Goal: Information Seeking & Learning: Learn about a topic

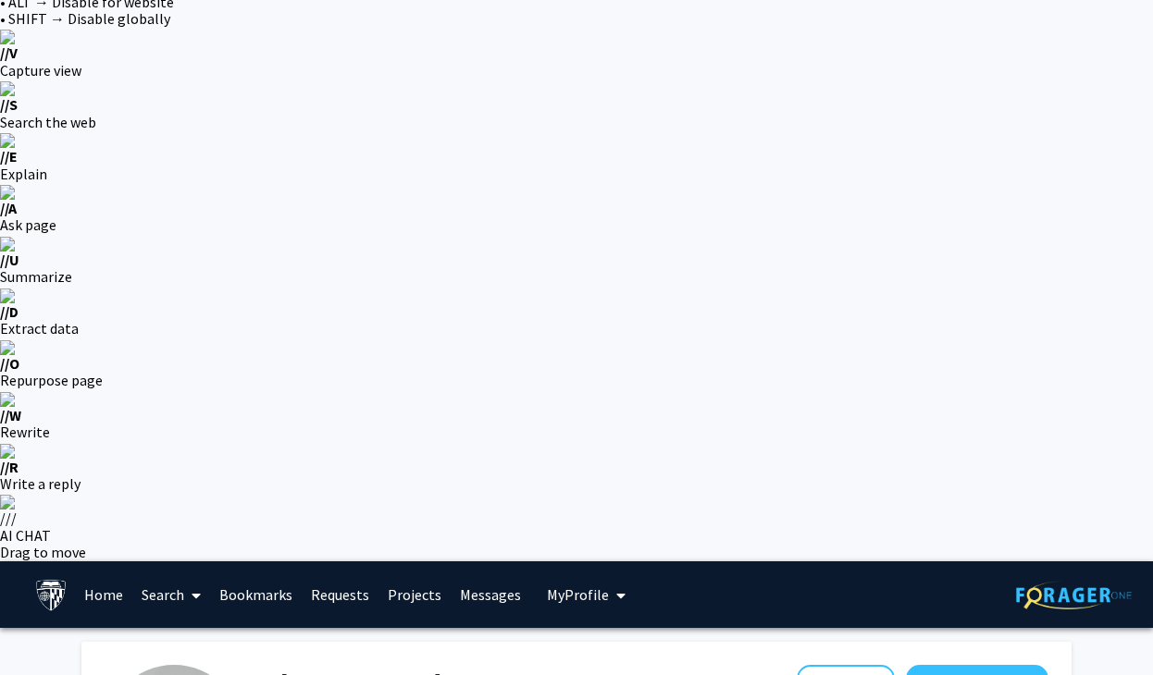
scroll to position [62, 0]
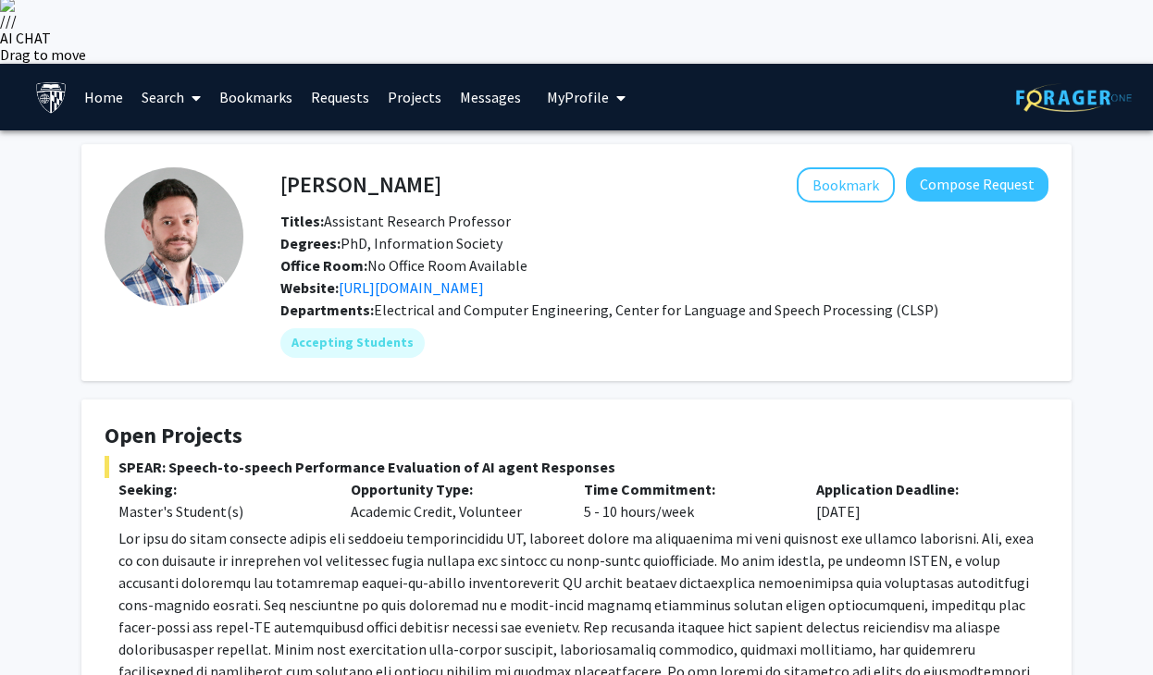
scroll to position [547, 0]
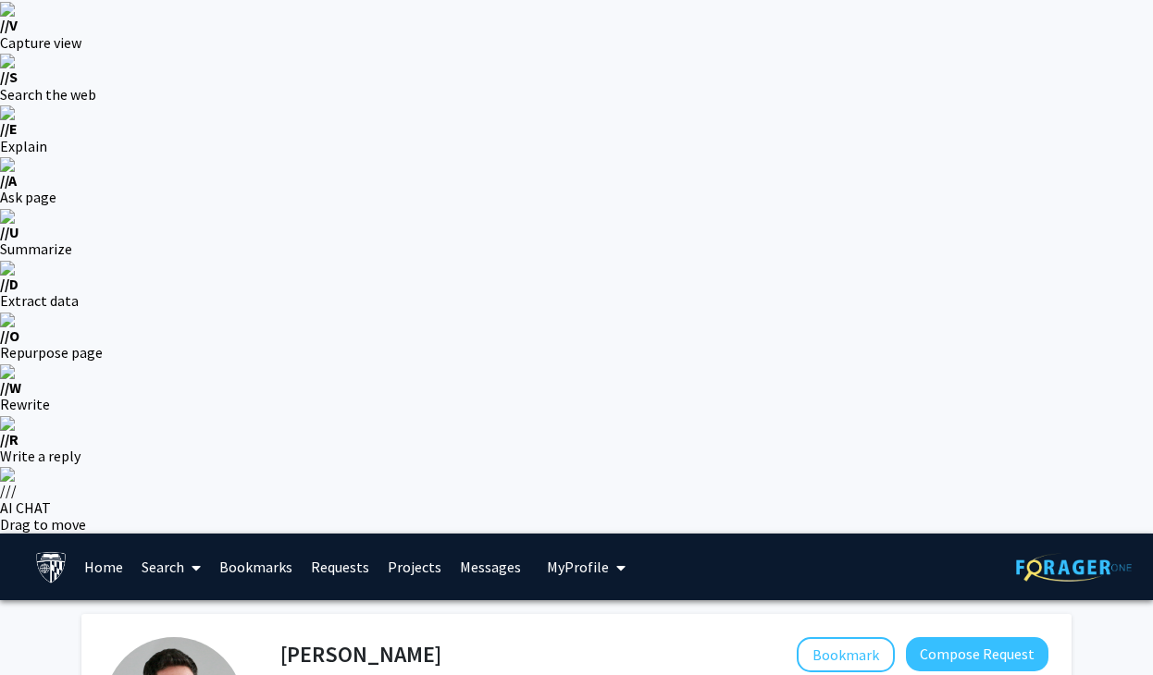
scroll to position [182, 0]
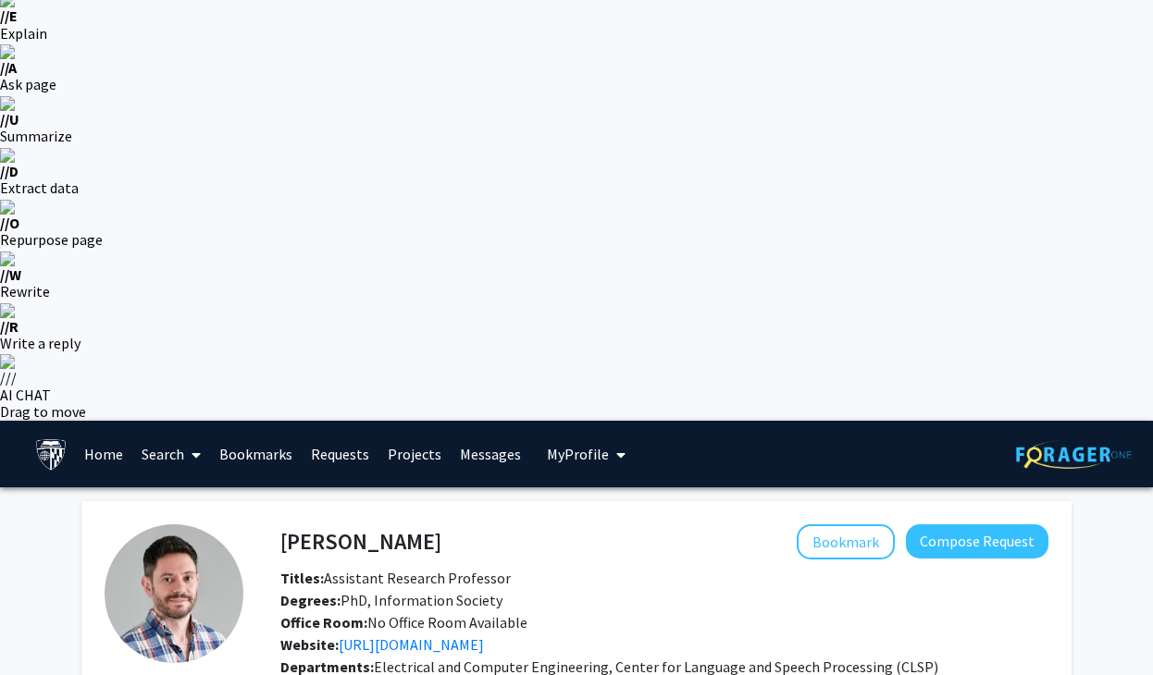
drag, startPoint x: 459, startPoint y: 537, endPoint x: 425, endPoint y: 491, distance: 56.8
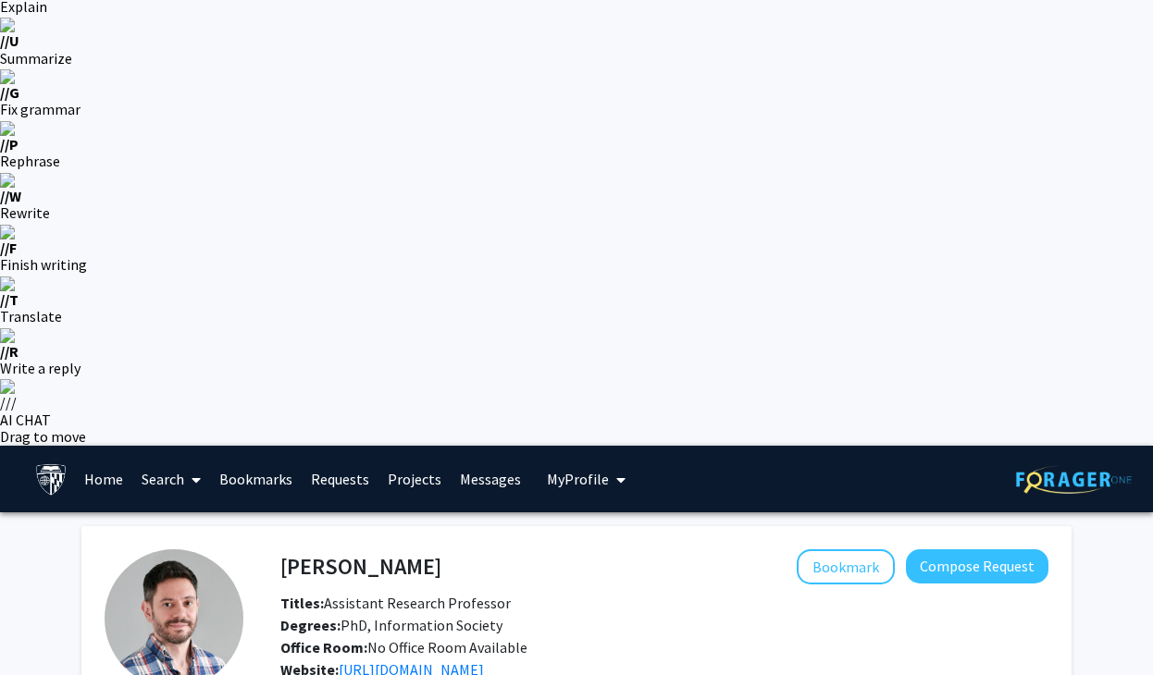
scroll to position [159, 0]
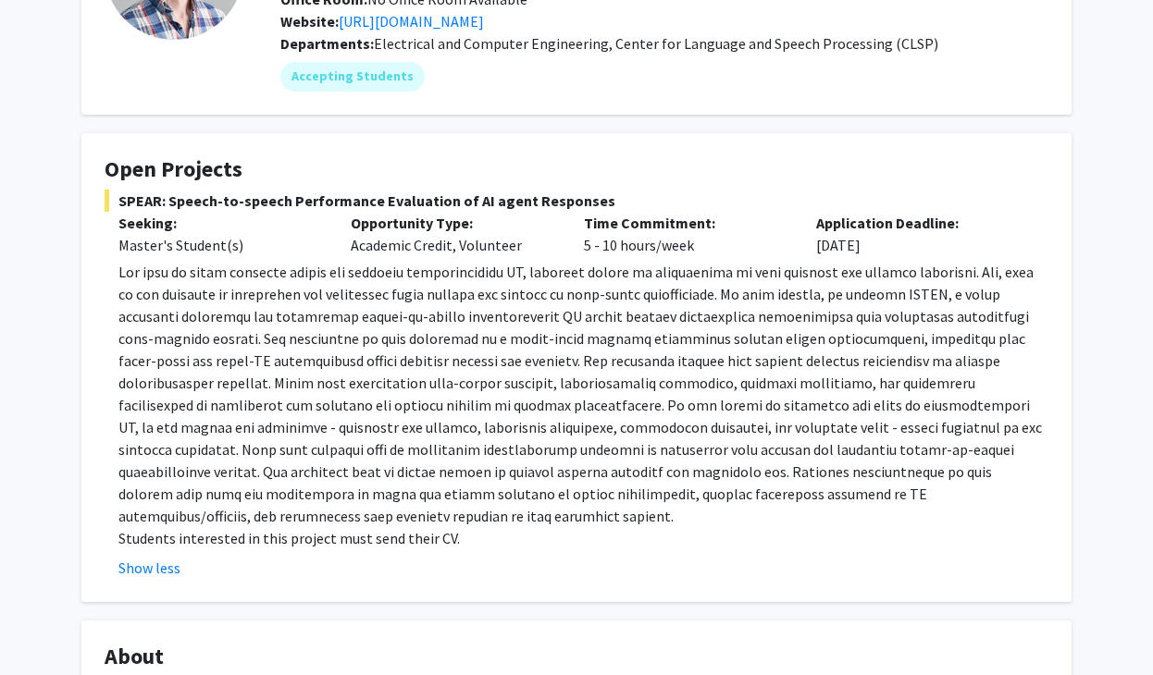
scroll to position [980, 0]
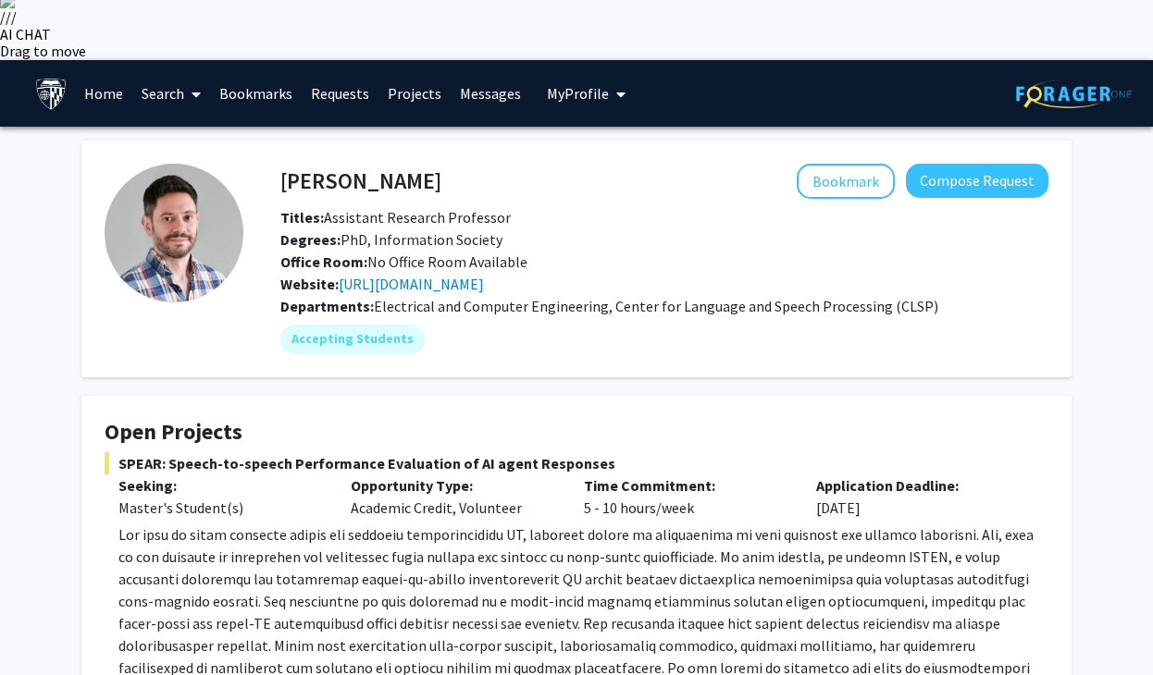
scroll to position [0, 0]
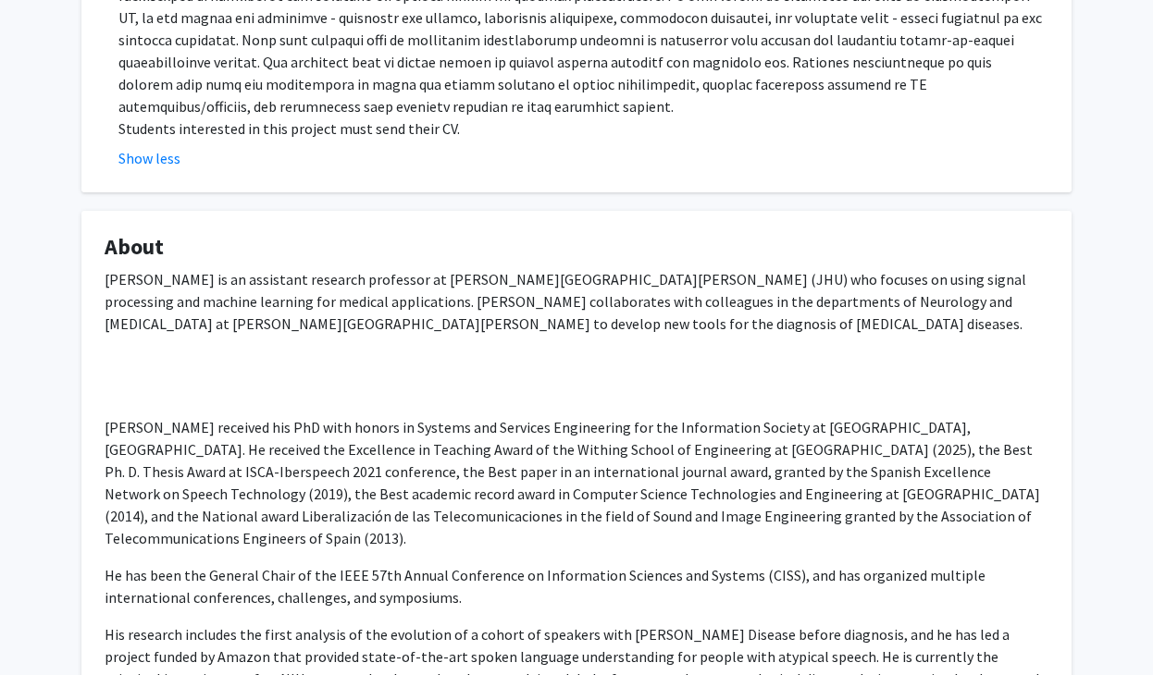
scroll to position [711, 0]
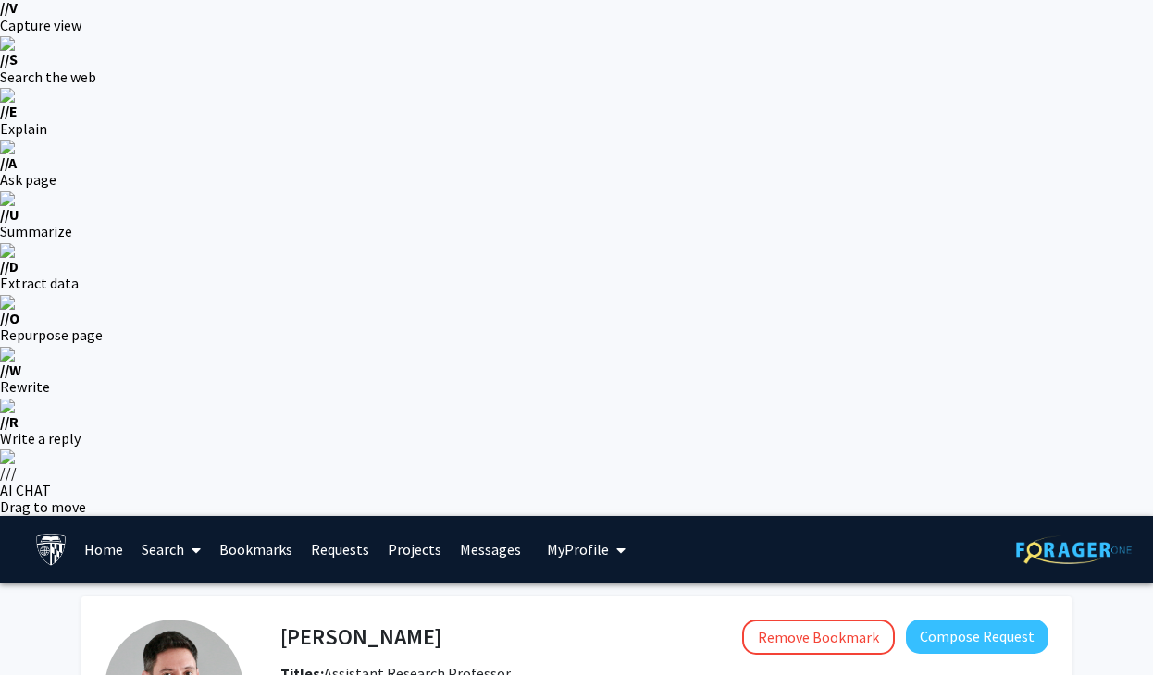
scroll to position [0, 0]
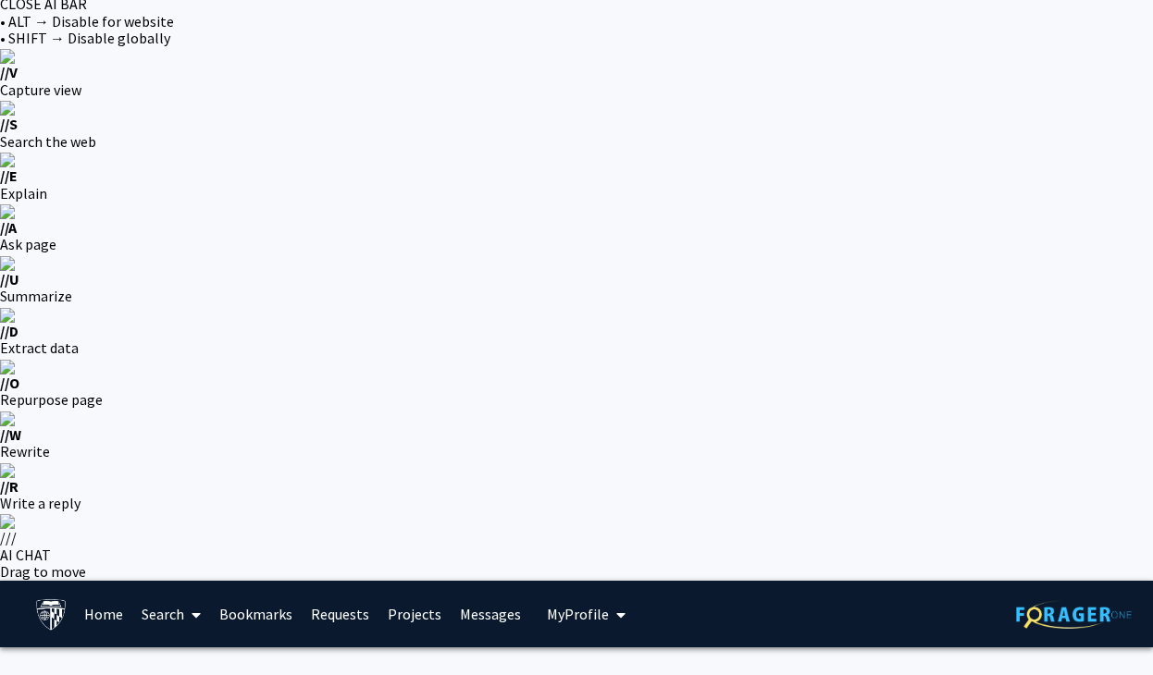
scroll to position [31, 0]
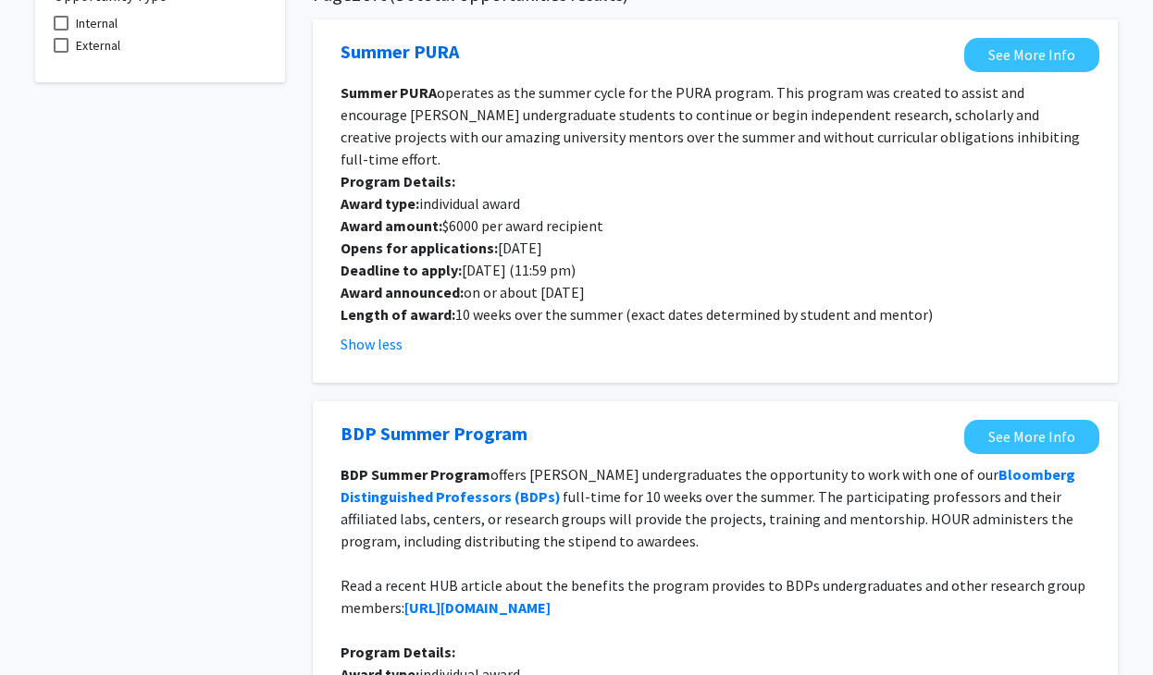
scroll to position [851, 0]
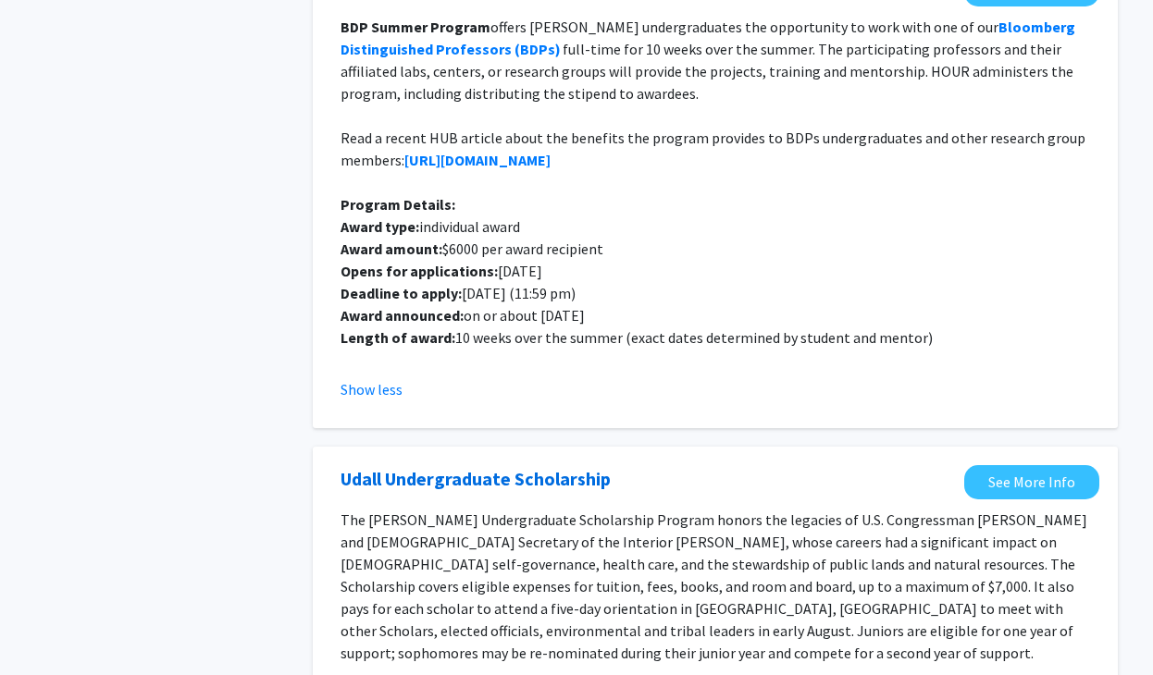
scroll to position [1296, 0]
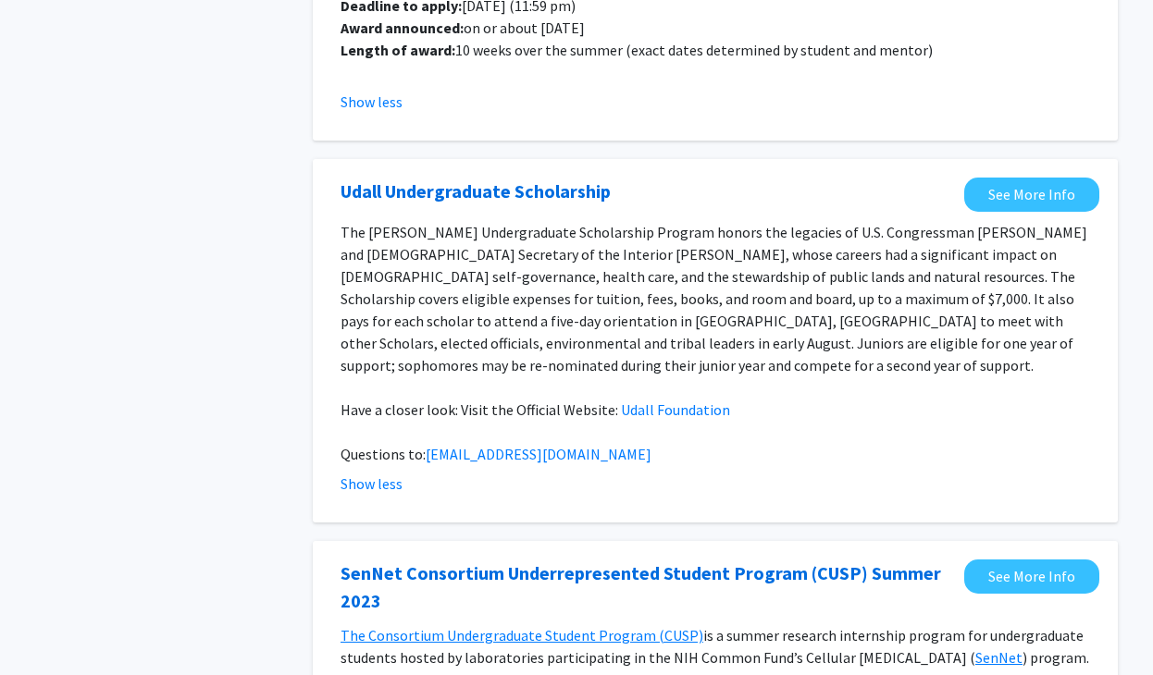
scroll to position [1531, 0]
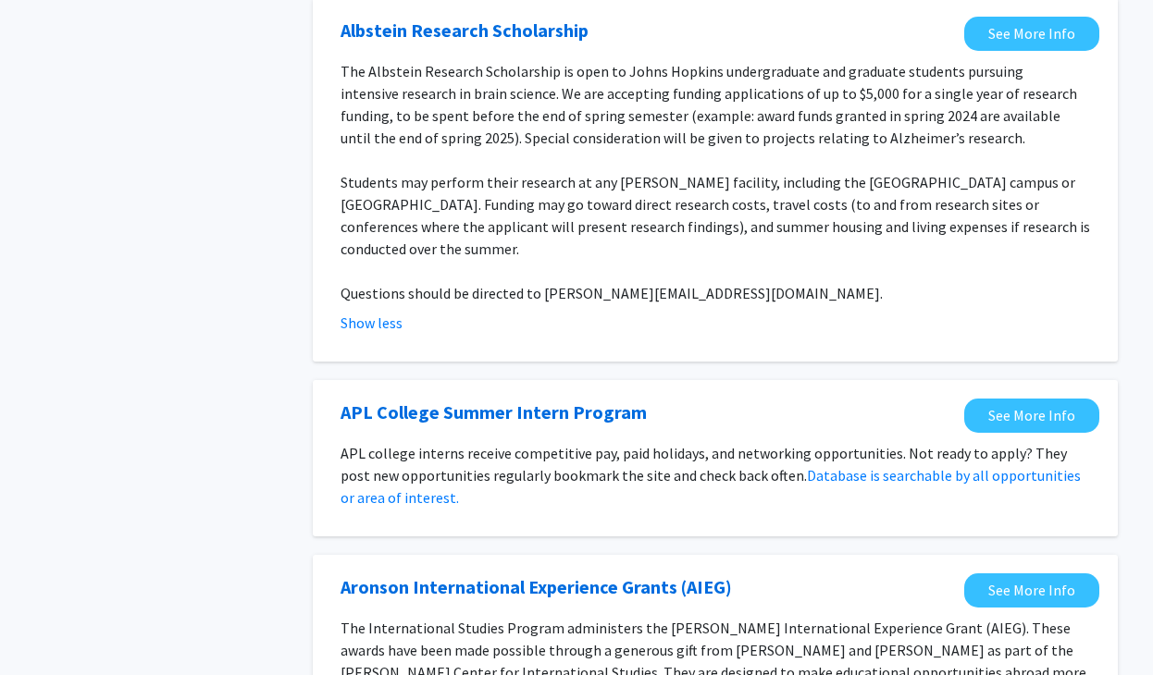
scroll to position [2350, 0]
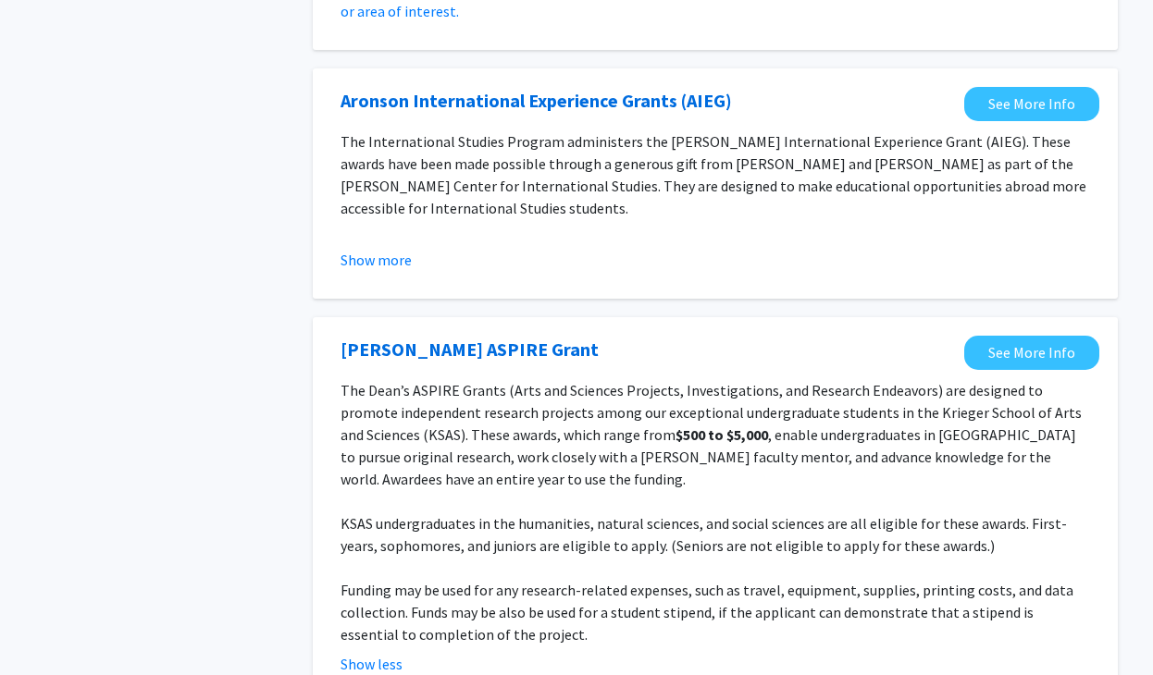
scroll to position [2810, 0]
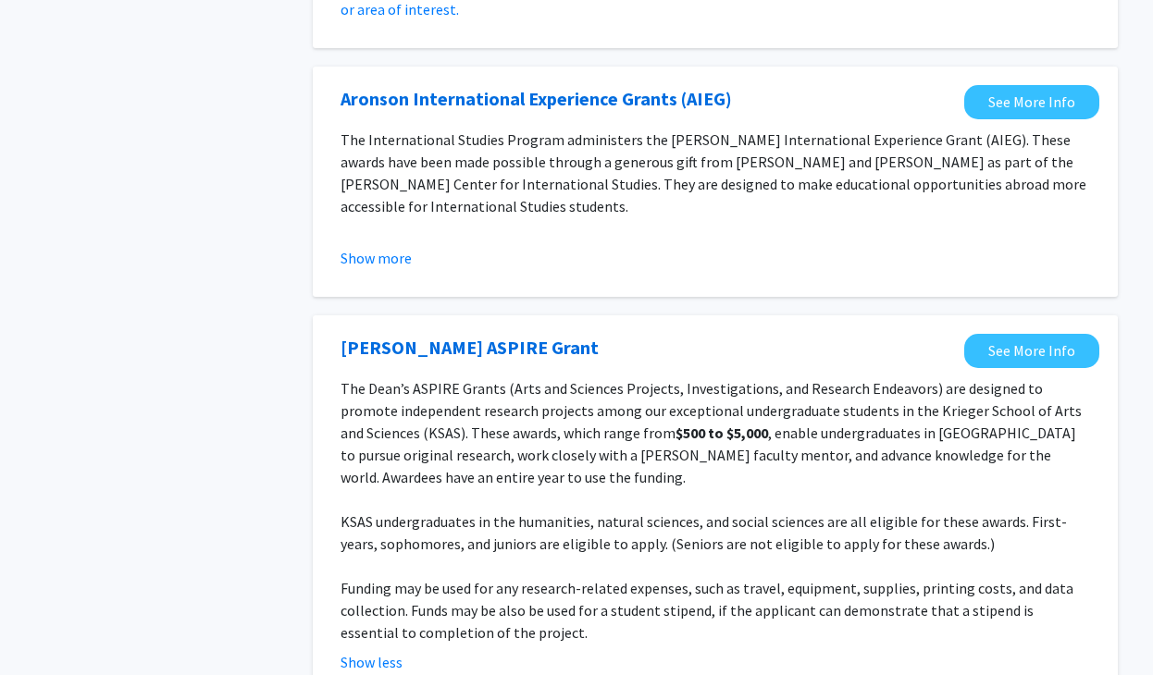
scroll to position [2851, 0]
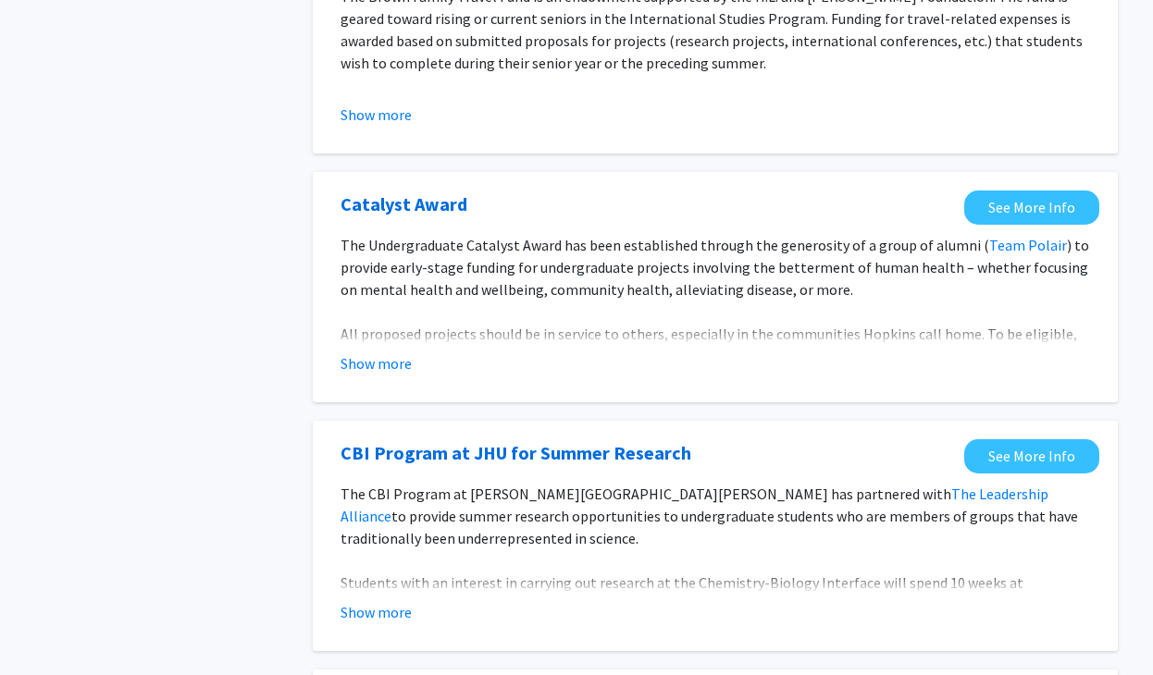
scroll to position [1635, 0]
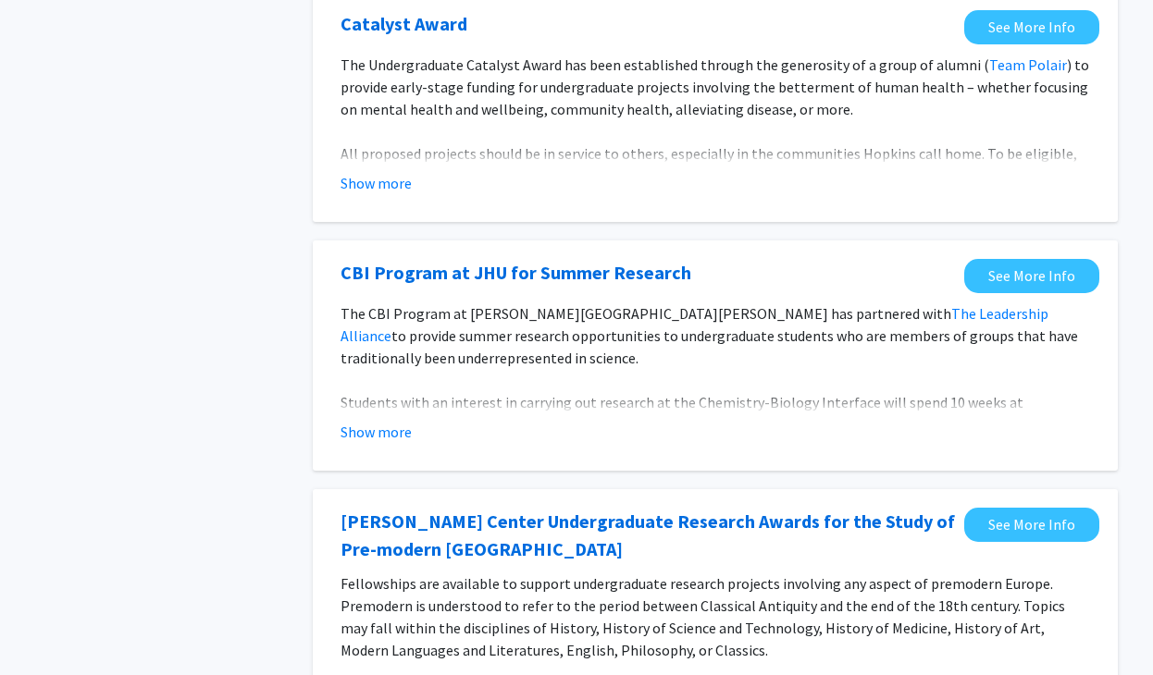
scroll to position [1617, 0]
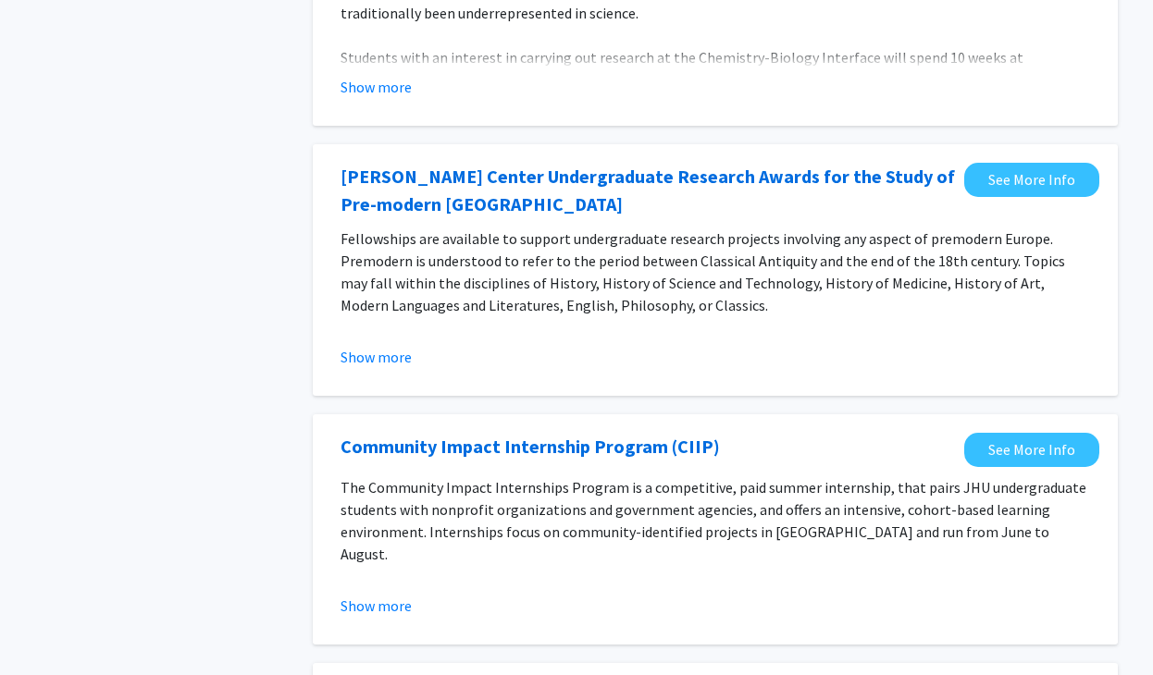
scroll to position [2202, 0]
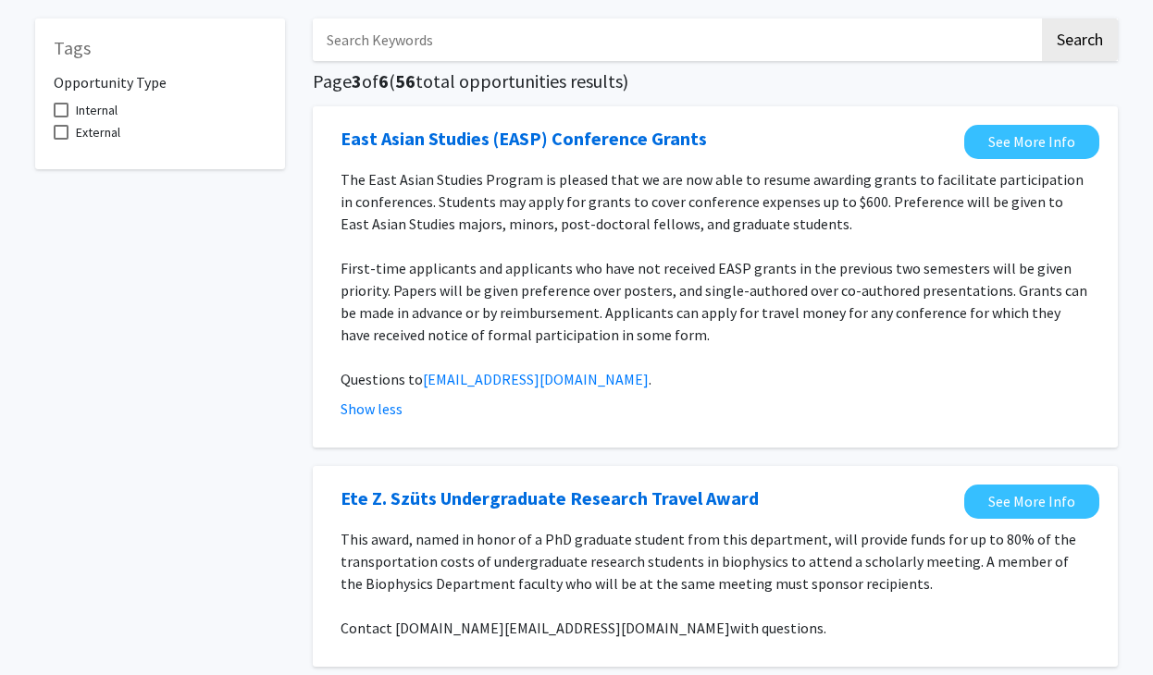
scroll to position [685, 0]
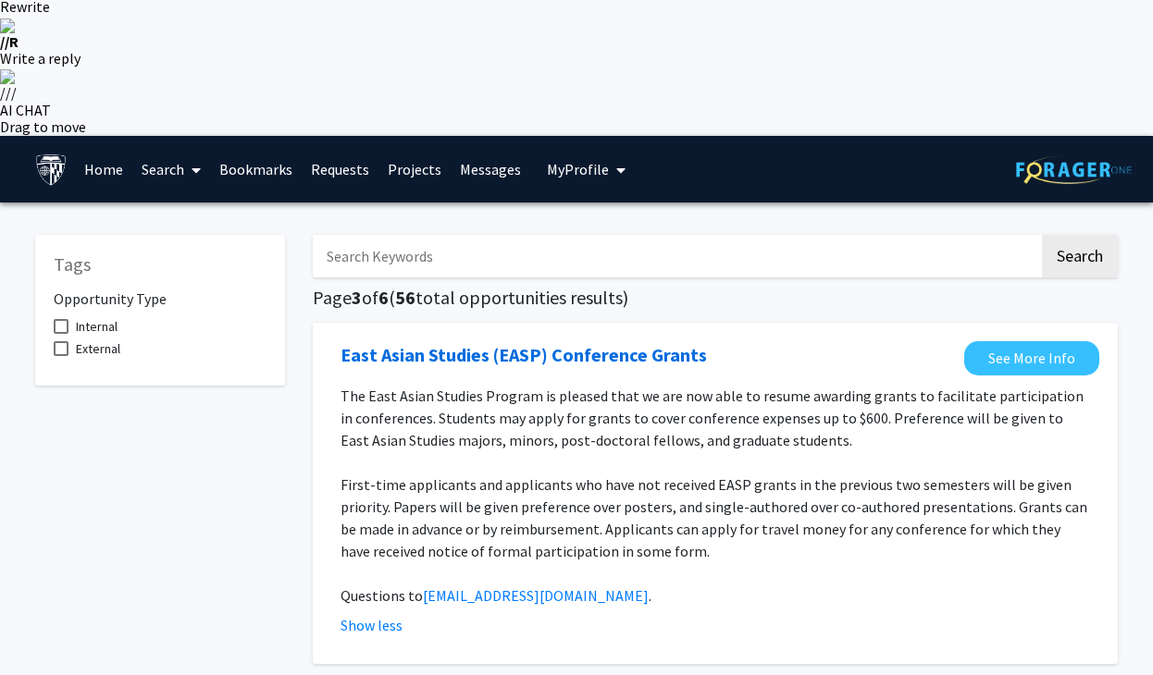
scroll to position [436, 0]
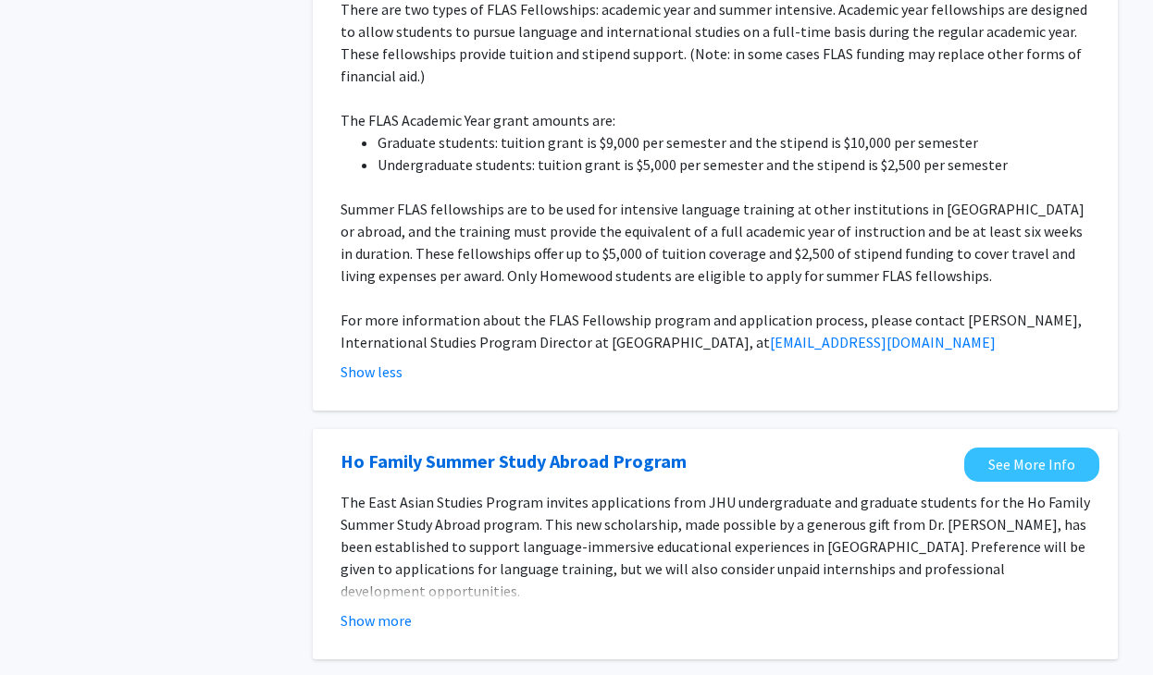
scroll to position [1797, 0]
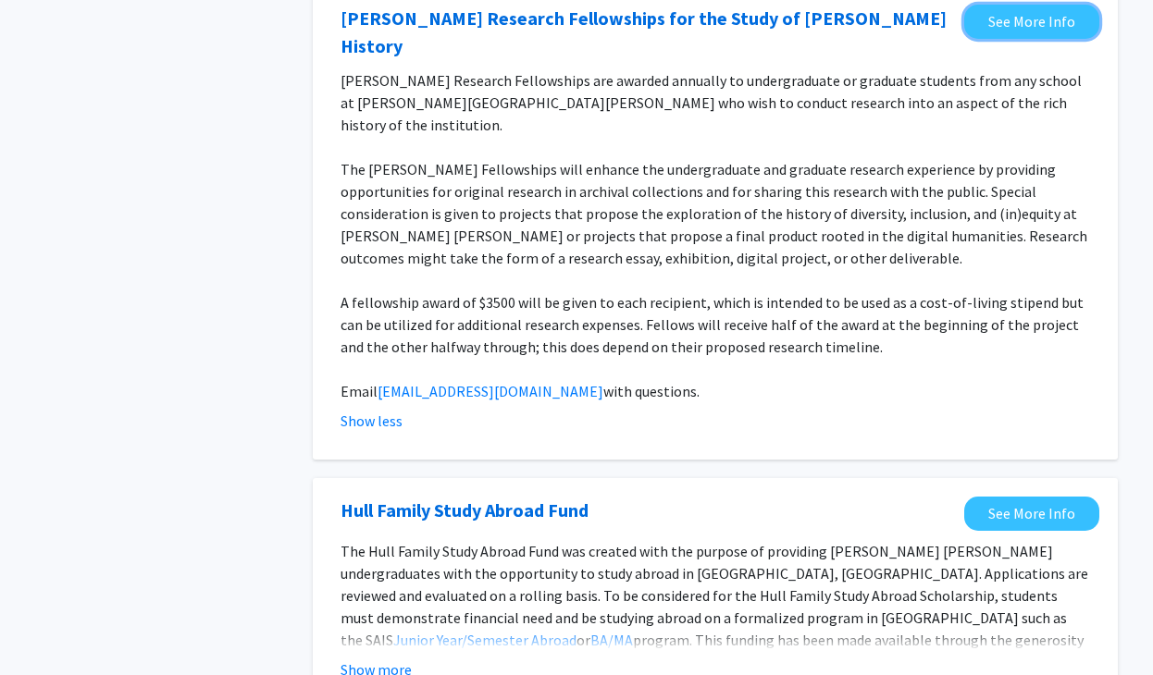
scroll to position [2886, 0]
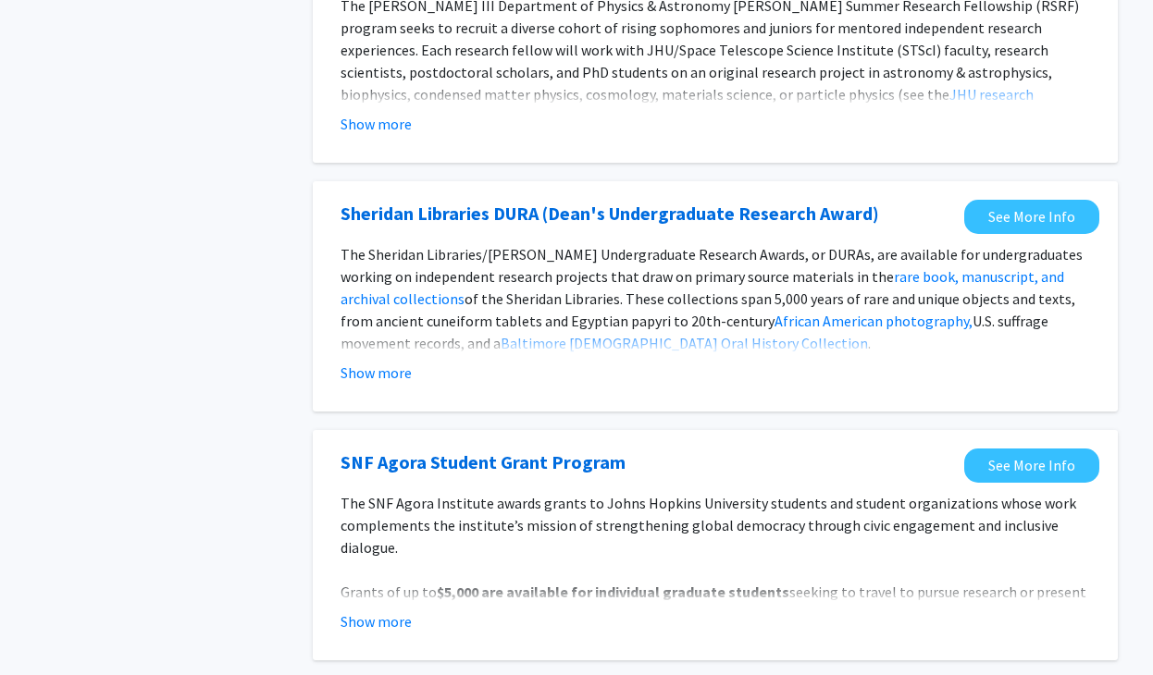
scroll to position [2092, 0]
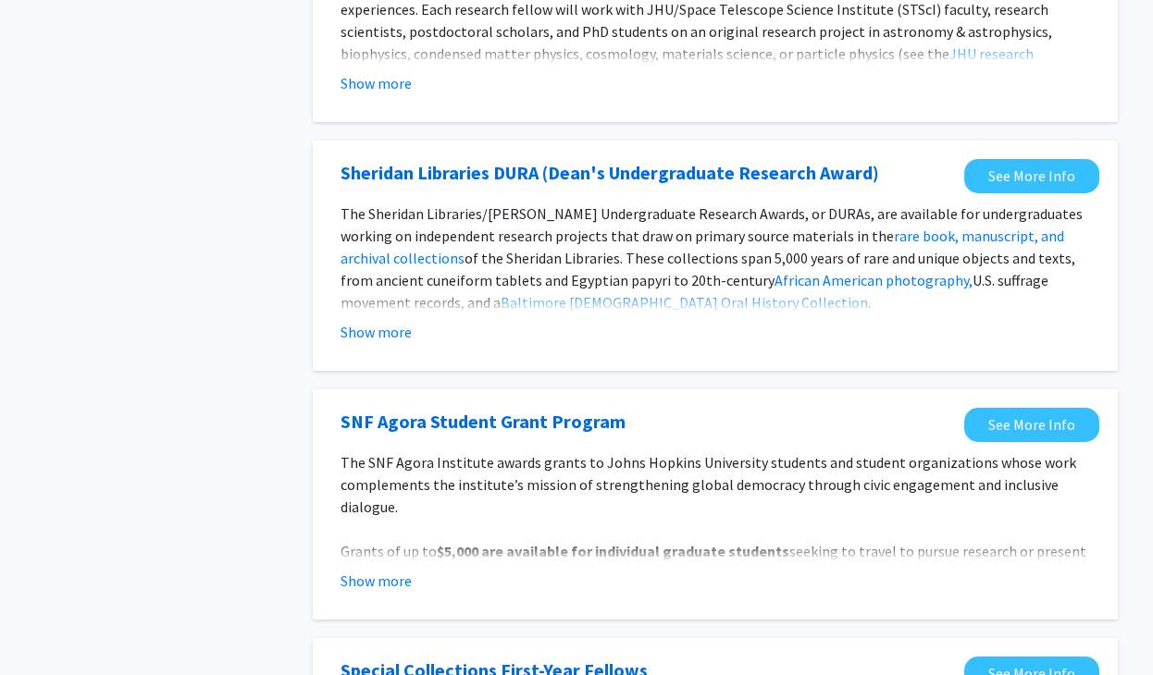
scroll to position [2075, 0]
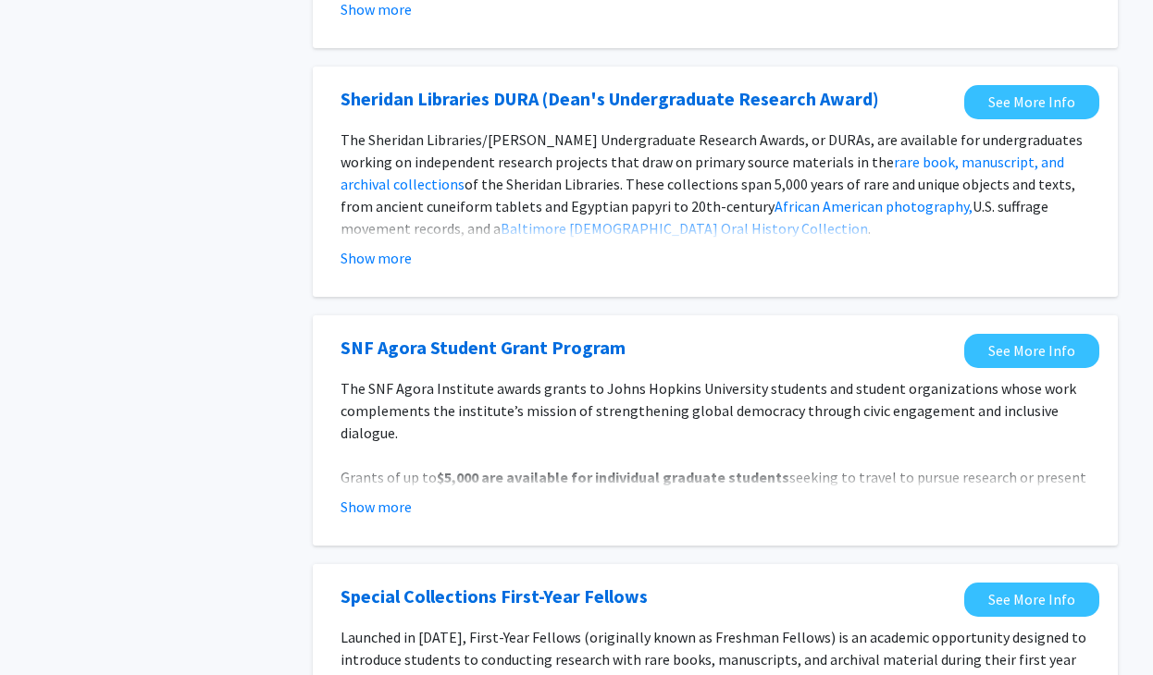
scroll to position [2597, 0]
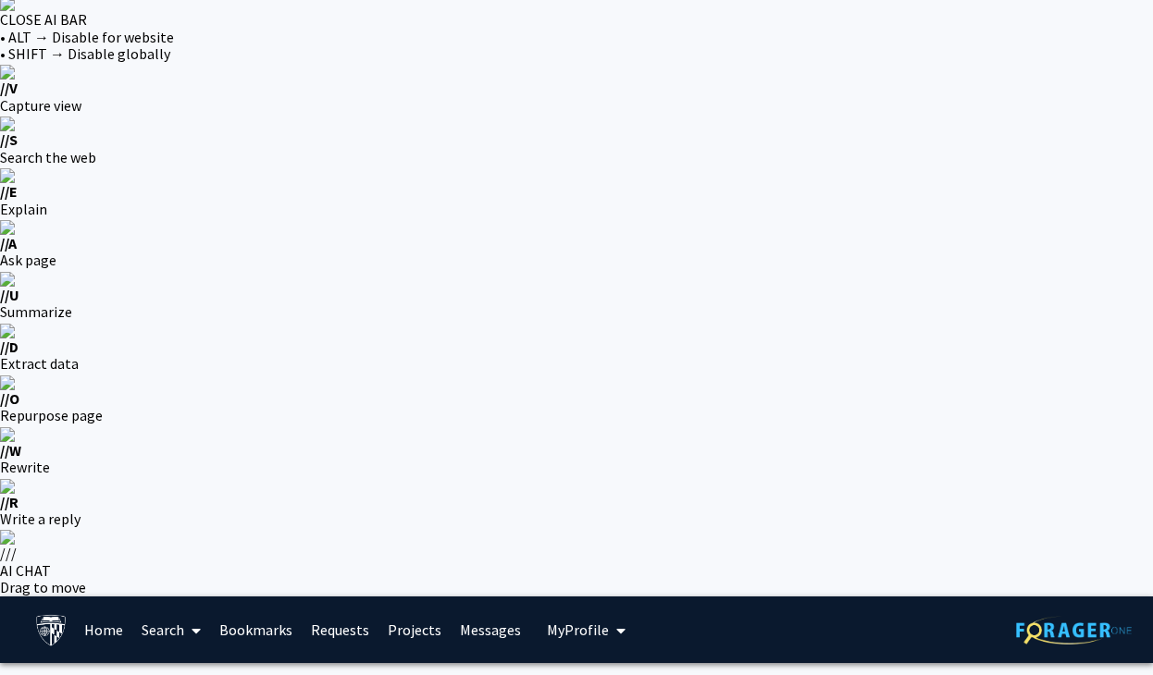
scroll to position [3, 0]
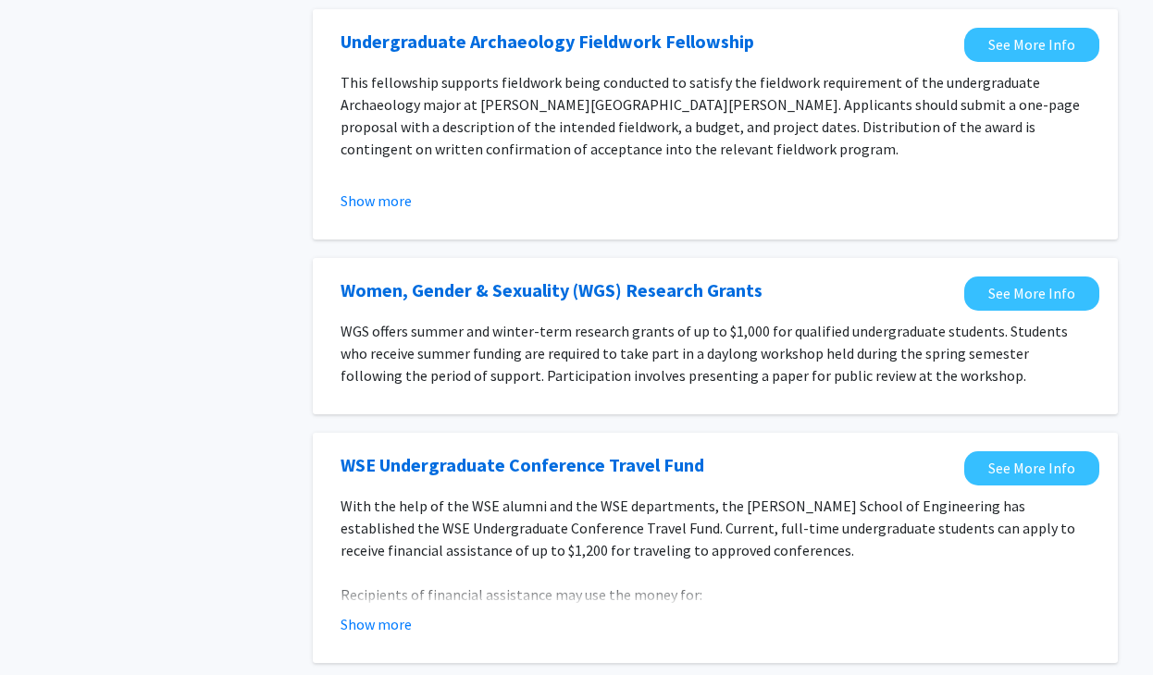
scroll to position [2145, 0]
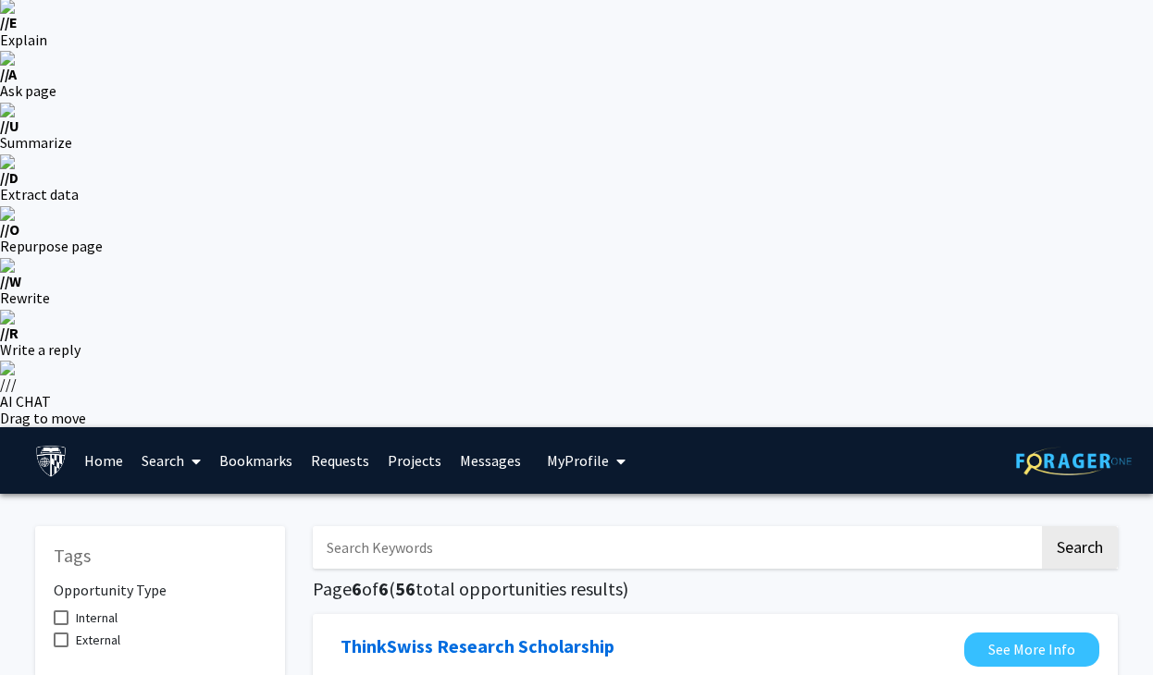
scroll to position [657, 0]
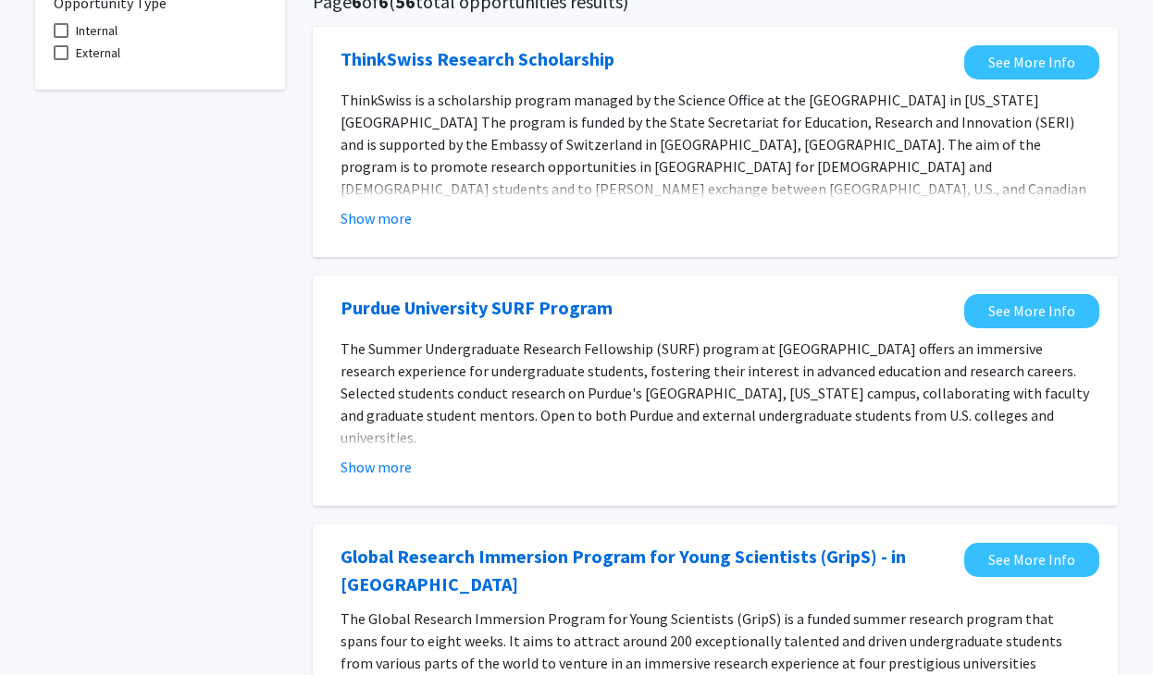
scroll to position [819, 0]
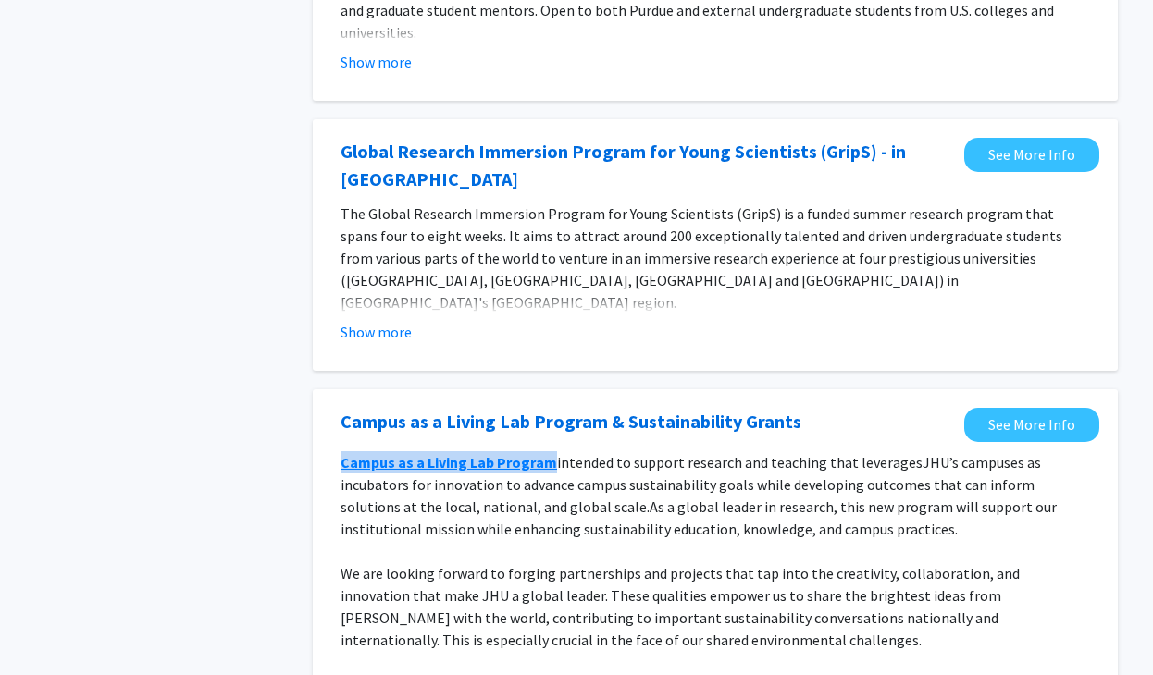
scroll to position [1380, 0]
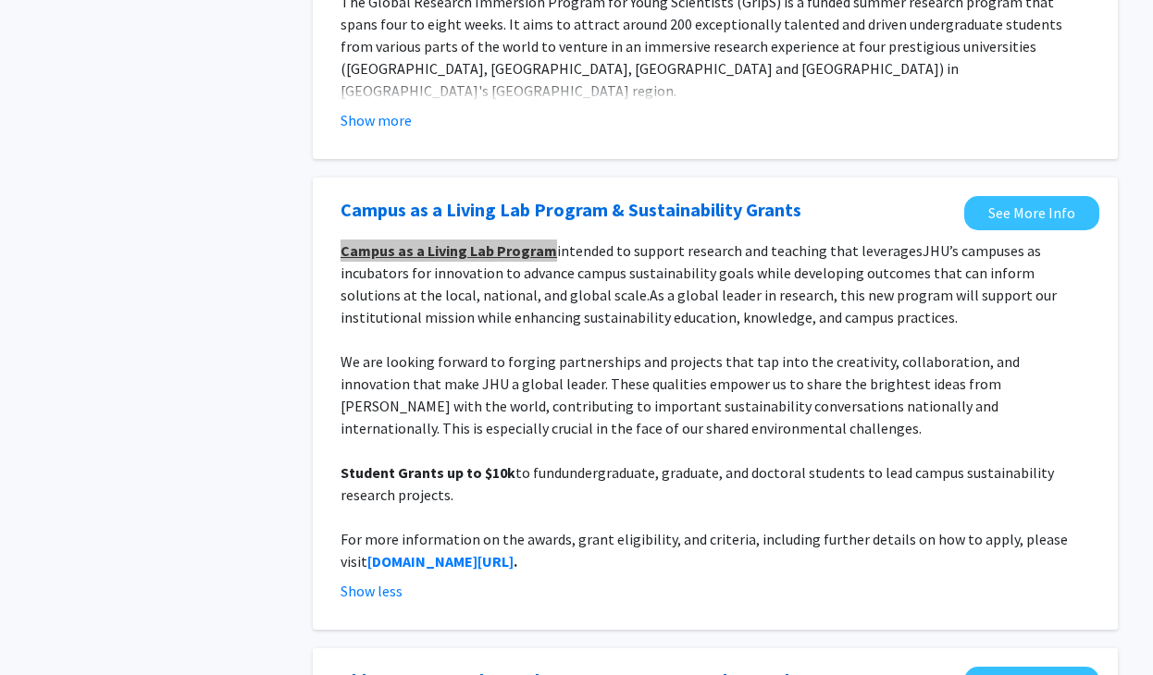
drag, startPoint x: 514, startPoint y: 186, endPoint x: 763, endPoint y: 6, distance: 306.8
click at [0, 0] on div "Tags Opportunity Type Internal External Search Page 6 of 6 ( 56 total opportuni…" at bounding box center [576, 278] width 1153 height 1976
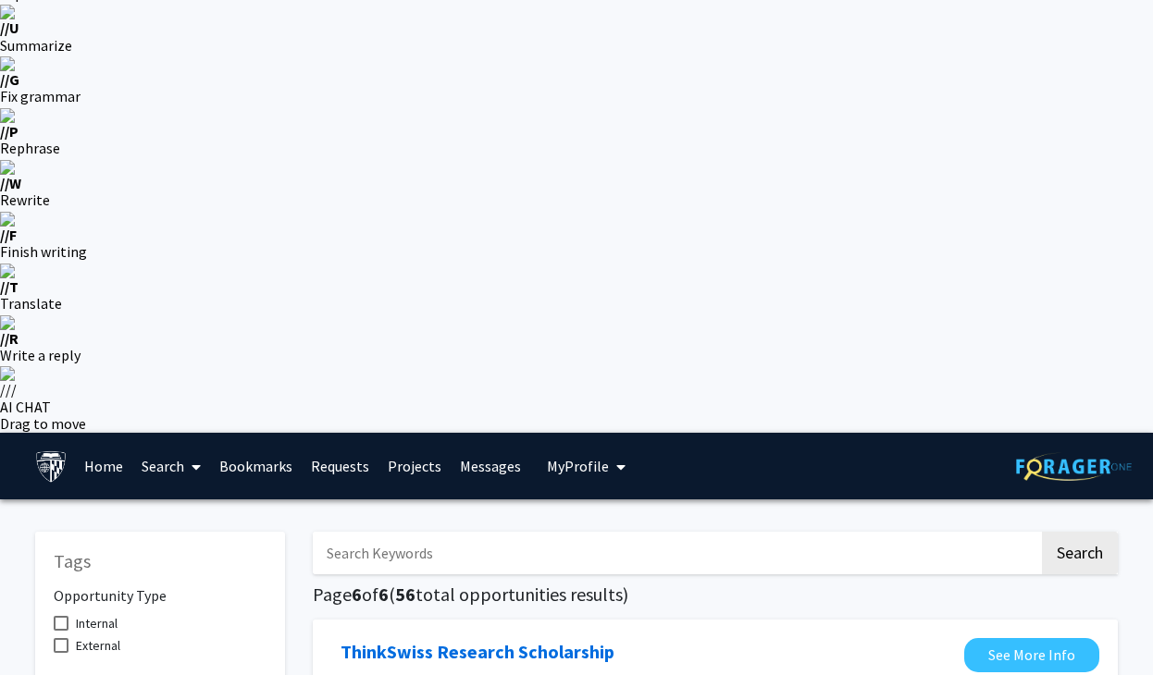
scroll to position [0, 0]
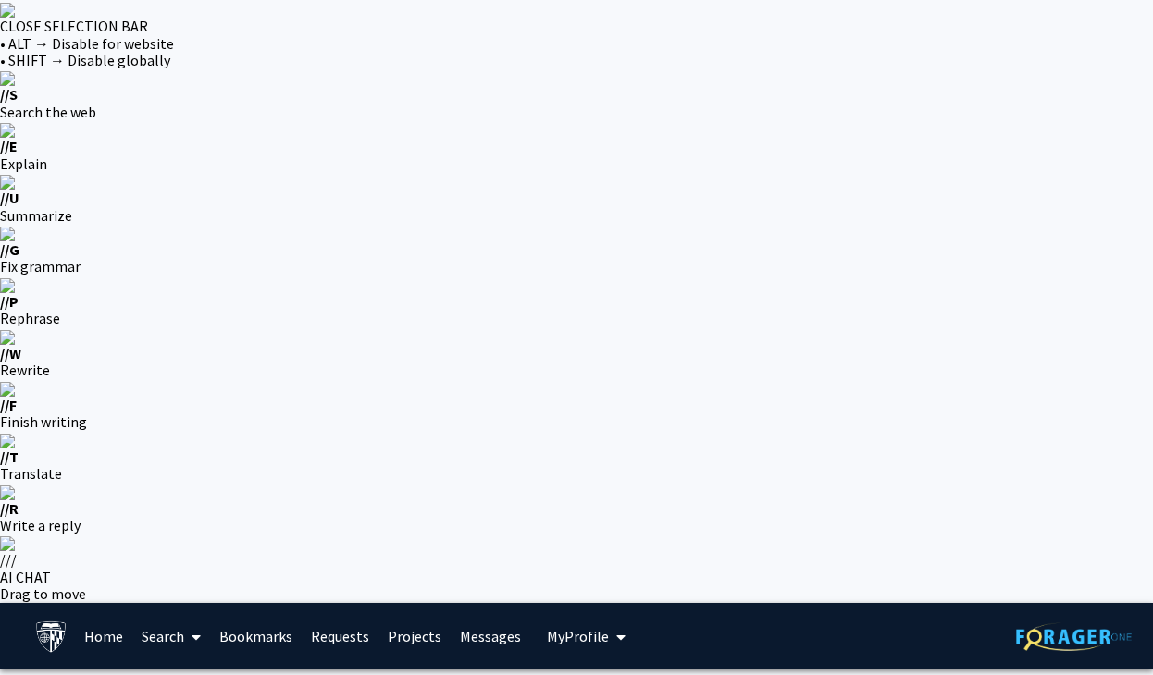
click at [108, 604] on link "Home" at bounding box center [103, 636] width 57 height 65
click at [201, 630] on icon at bounding box center [195, 637] width 9 height 15
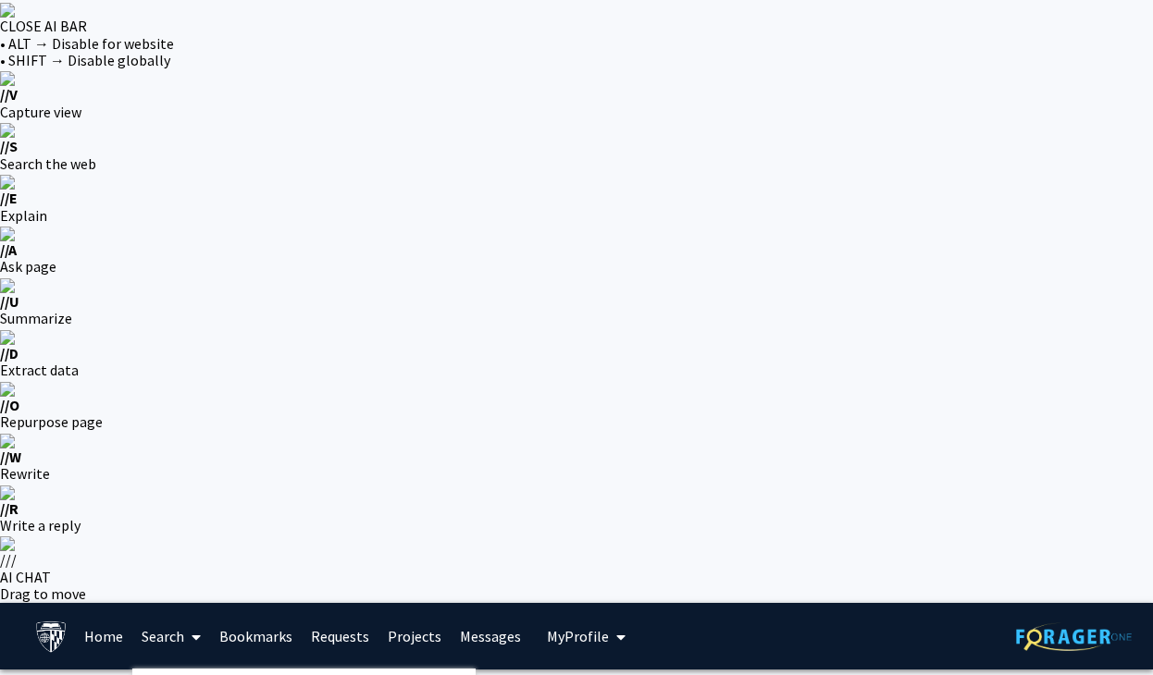
click at [178, 604] on link "Search" at bounding box center [171, 636] width 78 height 65
click at [188, 669] on span "Faculty/Staff" at bounding box center [200, 687] width 136 height 37
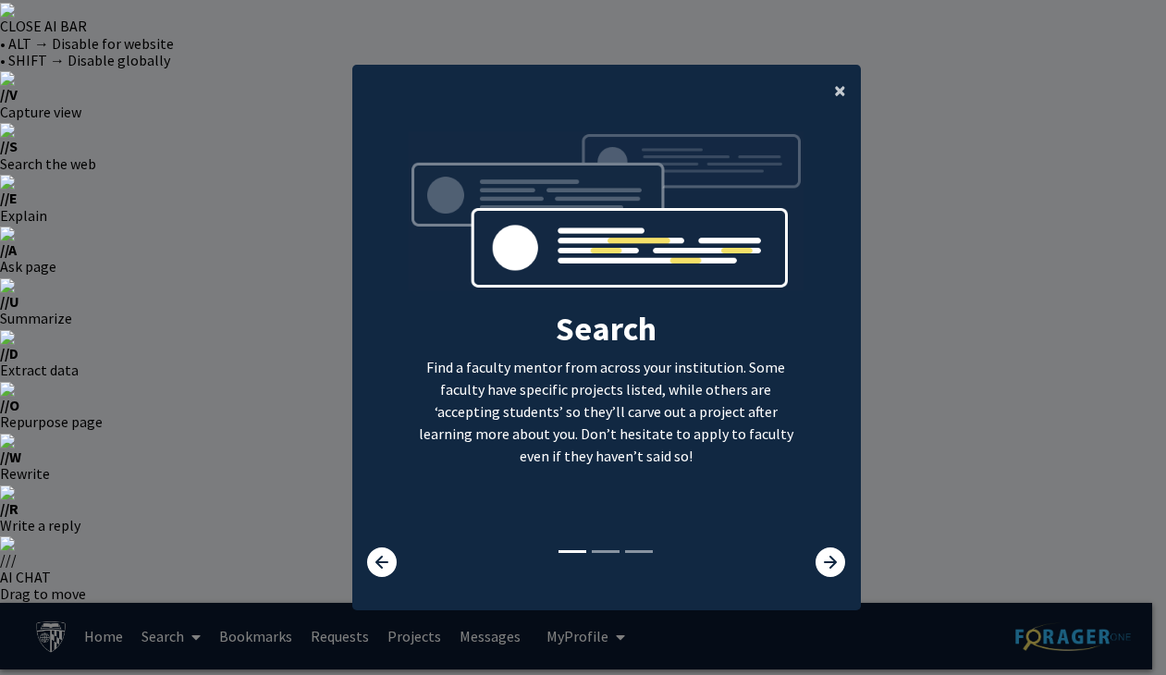
click at [834, 90] on span "×" at bounding box center [840, 90] width 12 height 29
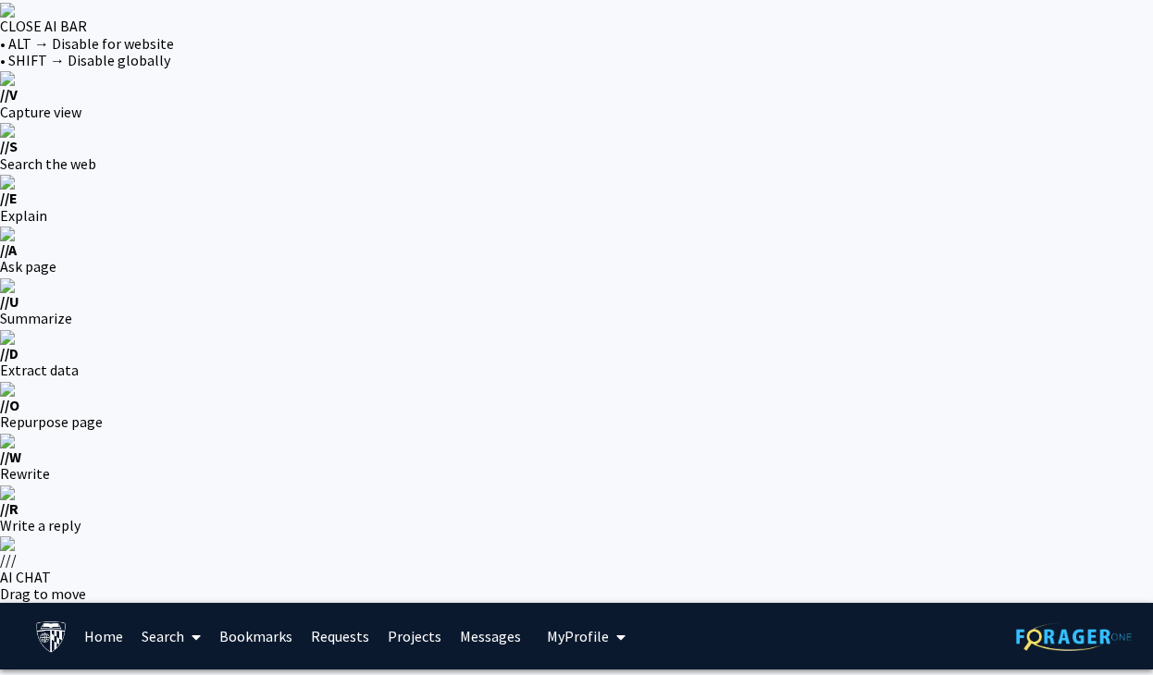
radio input "true"
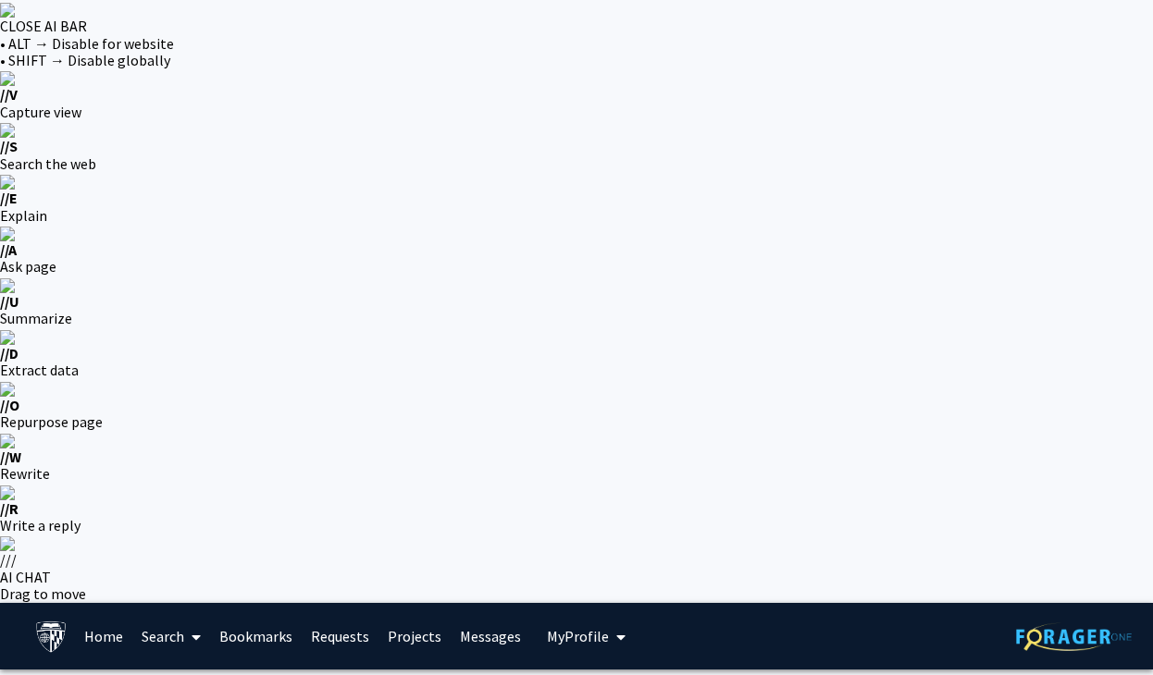
radio input "true"
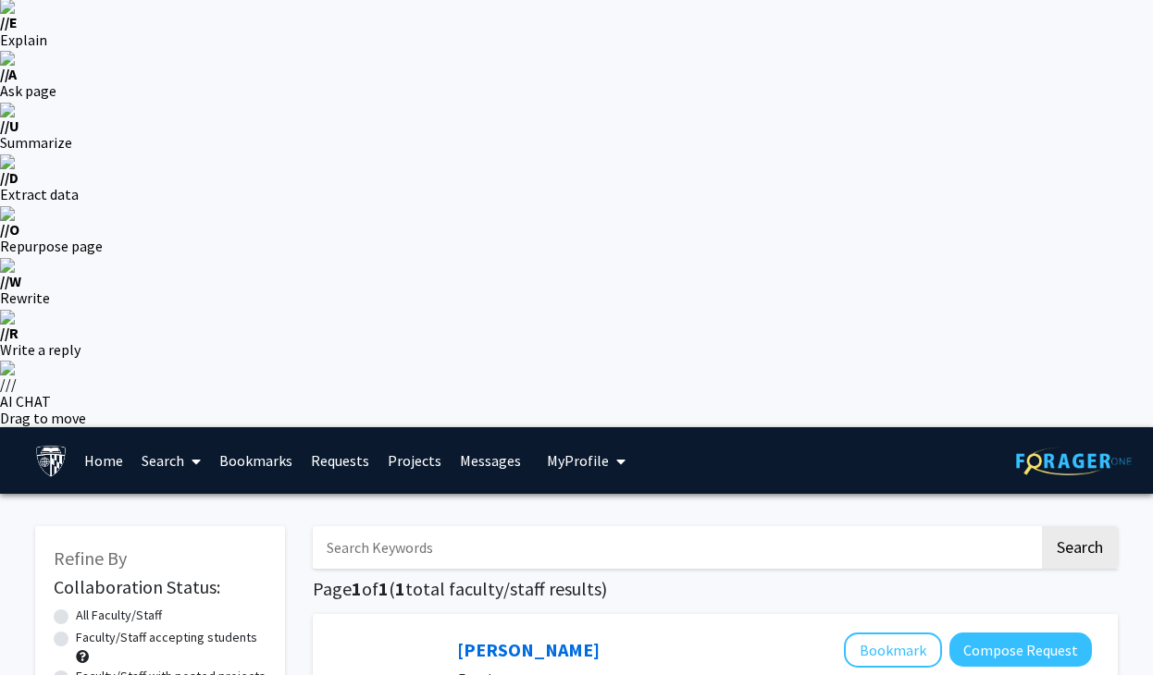
scroll to position [167, 0]
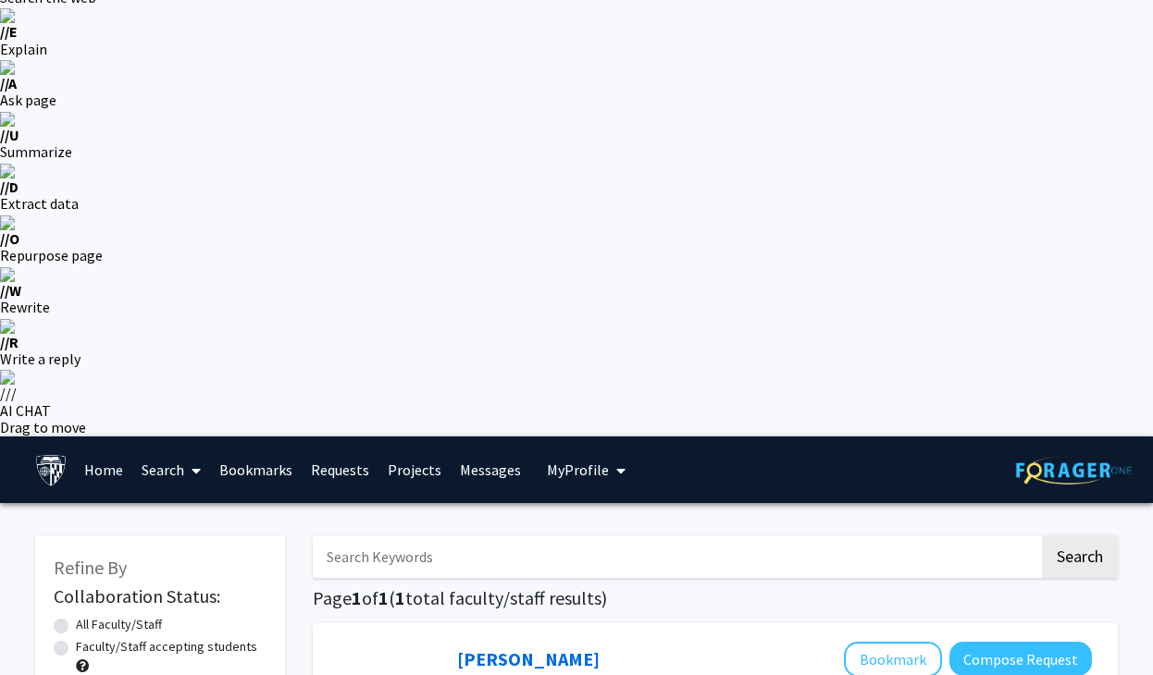
click at [884, 642] on button "Bookmark" at bounding box center [893, 659] width 98 height 35
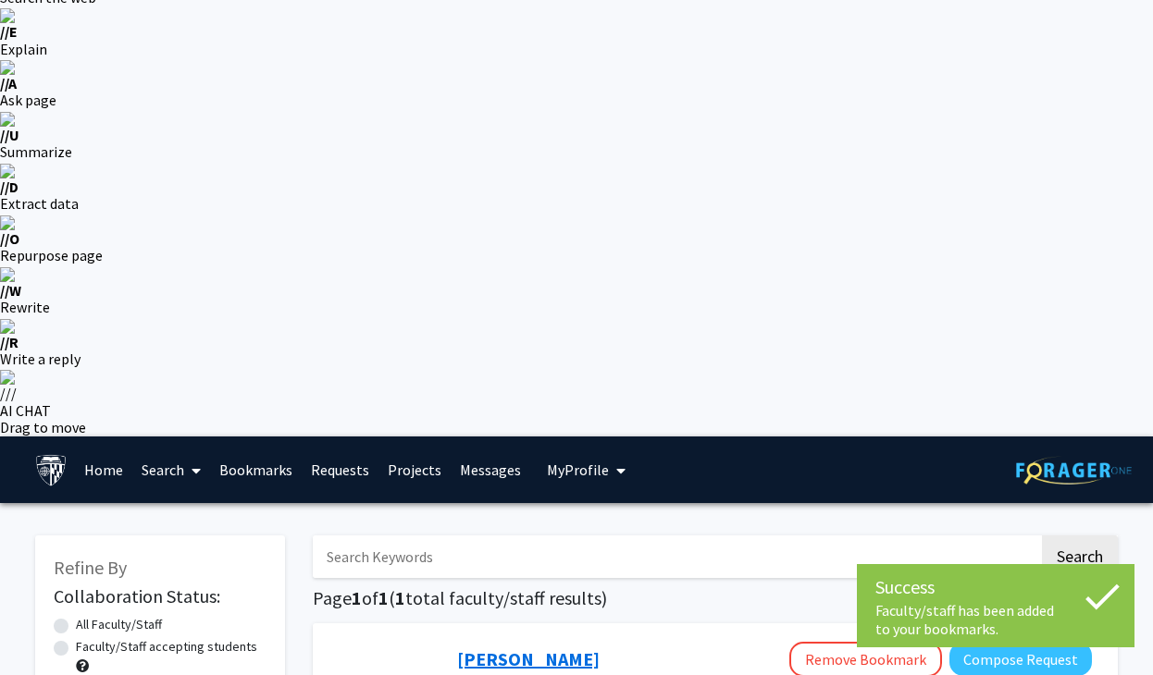
click at [506, 648] on link "Casey Lurtz" at bounding box center [528, 659] width 142 height 23
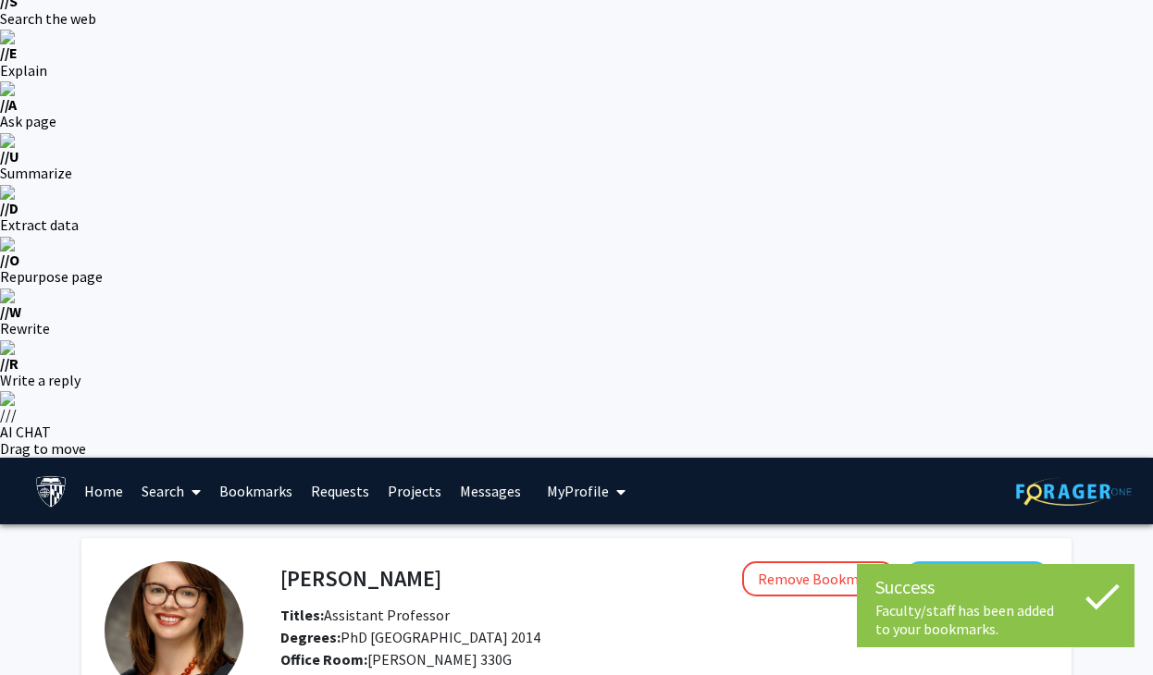
scroll to position [200, 0]
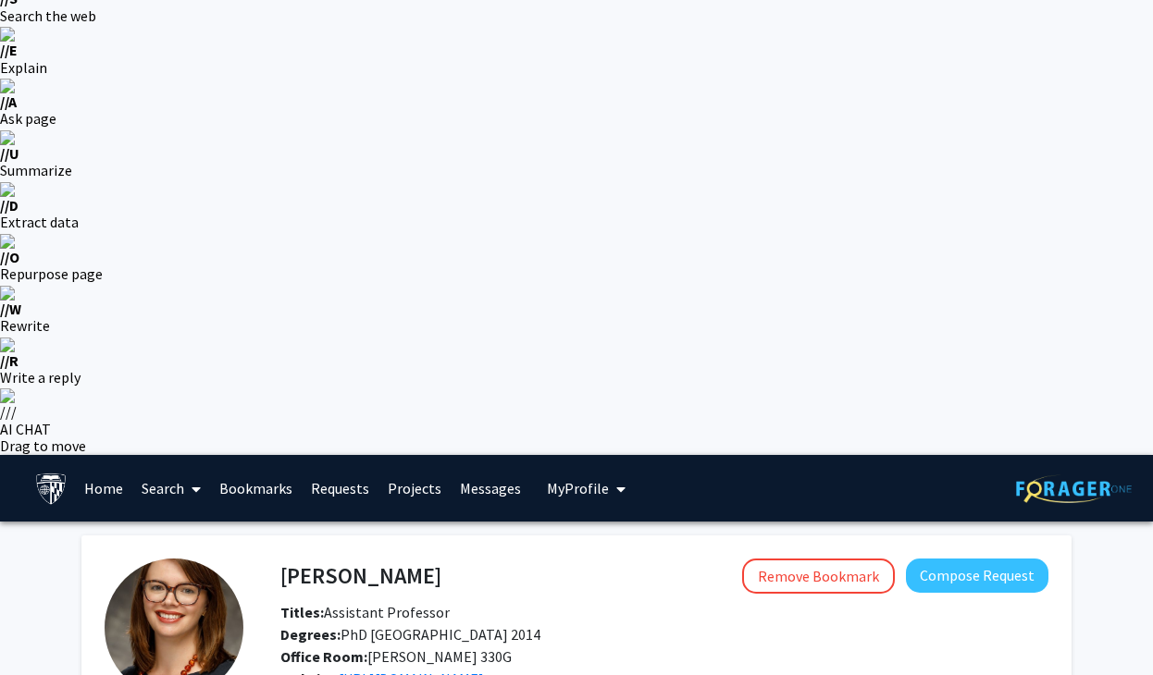
scroll to position [175, 0]
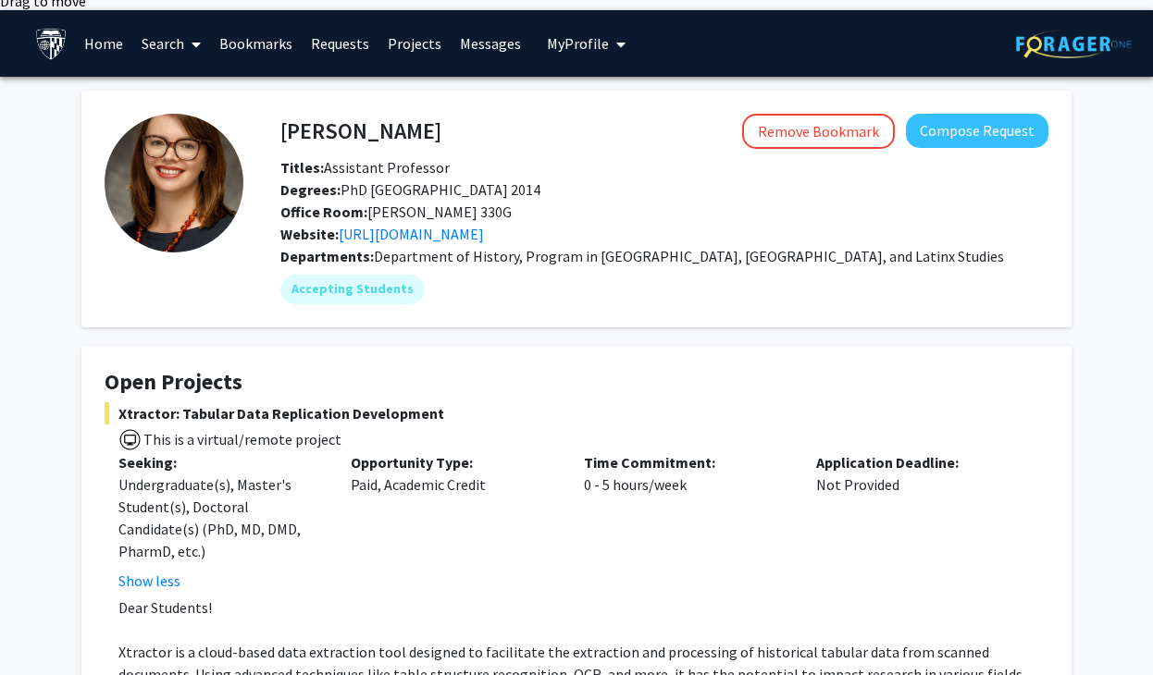
scroll to position [594, 0]
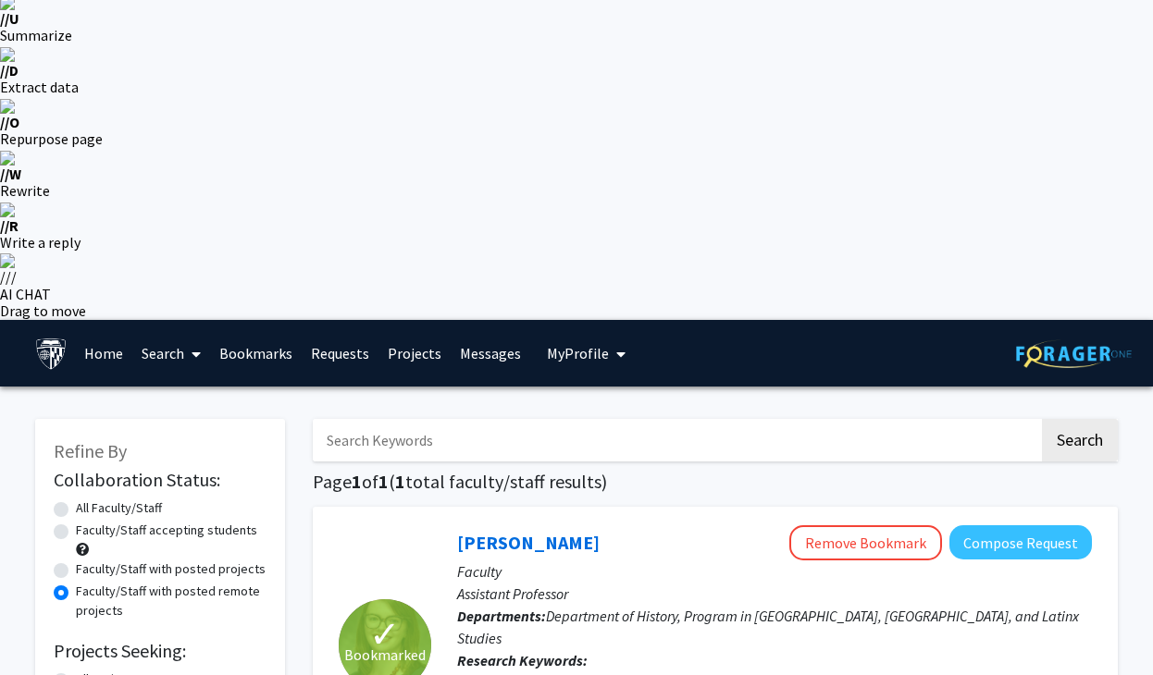
scroll to position [463, 0]
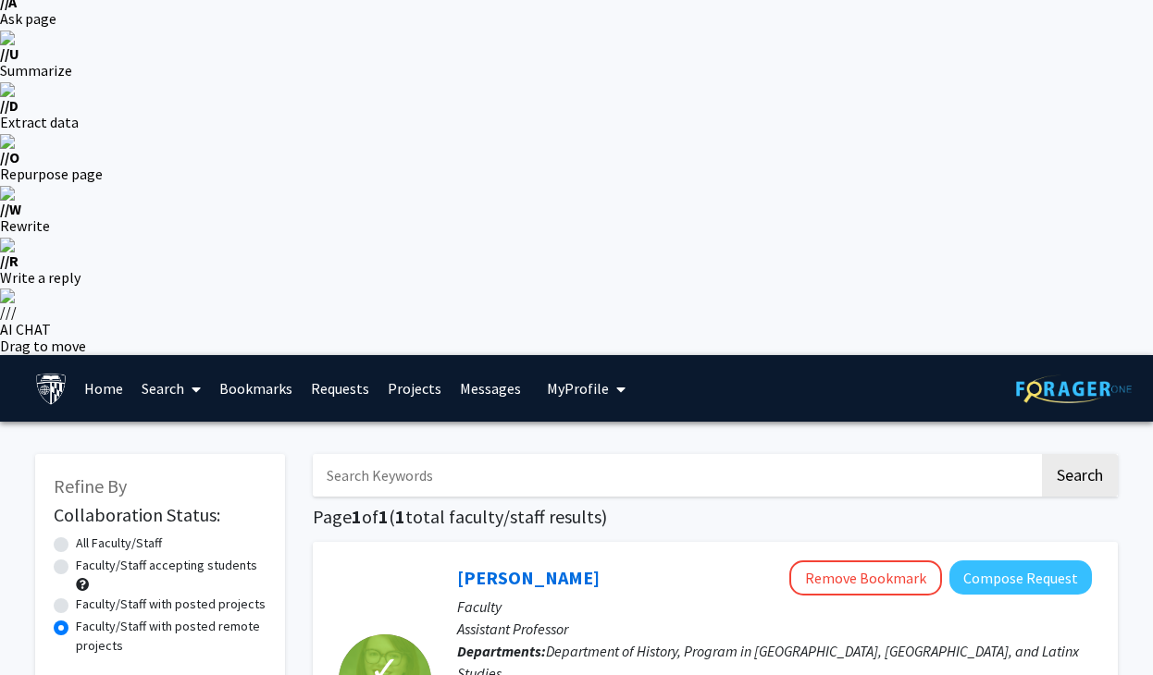
scroll to position [0, 0]
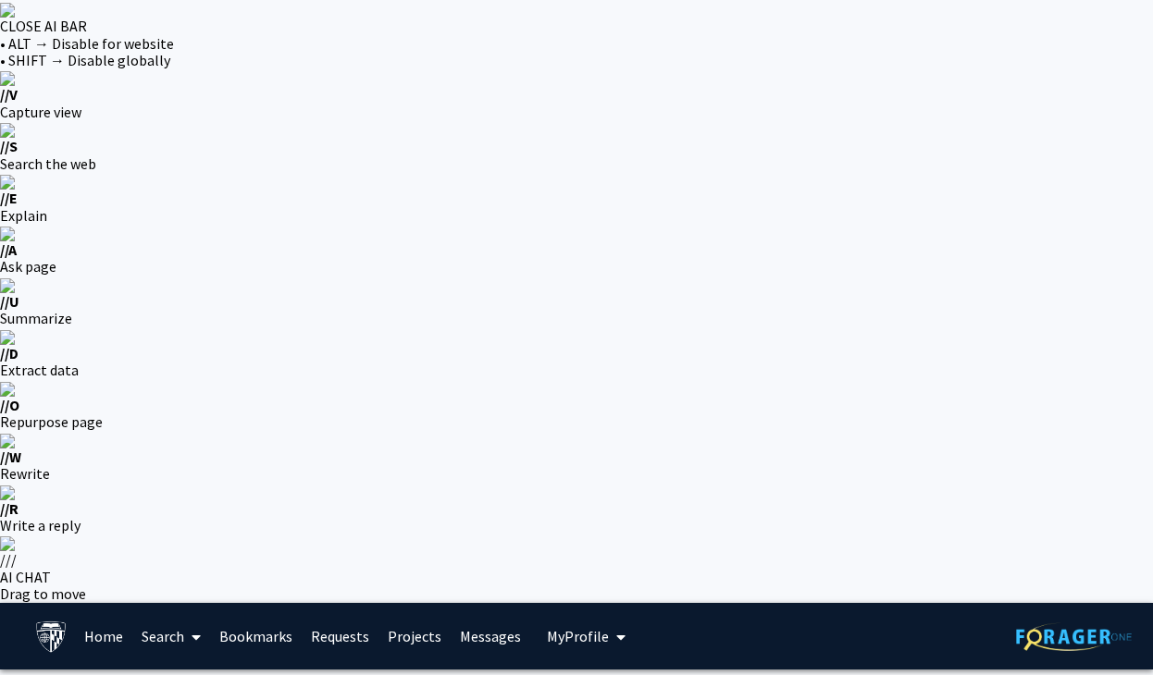
radio input "true"
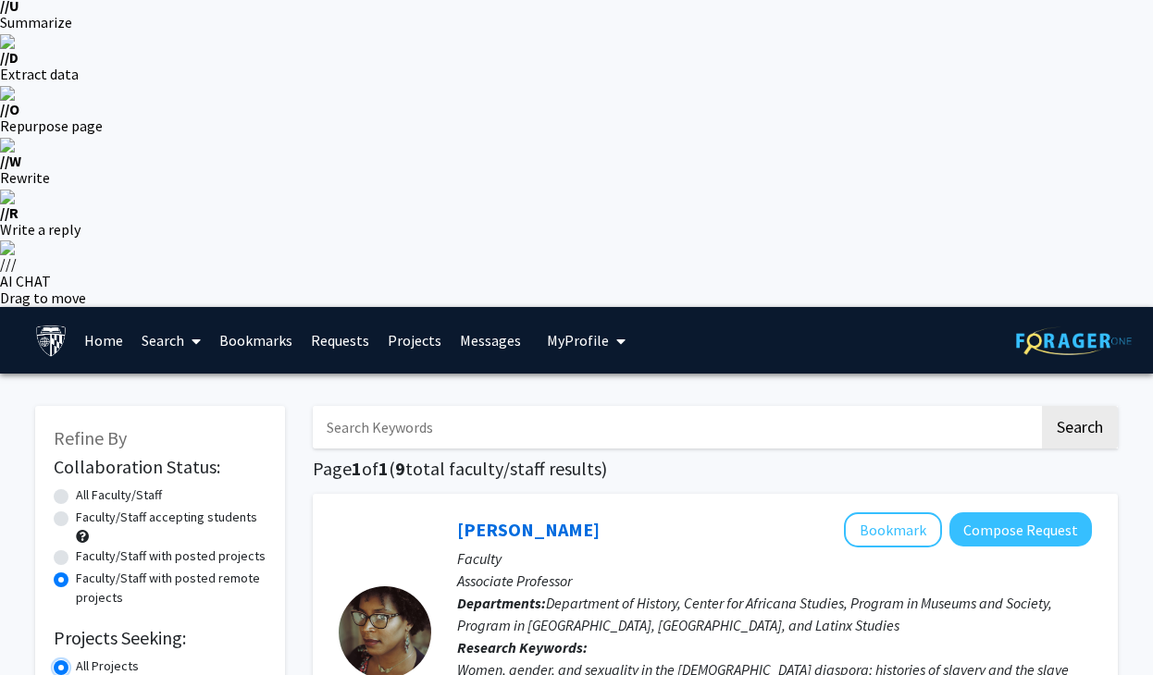
scroll to position [137, 0]
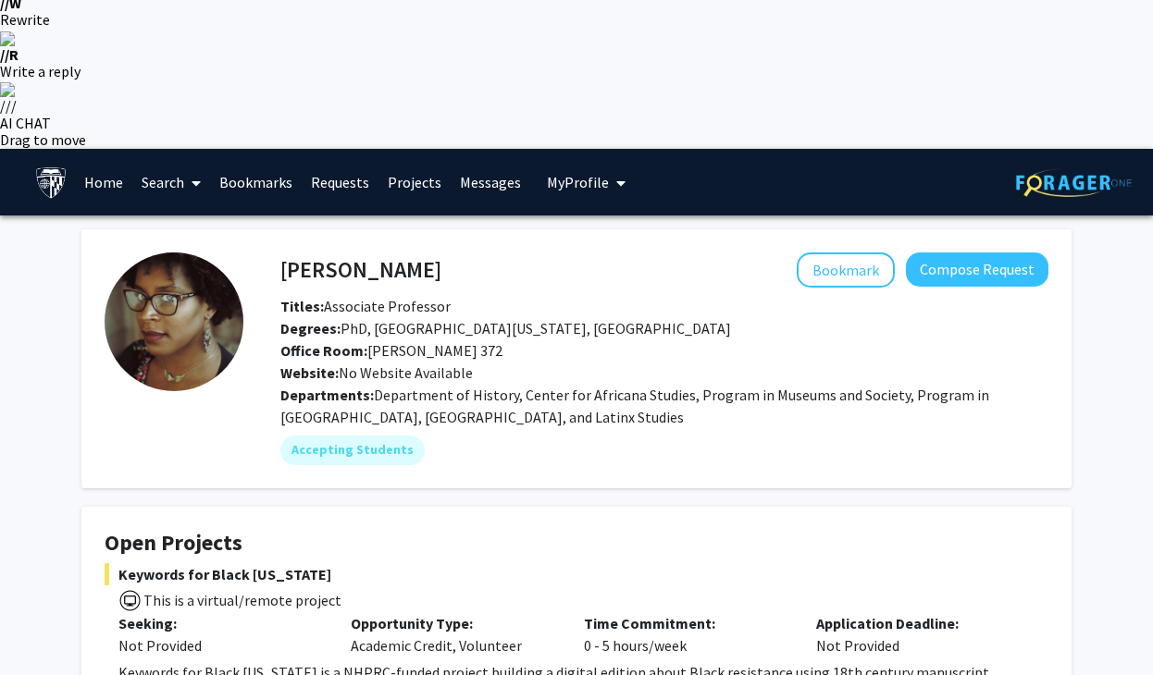
scroll to position [514, 0]
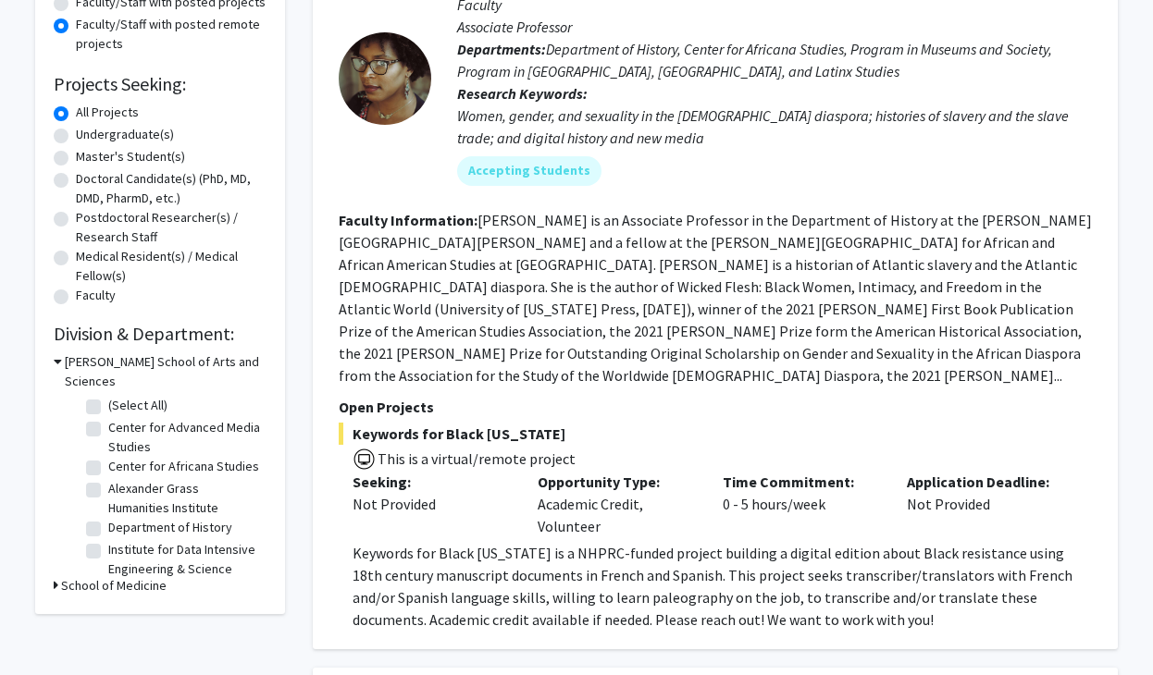
scroll to position [864, 0]
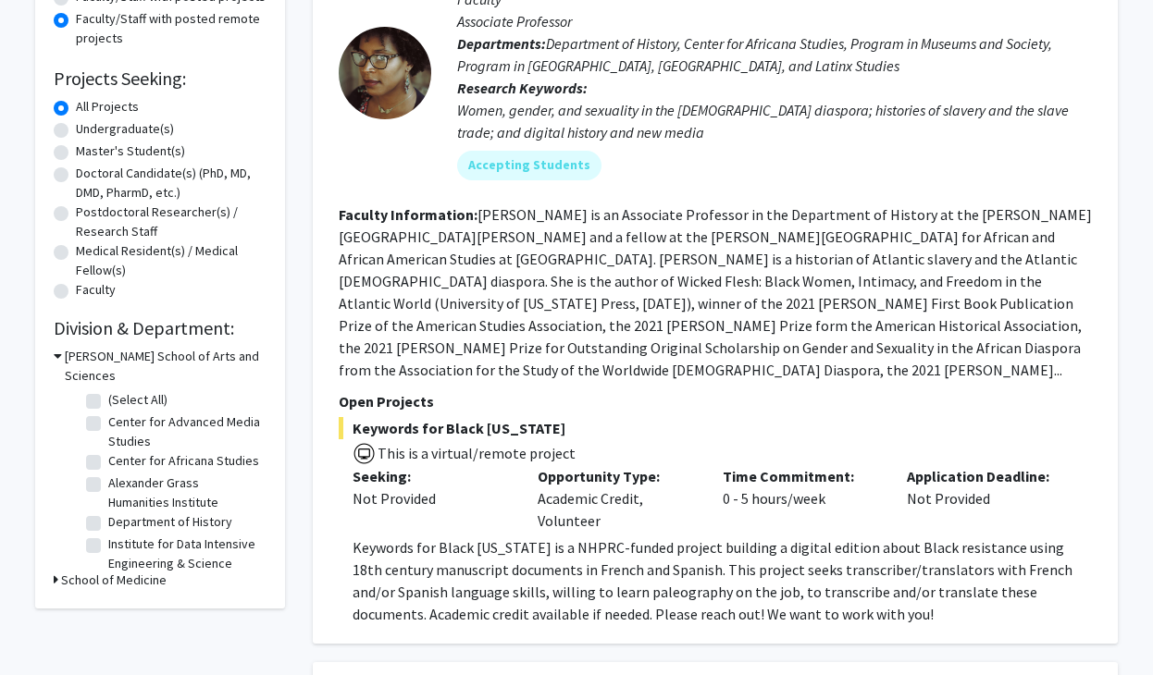
scroll to position [859, 0]
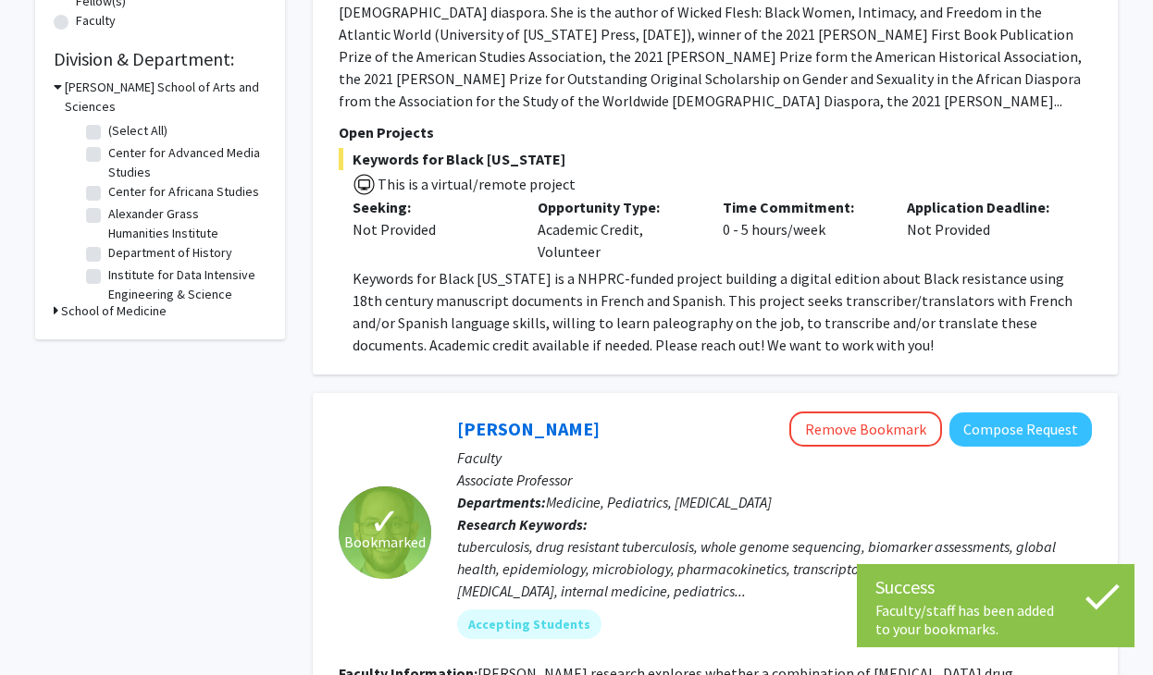
scroll to position [1153, 0]
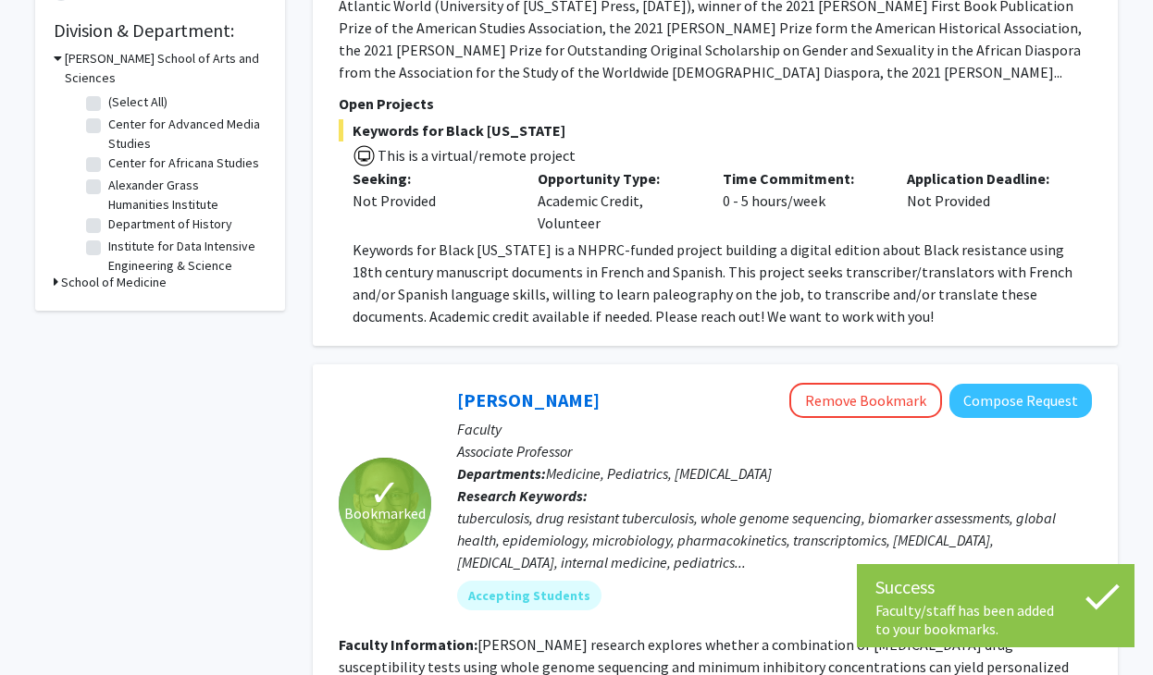
drag, startPoint x: 974, startPoint y: 265, endPoint x: 327, endPoint y: 100, distance: 668.3
copy section "Open Projects MDR-TB MUKT Seeking: Not Provided Opportunity Type: Volunteer Tim…"
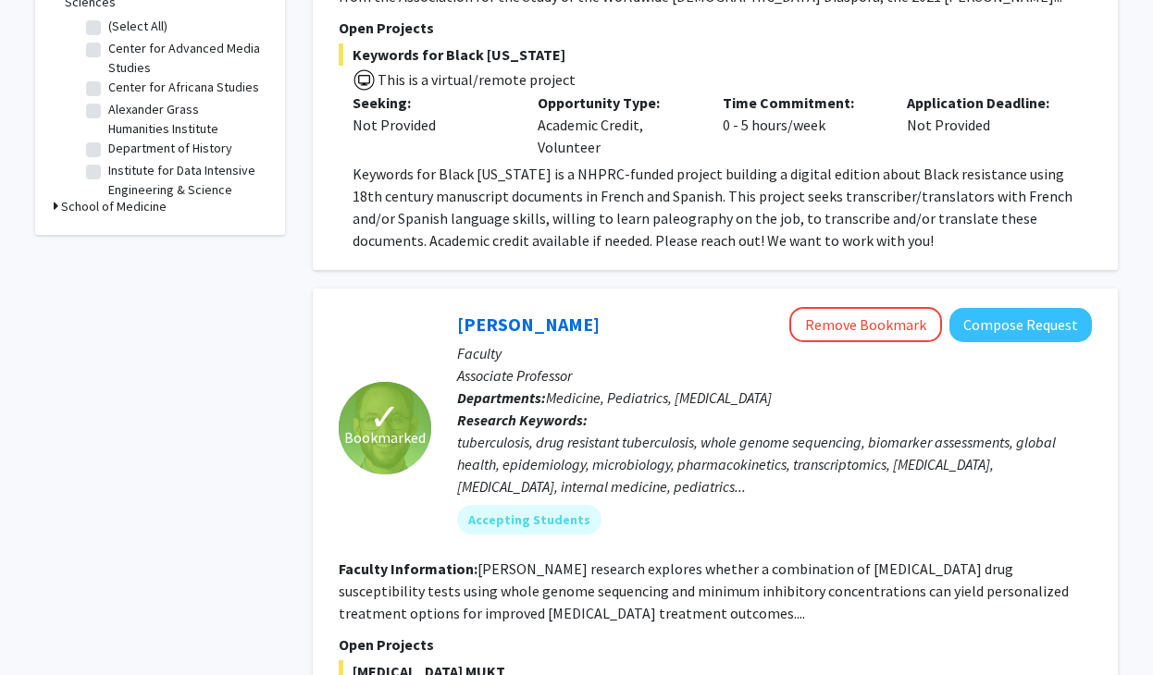
scroll to position [1253, 0]
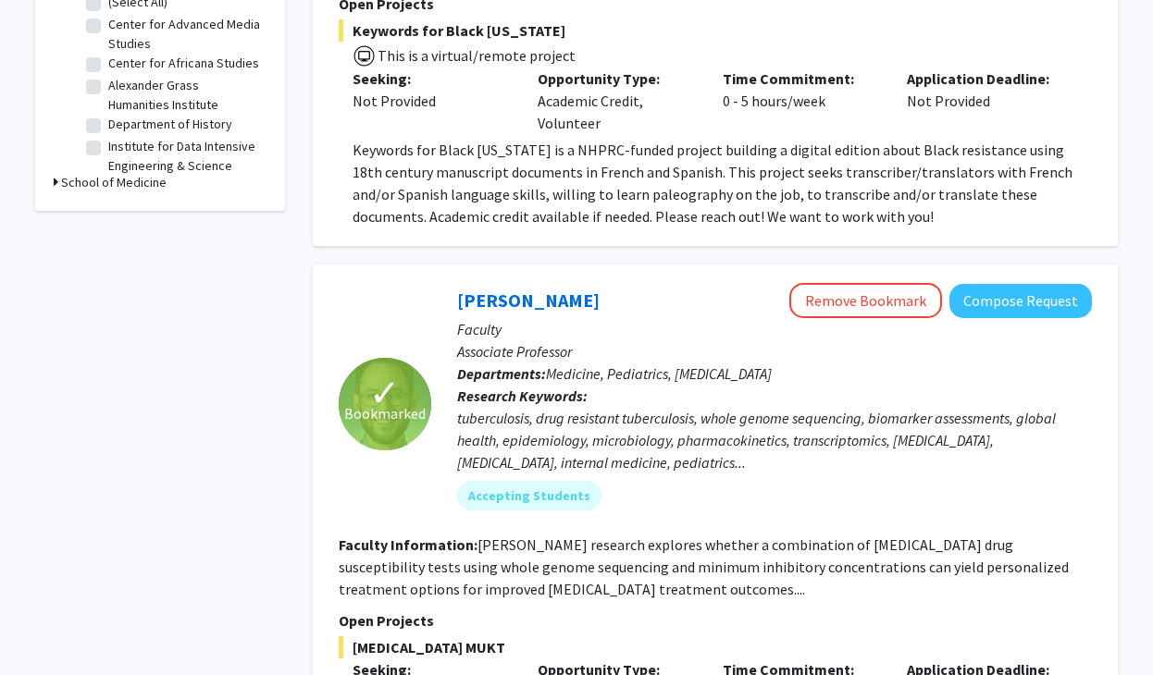
drag, startPoint x: 349, startPoint y: 195, endPoint x: 1093, endPoint y: 377, distance: 766.6
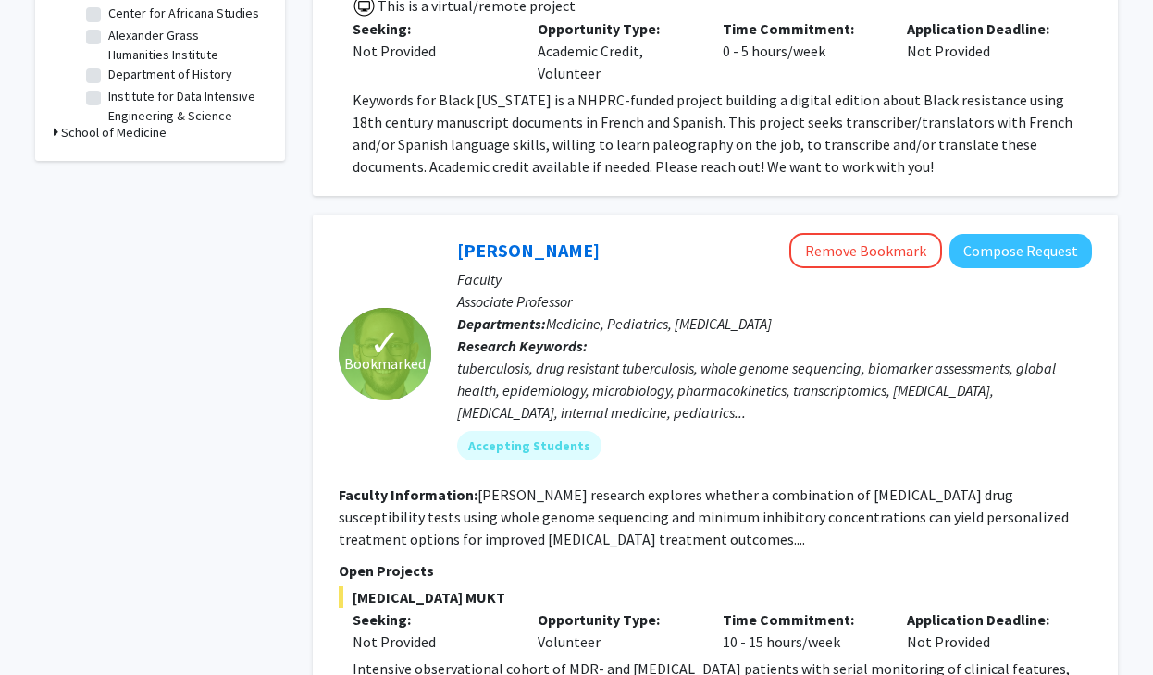
scroll to position [1309, 0]
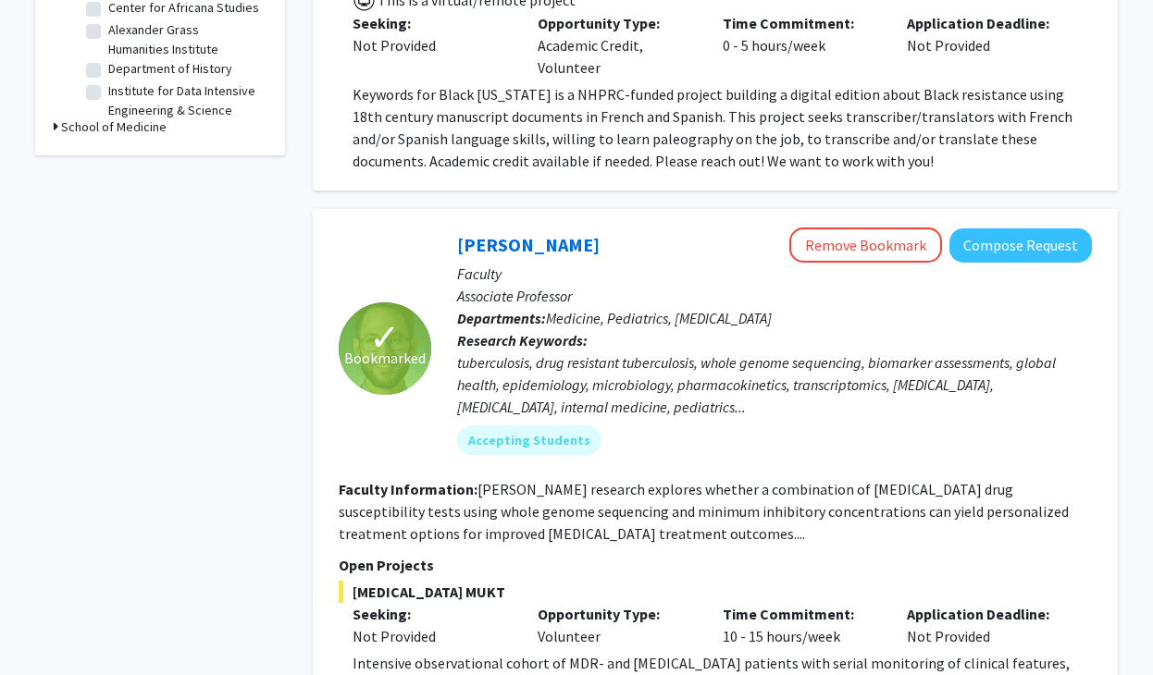
copy div "GWAS of Mycobacterium tuberculosis This is a virtual/remote project Seeking: No…"
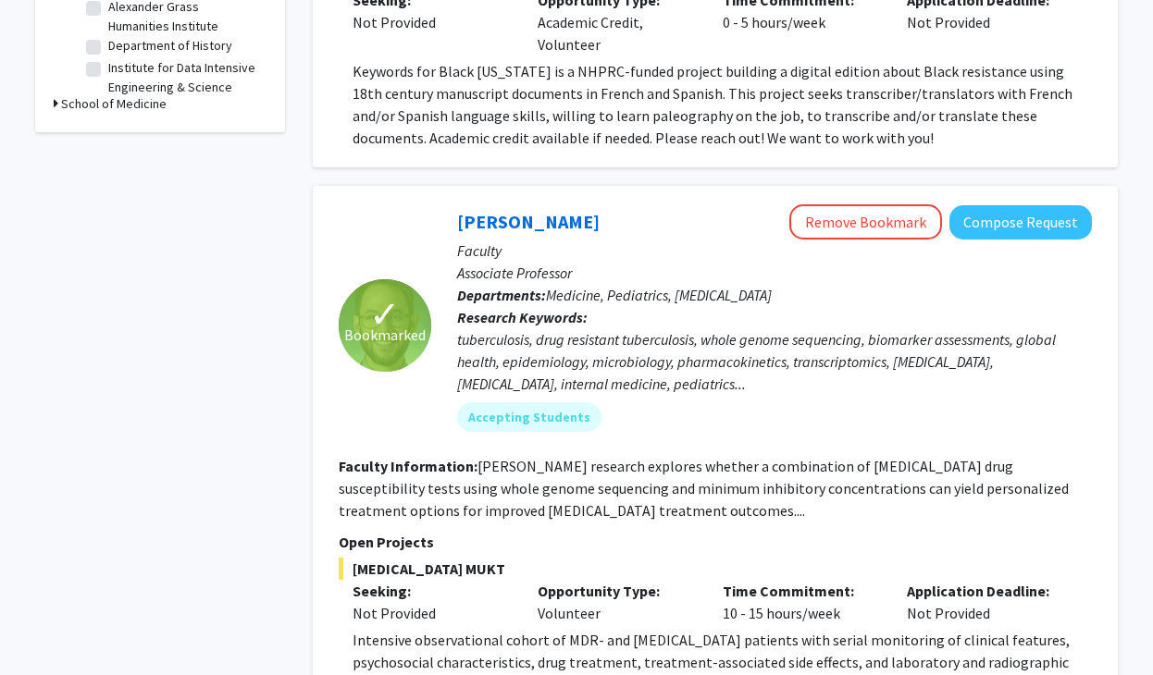
scroll to position [1345, 0]
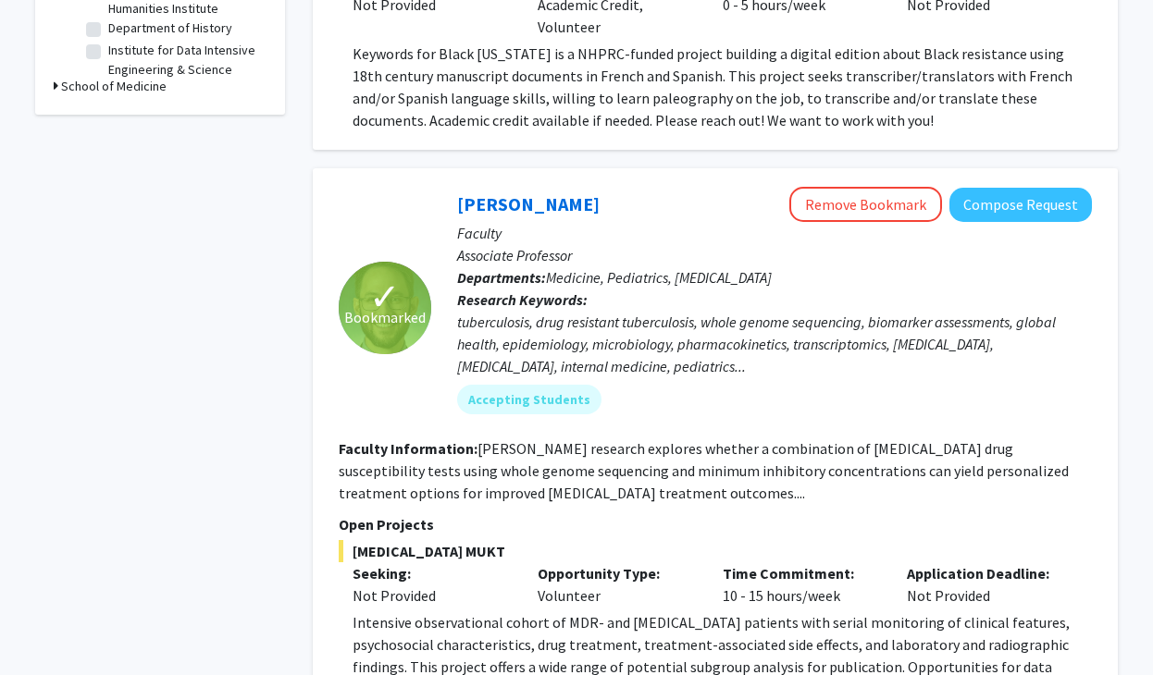
drag, startPoint x: 350, startPoint y: 306, endPoint x: 944, endPoint y: 562, distance: 647.6
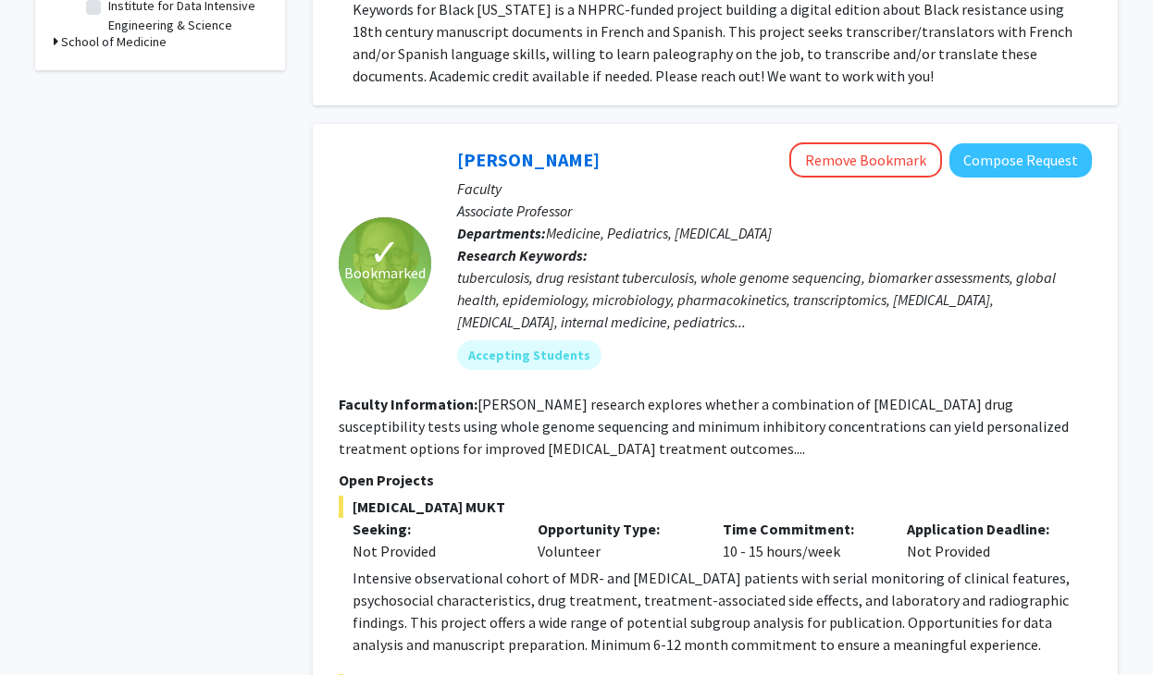
scroll to position [1386, 0]
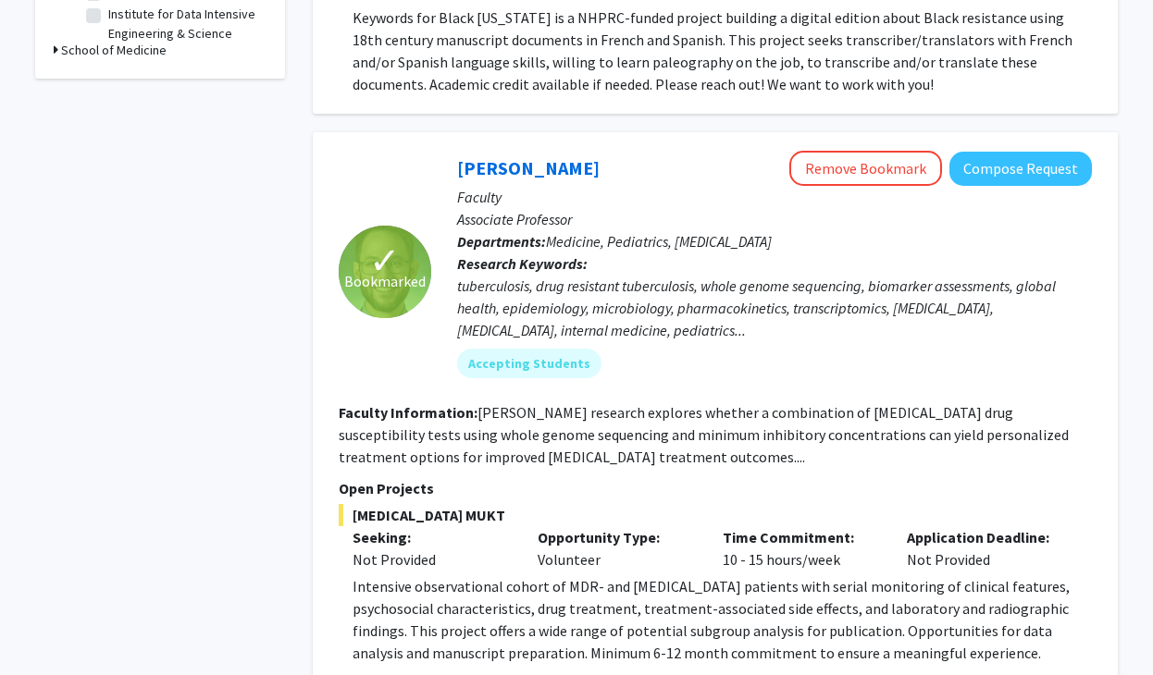
copy div "Determining the molecular clock of MDR-TB during susceptiblity-guided treatment…"
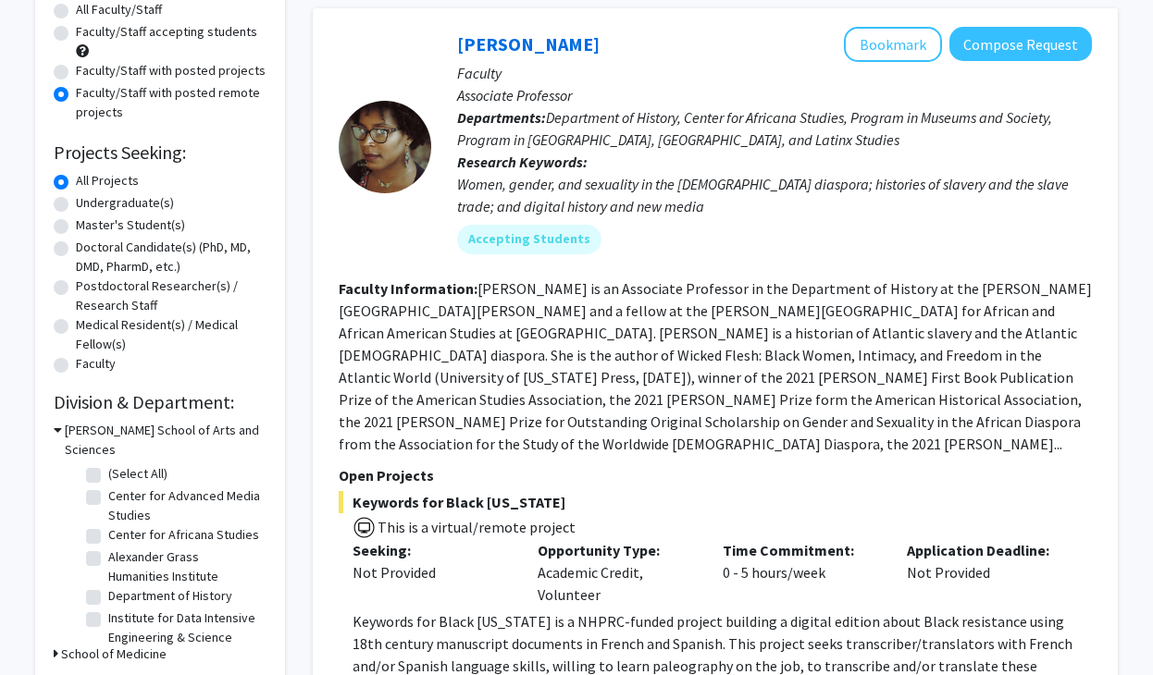
scroll to position [763, 0]
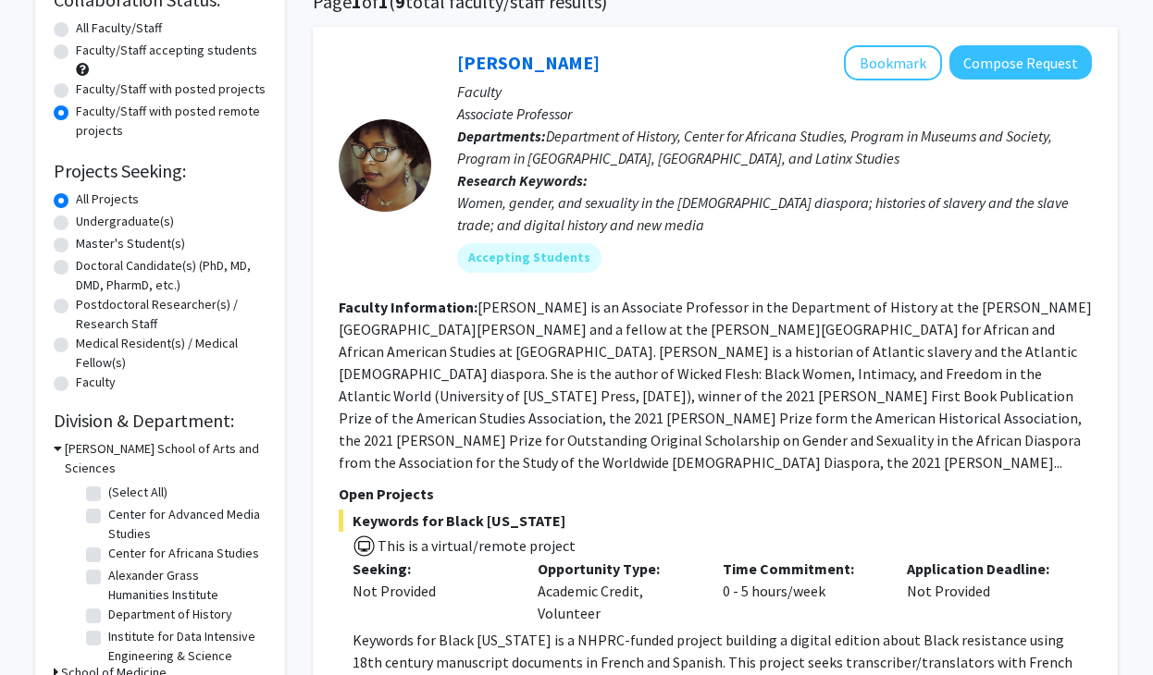
drag, startPoint x: 446, startPoint y: 159, endPoint x: 704, endPoint y: 352, distance: 322.5
copy div "Jeffrey Tornheim Remove Bookmark Compose Request Faculty Associate Professor De…"
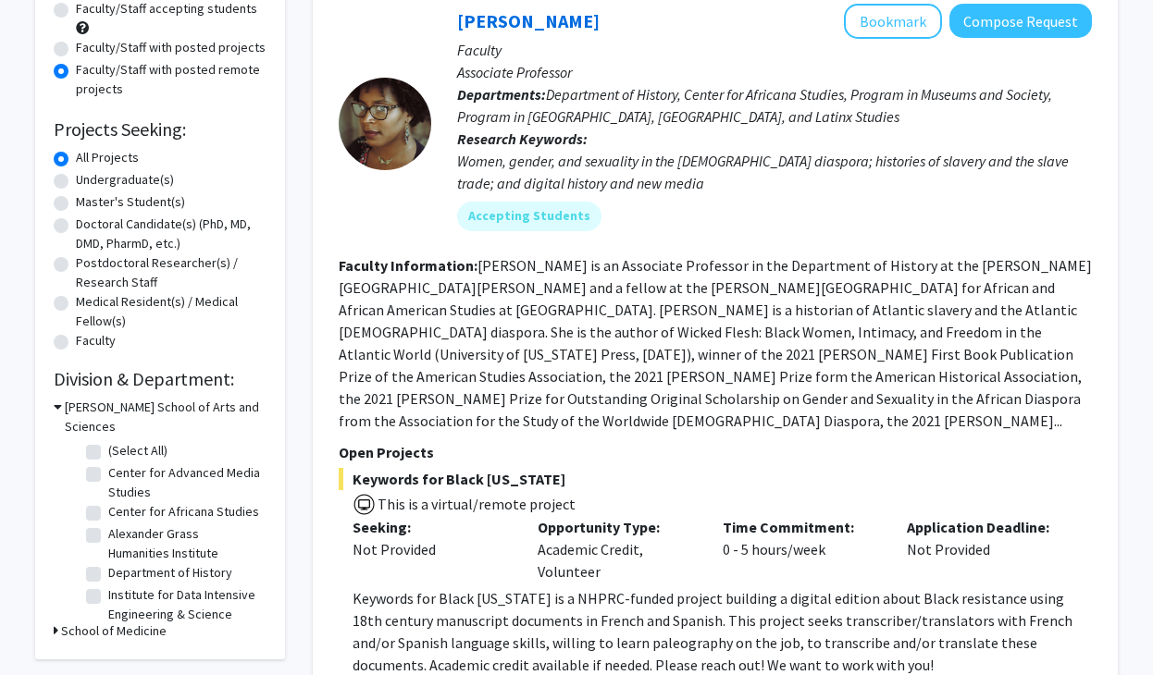
scroll to position [803, 0]
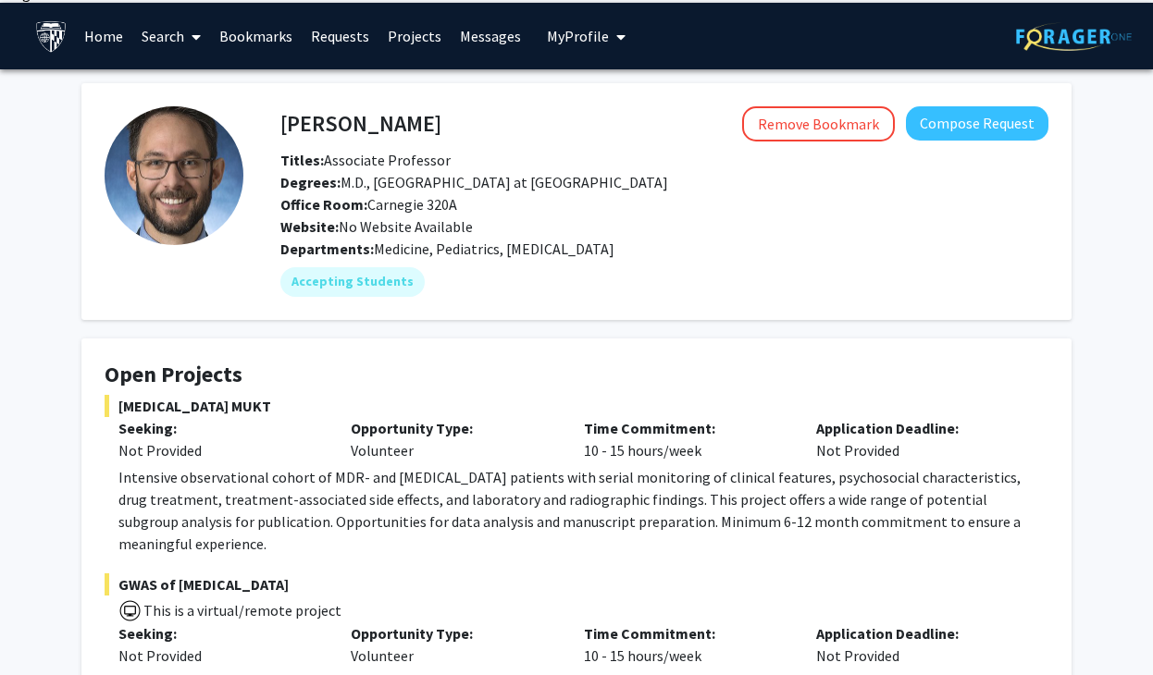
scroll to position [595, 0]
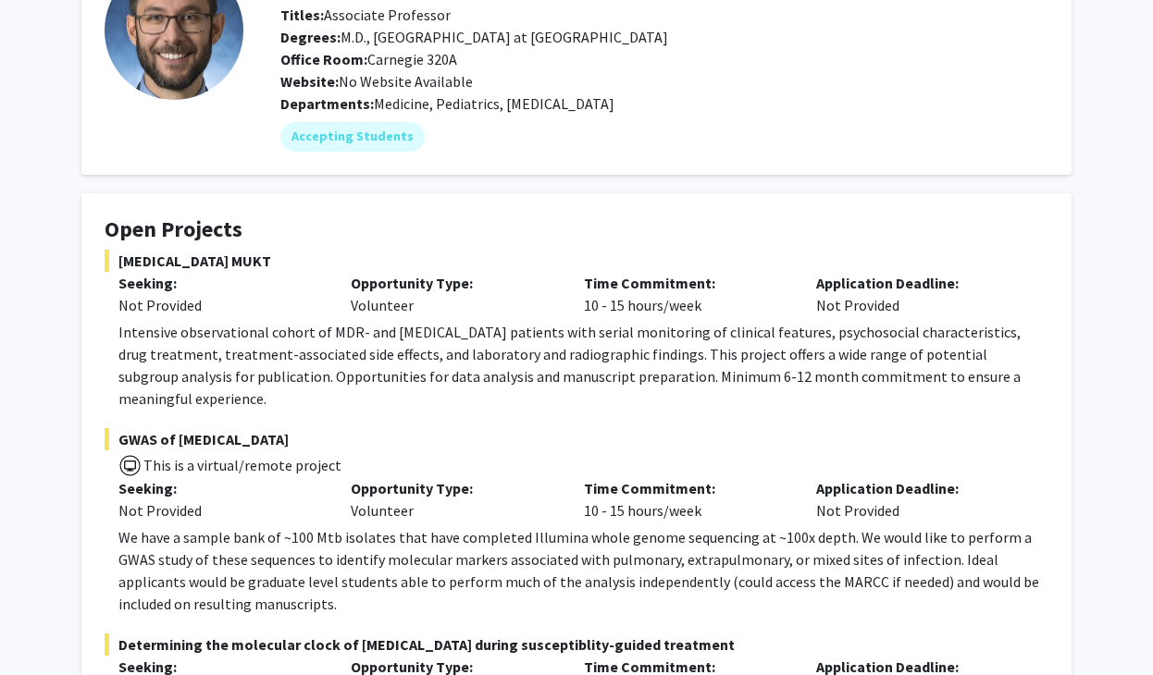
scroll to position [844, 0]
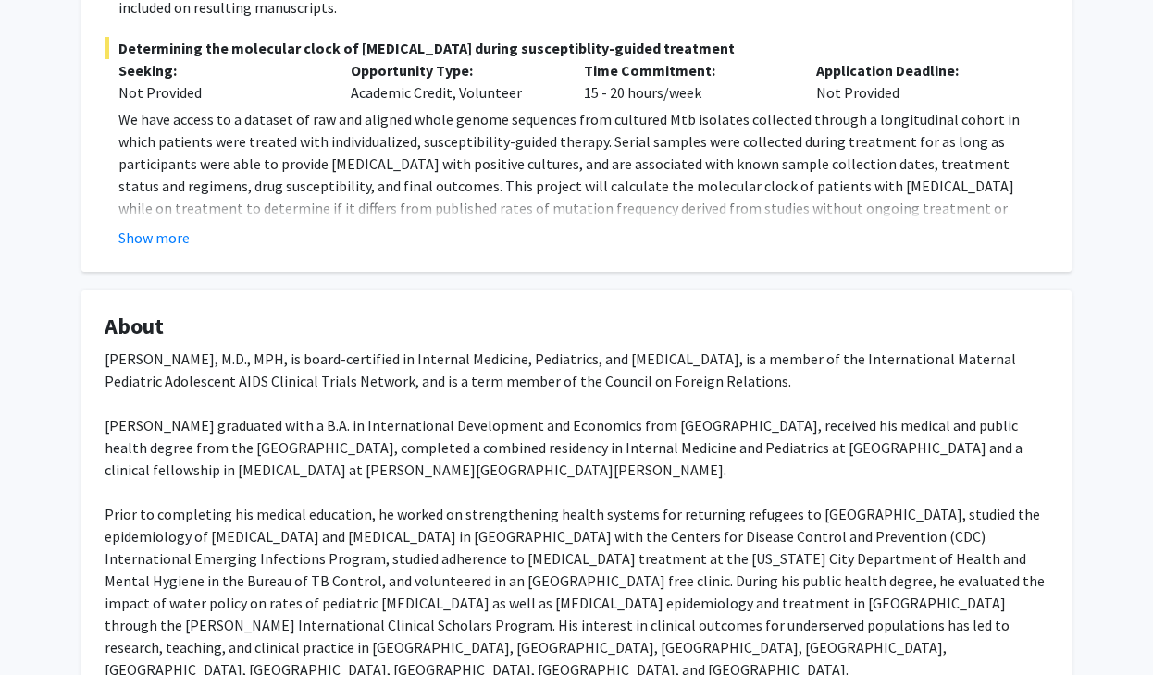
scroll to position [1505, 0]
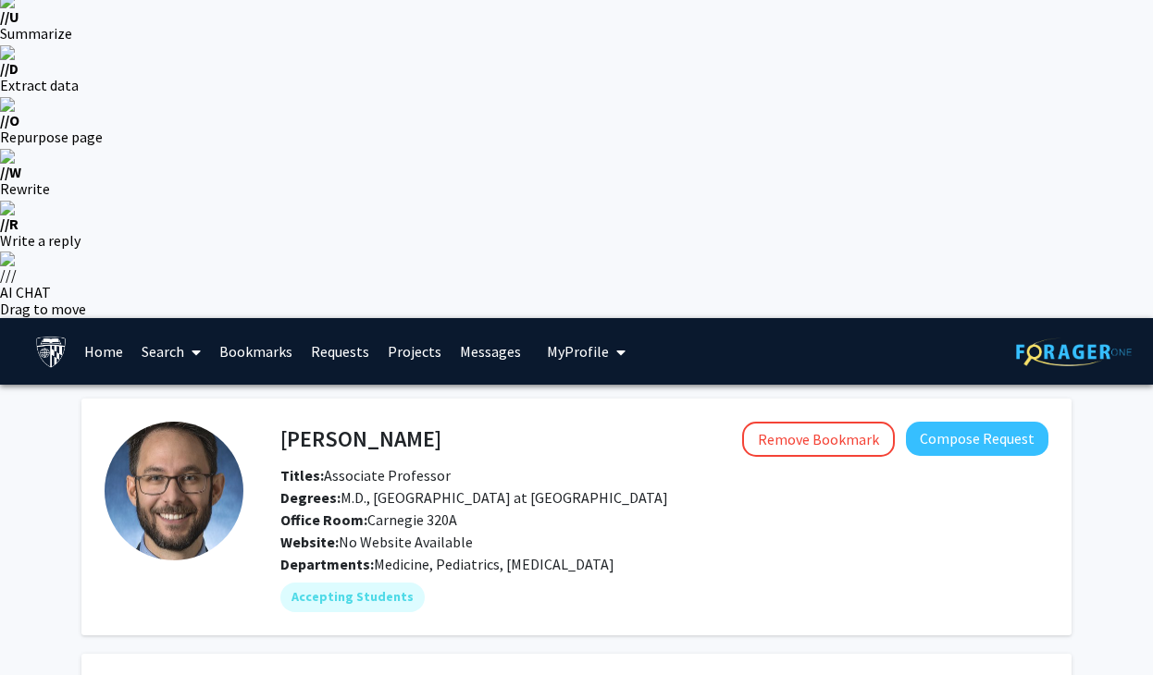
scroll to position [283, 0]
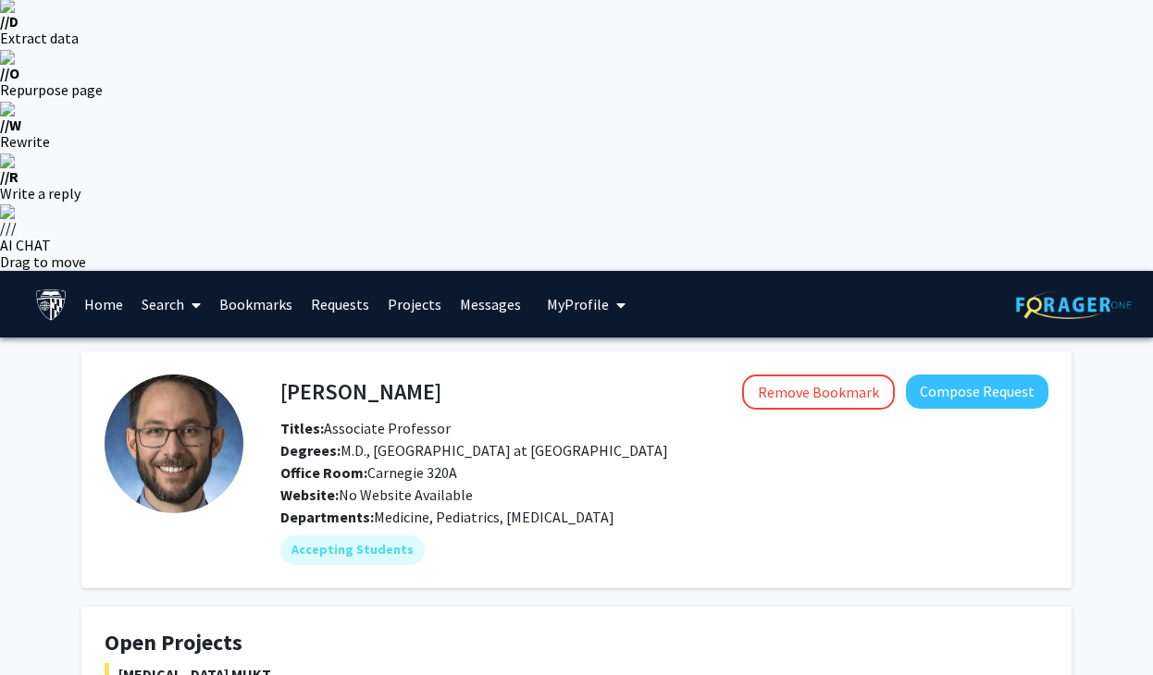
scroll to position [343, 0]
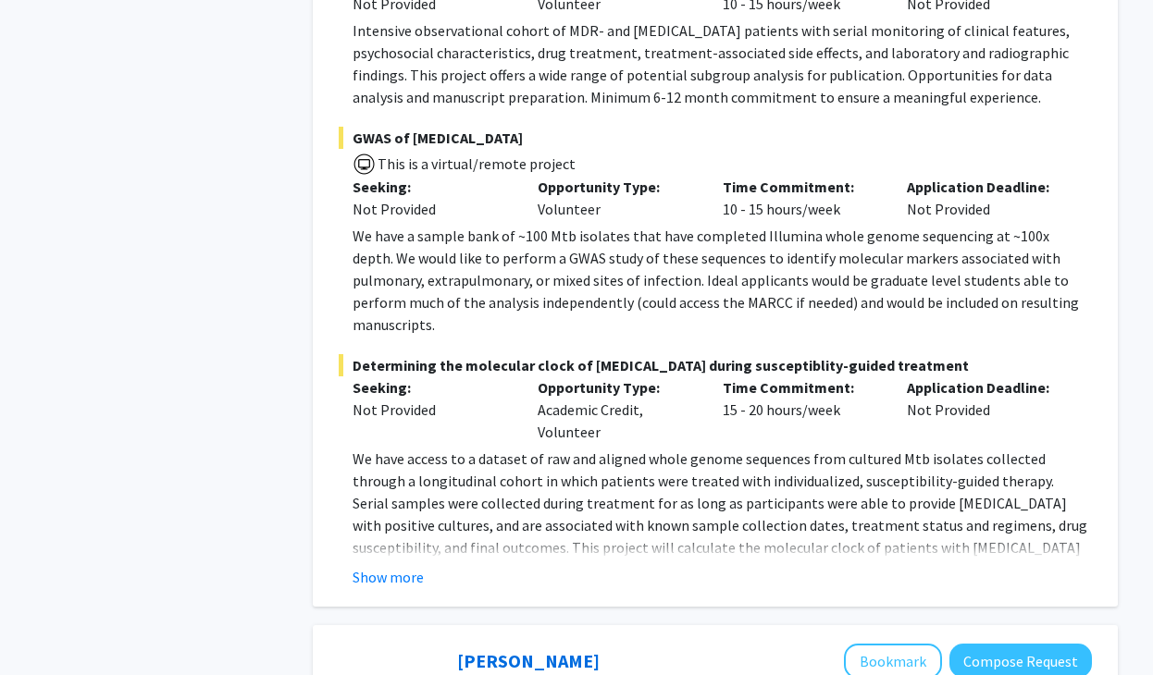
scroll to position [1943, 0]
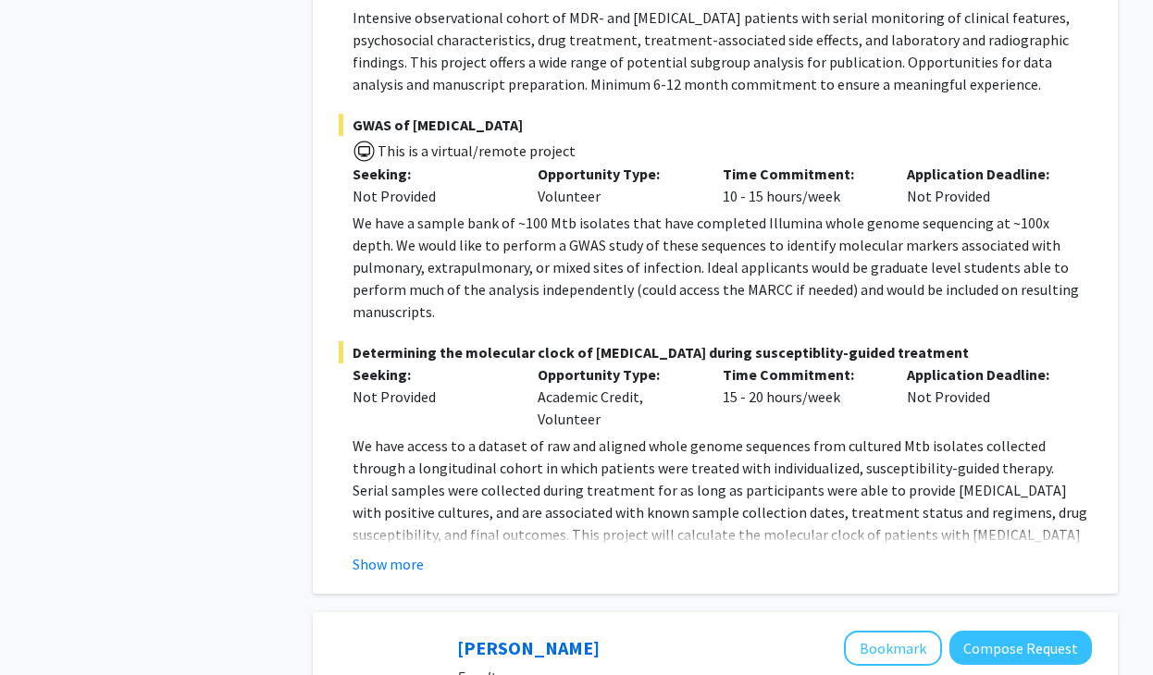
scroll to position [1956, 0]
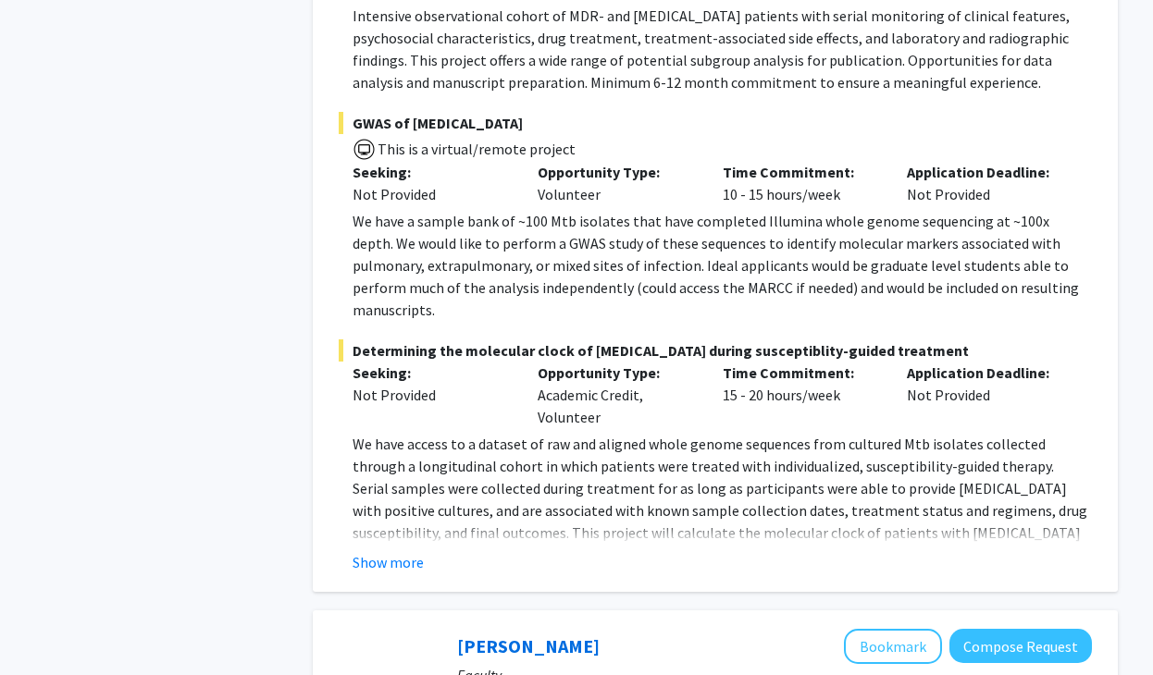
drag, startPoint x: 758, startPoint y: 591, endPoint x: 337, endPoint y: 277, distance: 525.4
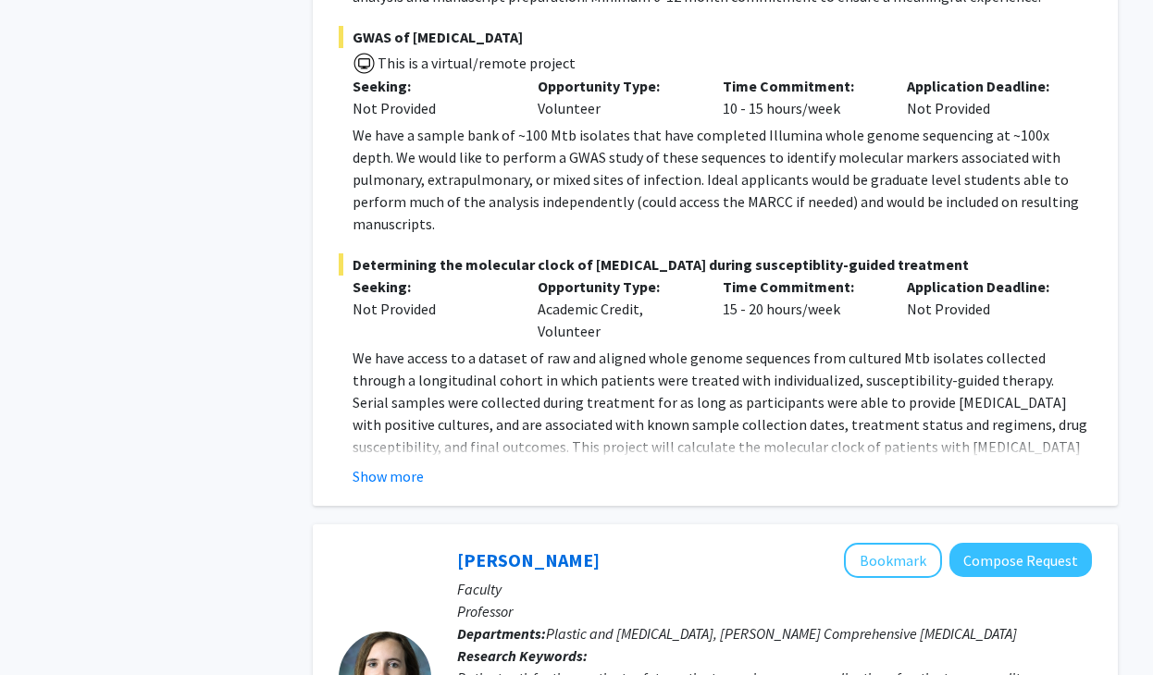
scroll to position [2055, 0]
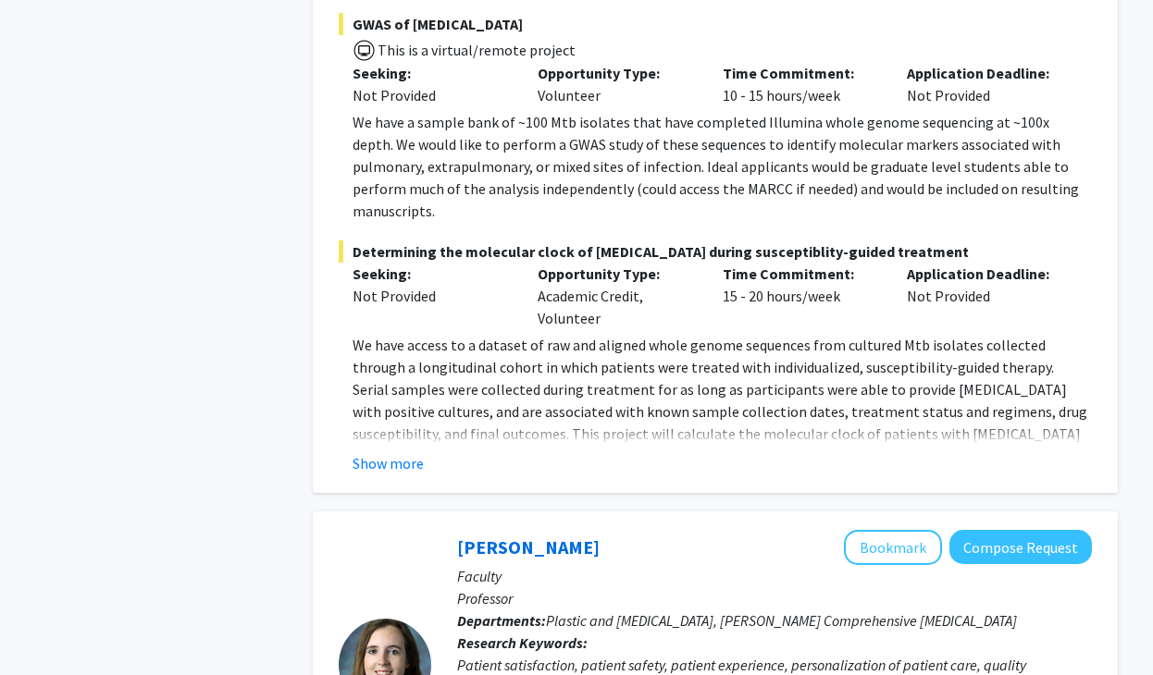
copy fg-search-faculty "Faculty Information: Dr. Manahan’s research is focused on clinical advancements…"
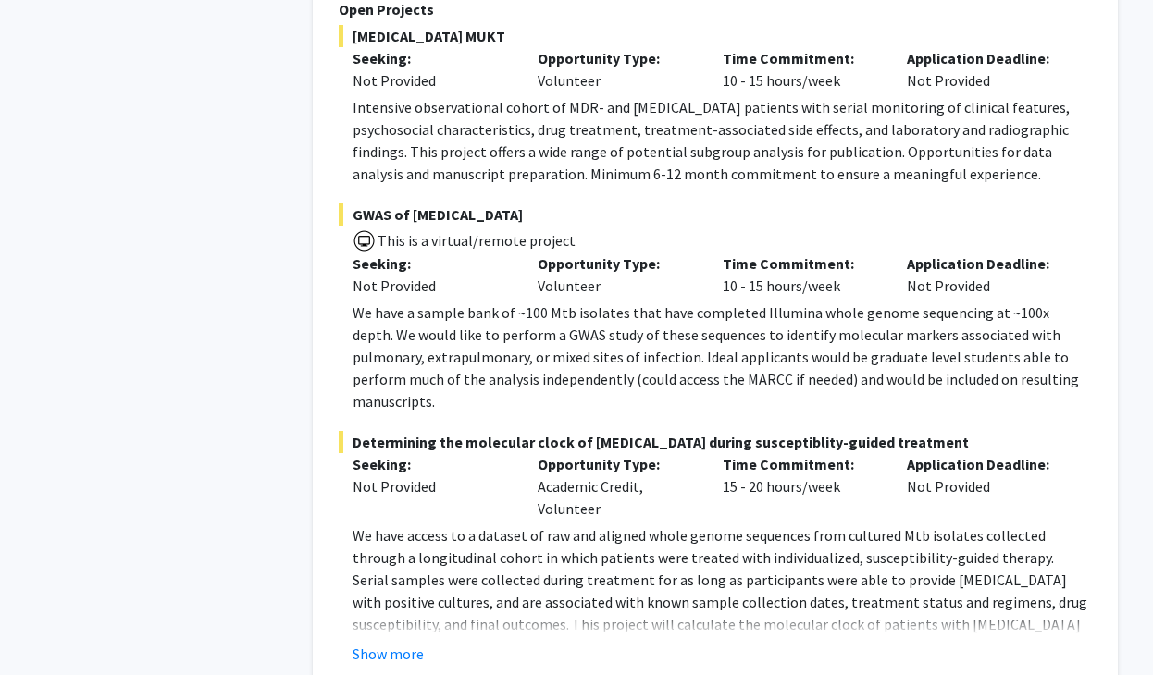
scroll to position [1851, 0]
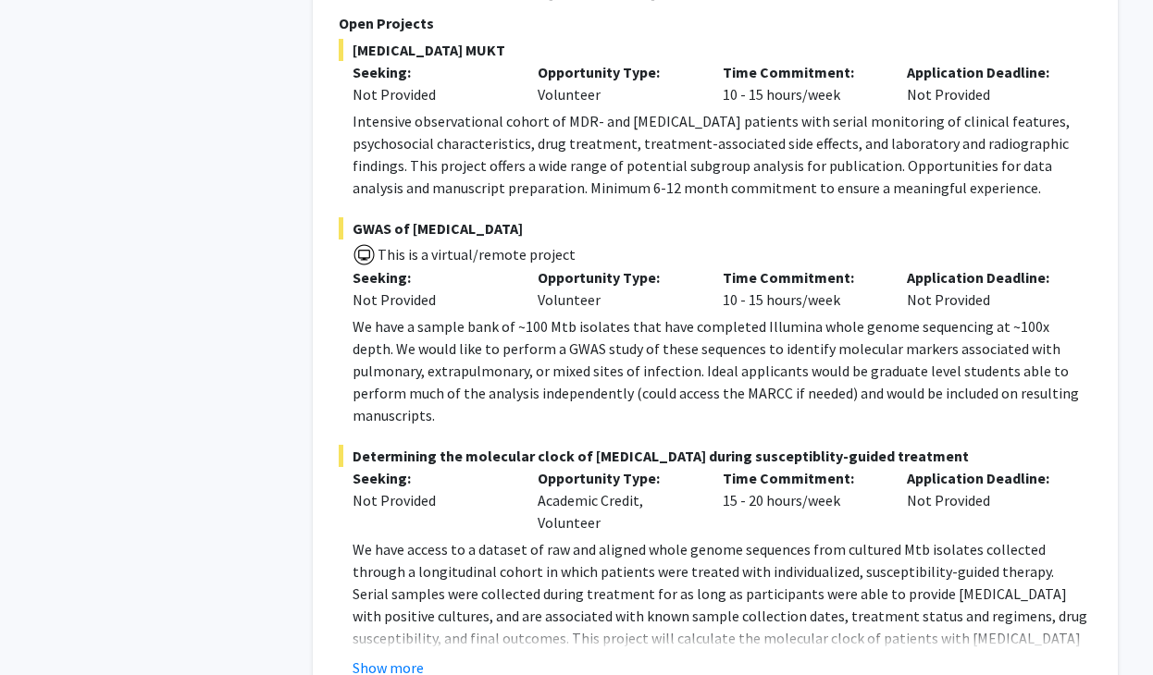
drag, startPoint x: 450, startPoint y: 89, endPoint x: 652, endPoint y: 321, distance: 308.1
copy div "Michele Manahan Bookmark Compose Request Faculty Professor Departments: Plastic…"
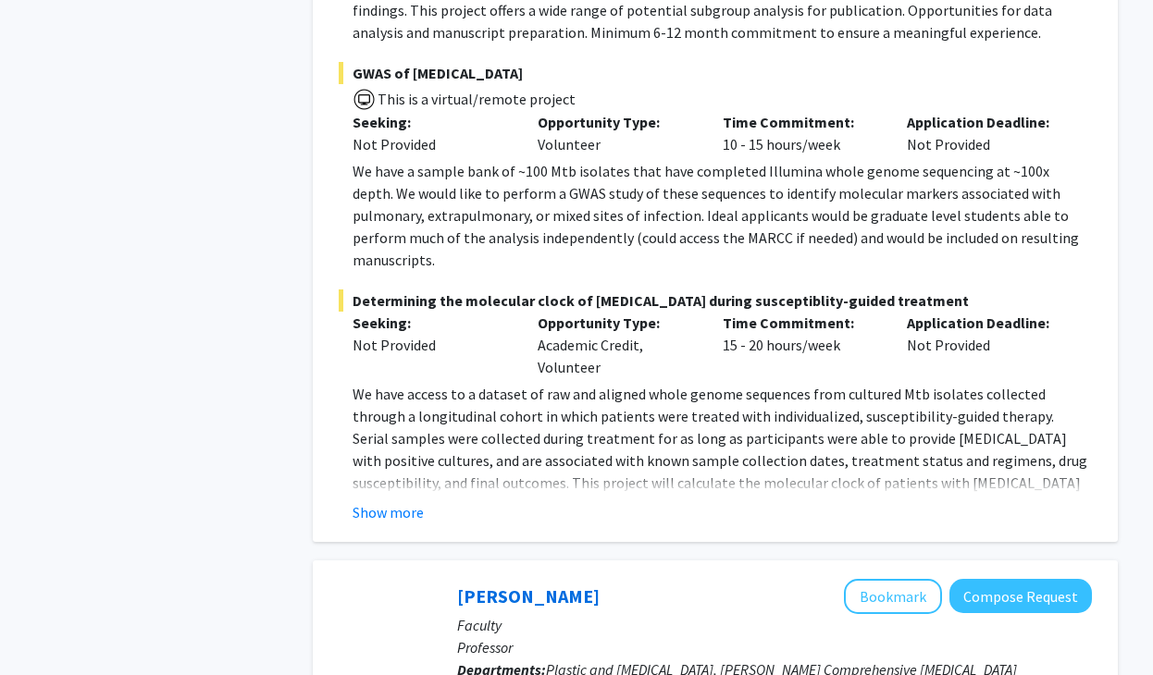
scroll to position [2496, 0]
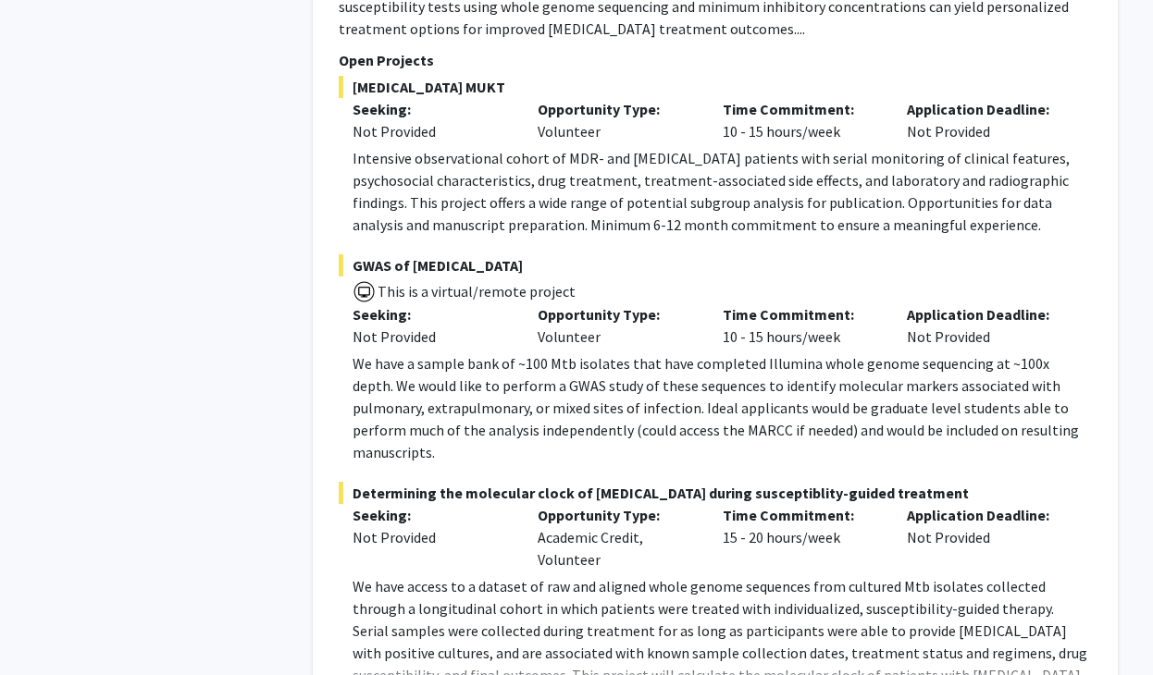
scroll to position [1765, 0]
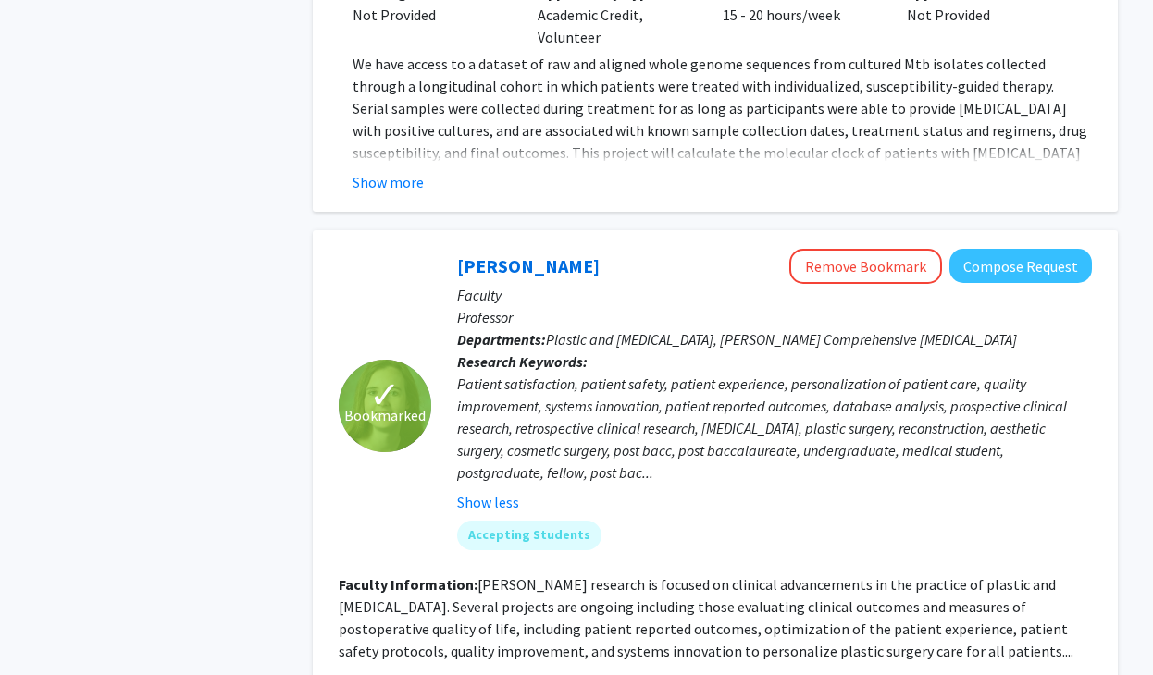
scroll to position [2340, 0]
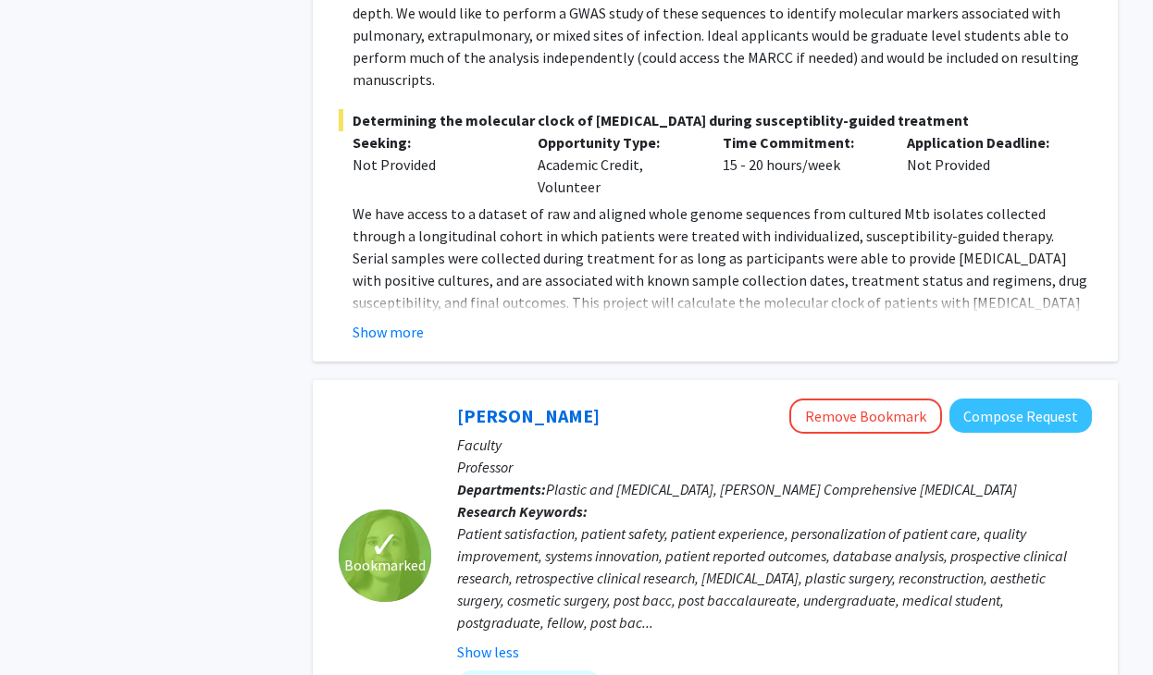
scroll to position [2227, 0]
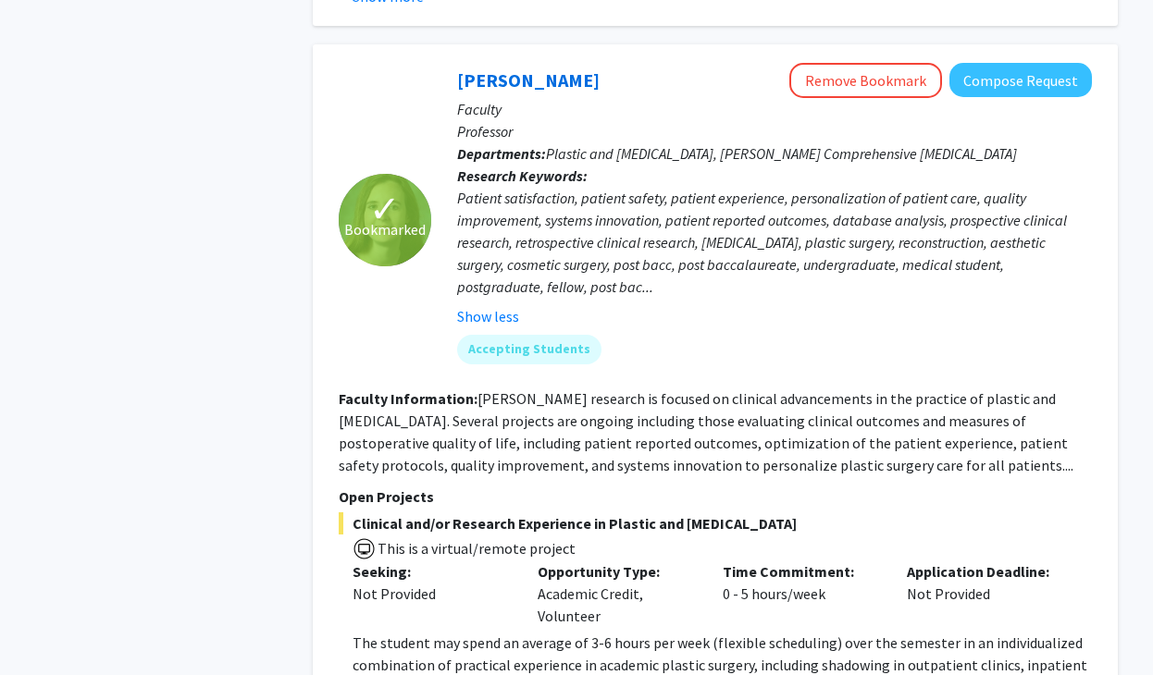
scroll to position [2190, 0]
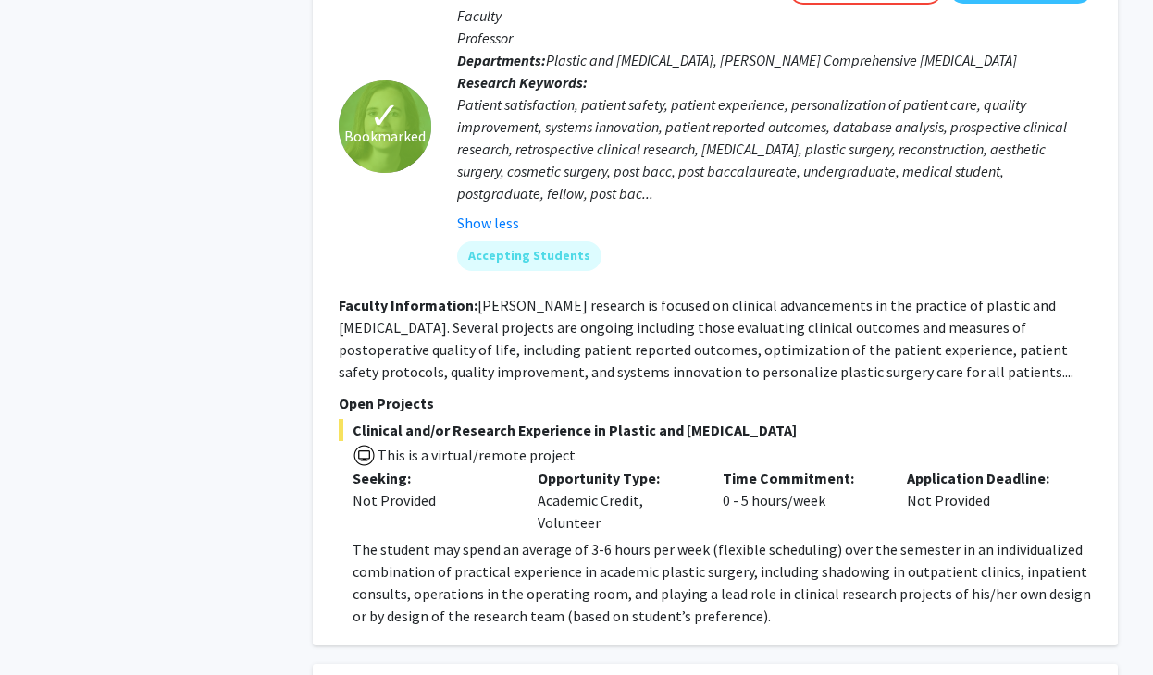
scroll to position [2640, 0]
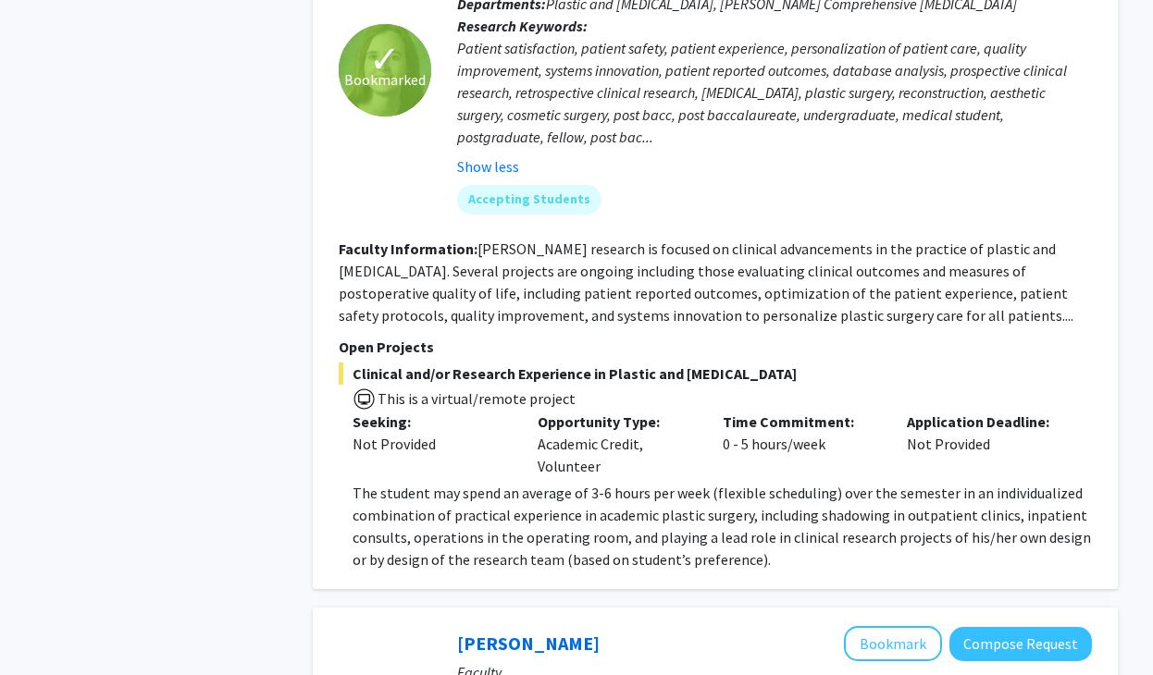
scroll to position [2702, 0]
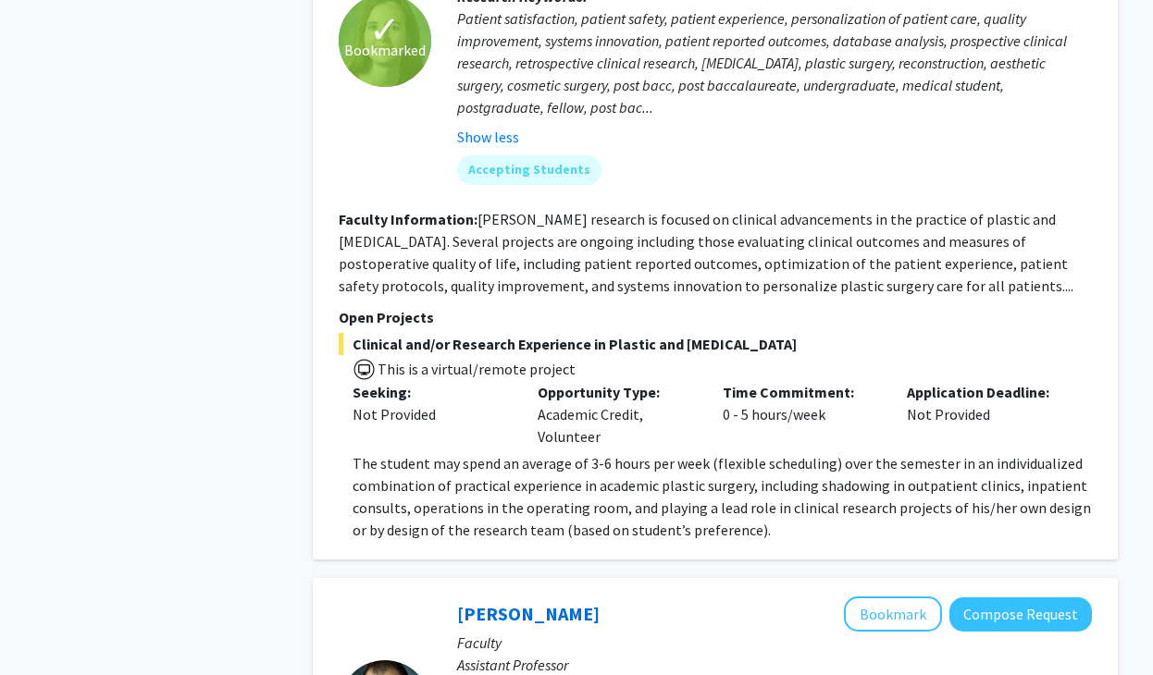
drag, startPoint x: 751, startPoint y: 570, endPoint x: 323, endPoint y: 187, distance: 574.5
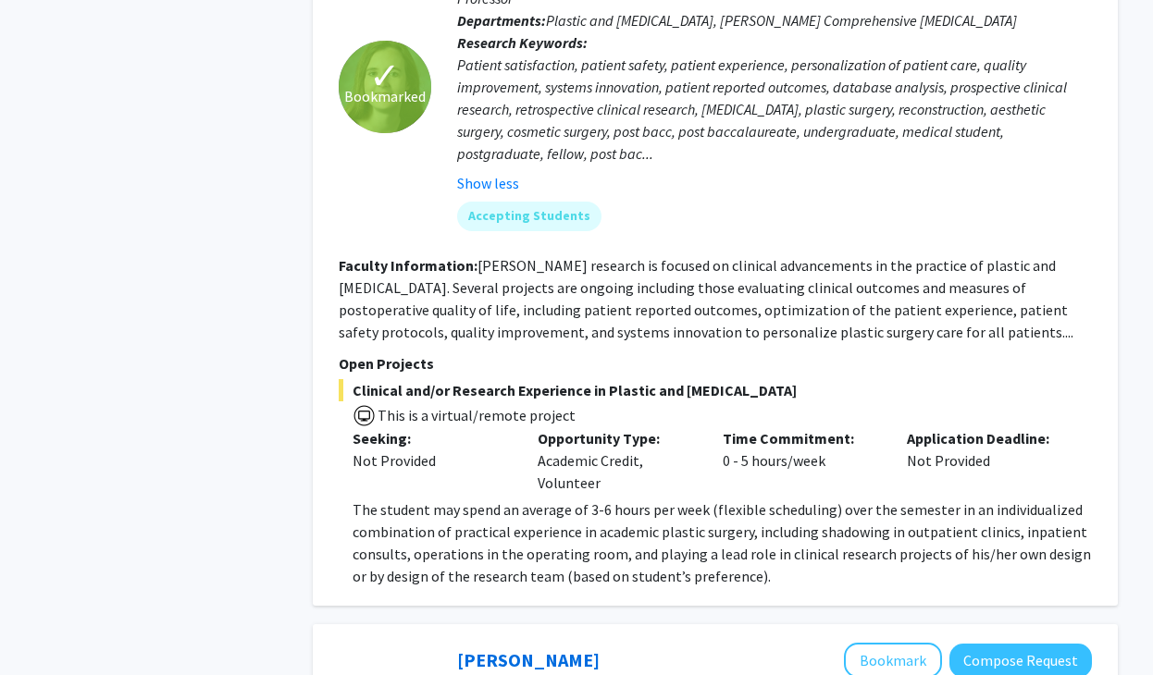
scroll to position [2659, 0]
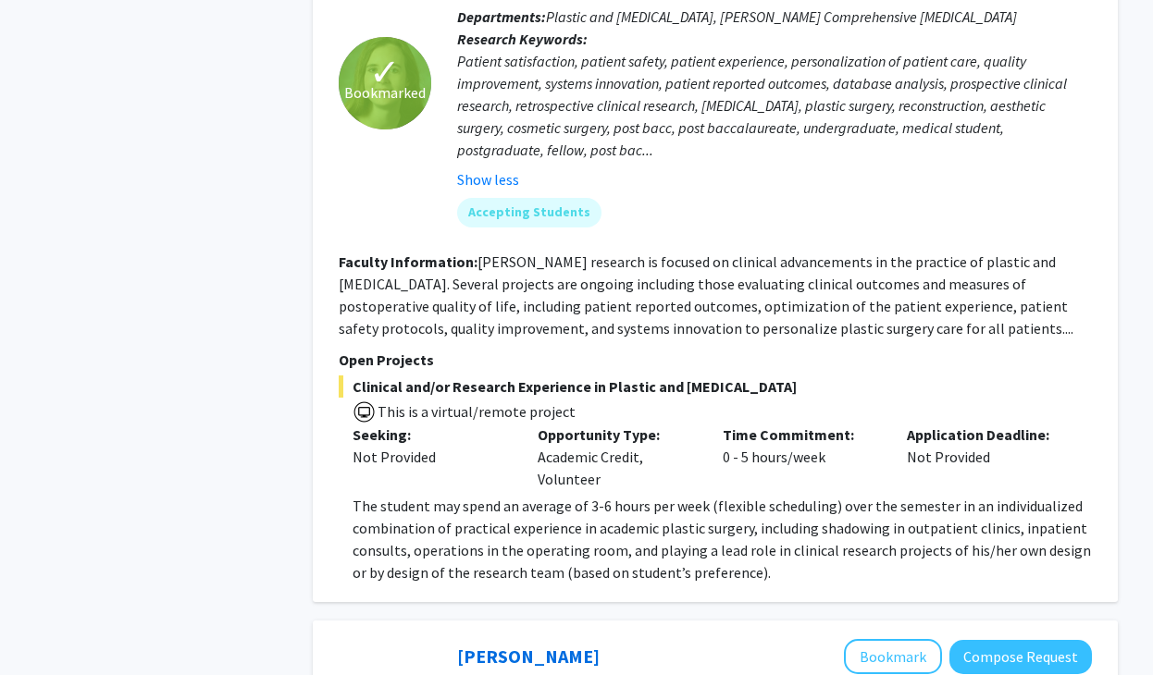
copy fg-search-faculty "Faculty Information: Our group is focused on understanding the evolving healthc…"
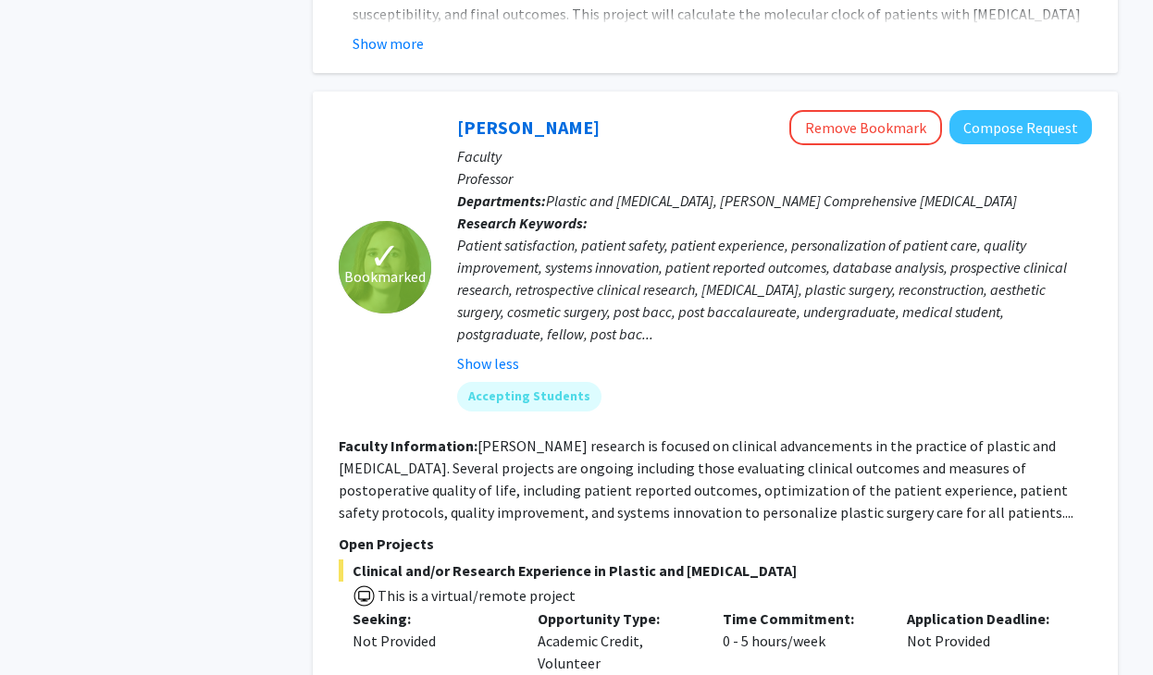
scroll to position [2345, 0]
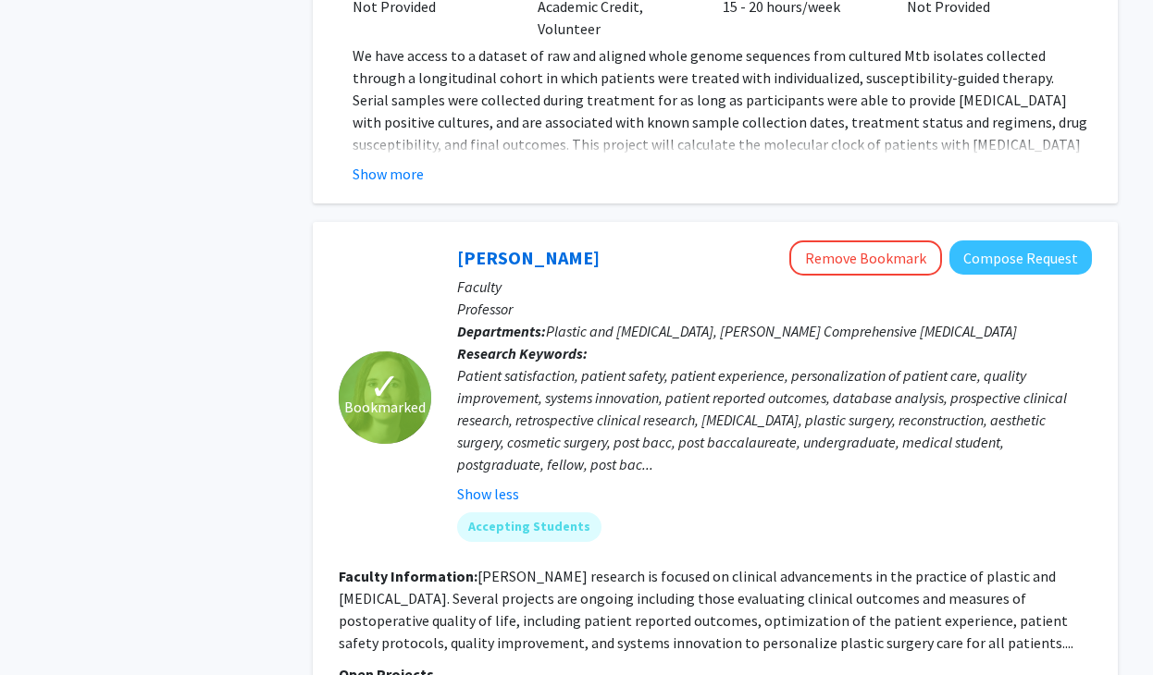
drag, startPoint x: 1079, startPoint y: 467, endPoint x: 450, endPoint y: 331, distance: 644.4
copy div "Alistair Kent Bookmark Compose Request Faculty Assistant Professor Departments:…"
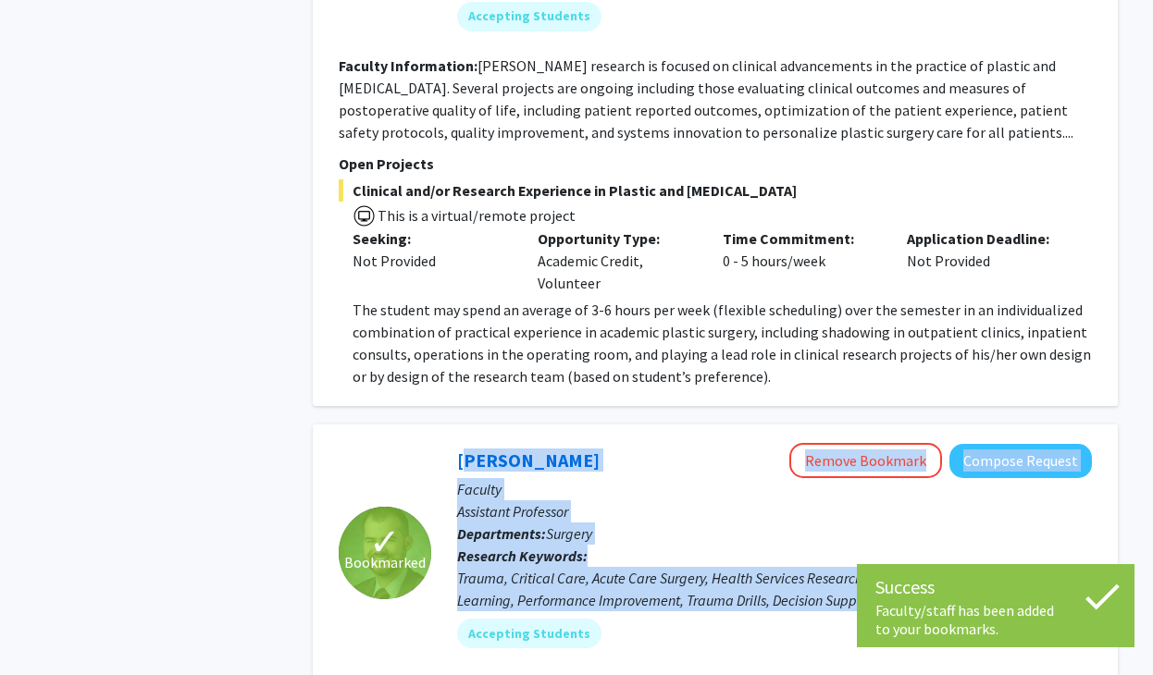
scroll to position [3203, 0]
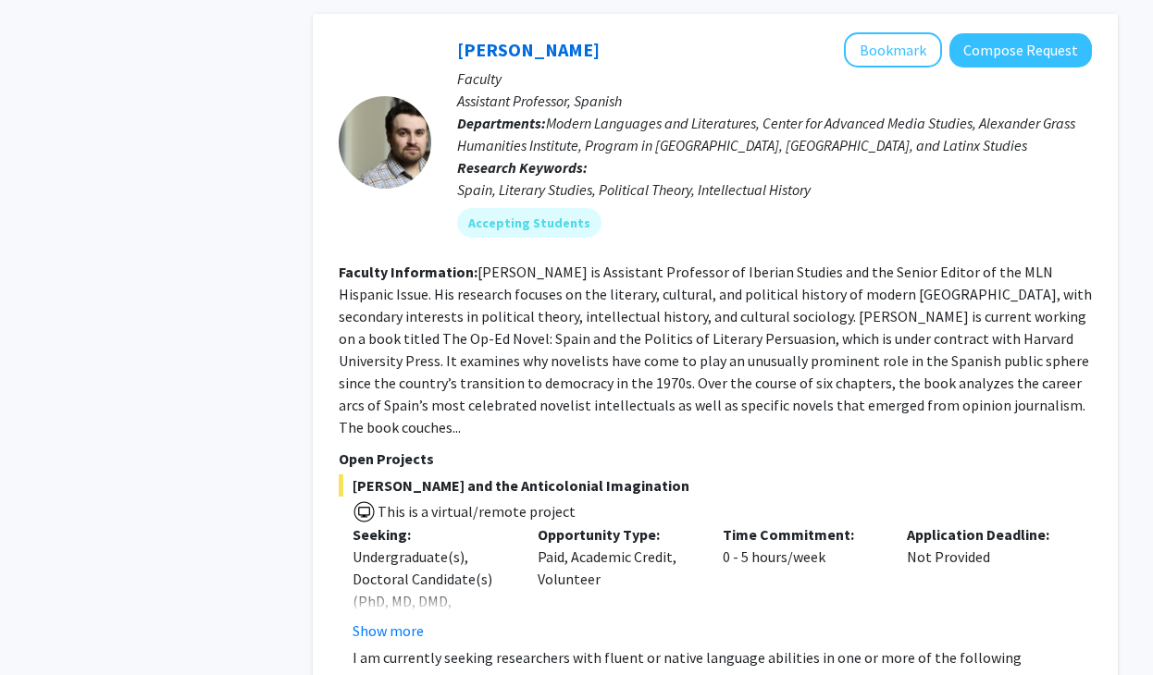
scroll to position [3983, 0]
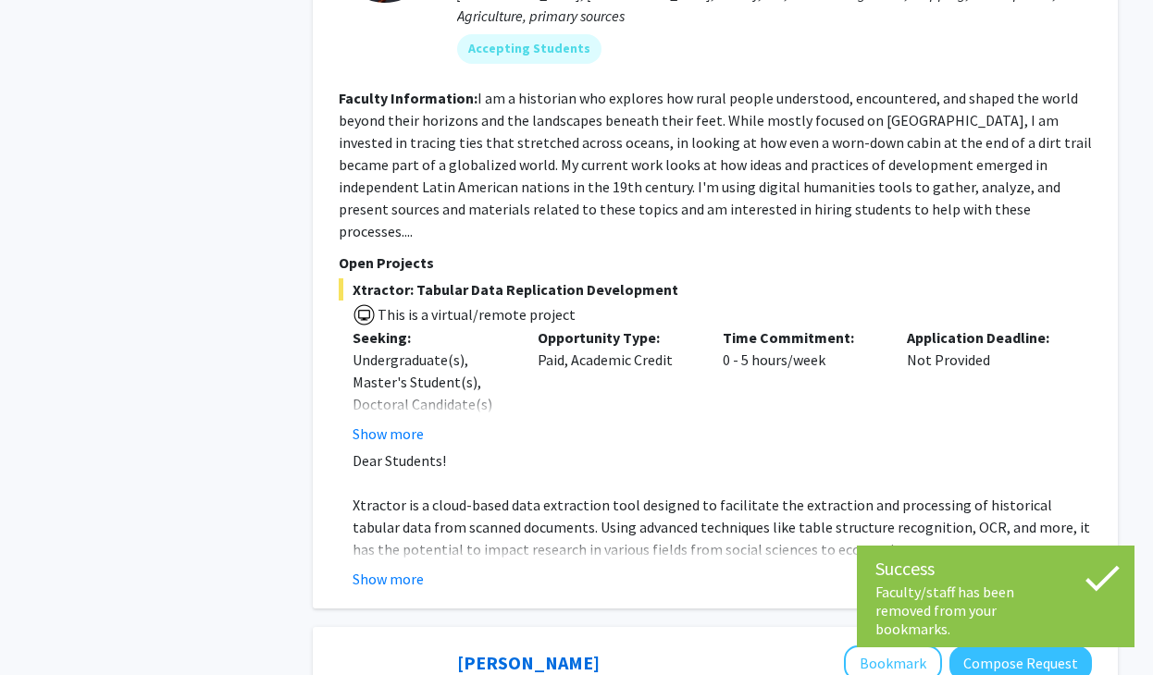
scroll to position [4951, 0]
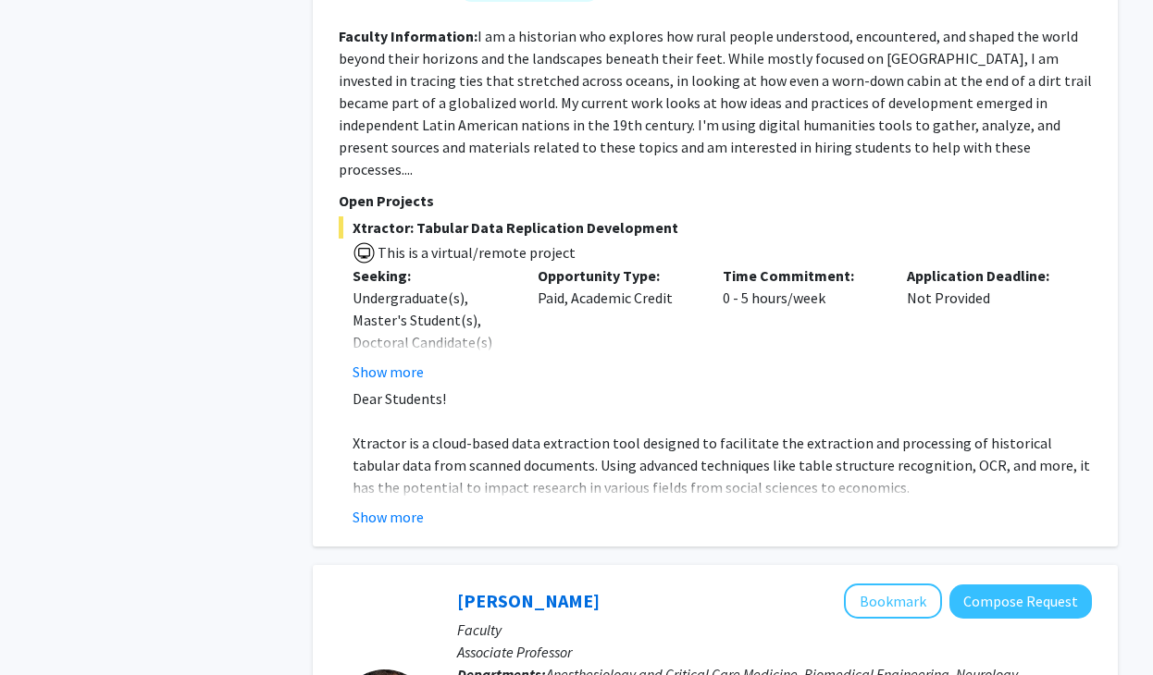
scroll to position [4989, 0]
drag, startPoint x: 787, startPoint y: 653, endPoint x: 321, endPoint y: 154, distance: 683.3
copy fg-search-faculty "Faculty Information: The Laboratory of Computational Intensive Care Medicine (L…"
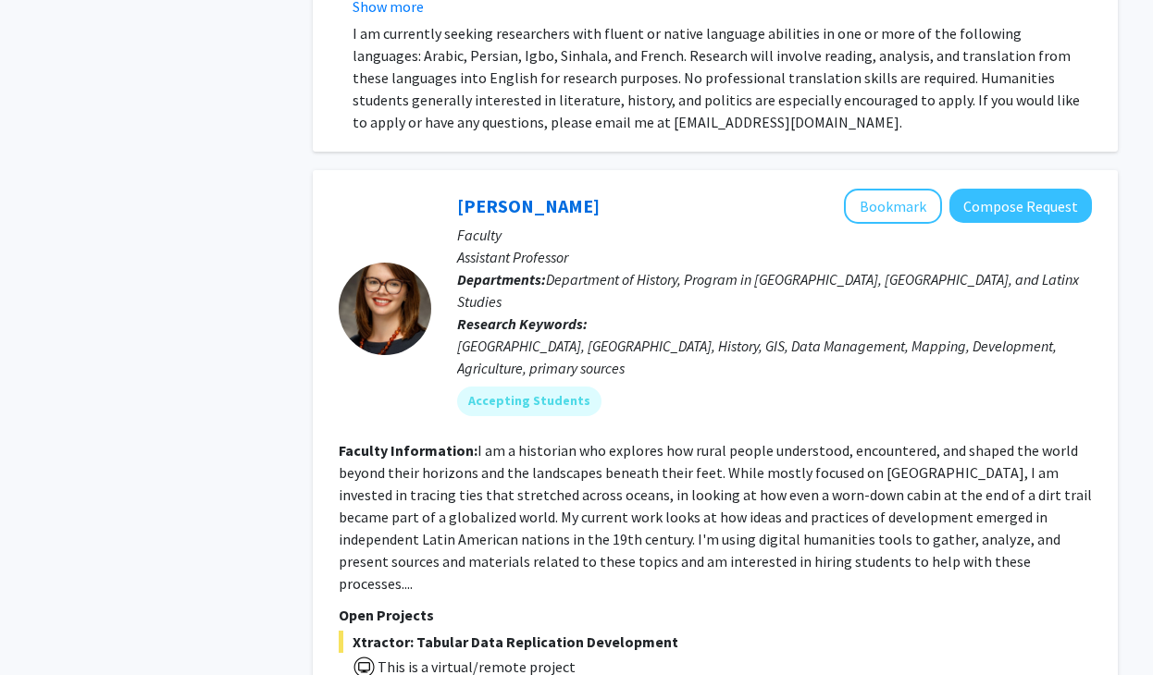
drag, startPoint x: 451, startPoint y: 292, endPoint x: 767, endPoint y: 483, distance: 368.5
copy div "Robert Stevens Bookmark Compose Request Faculty Associate Professor Departments…"
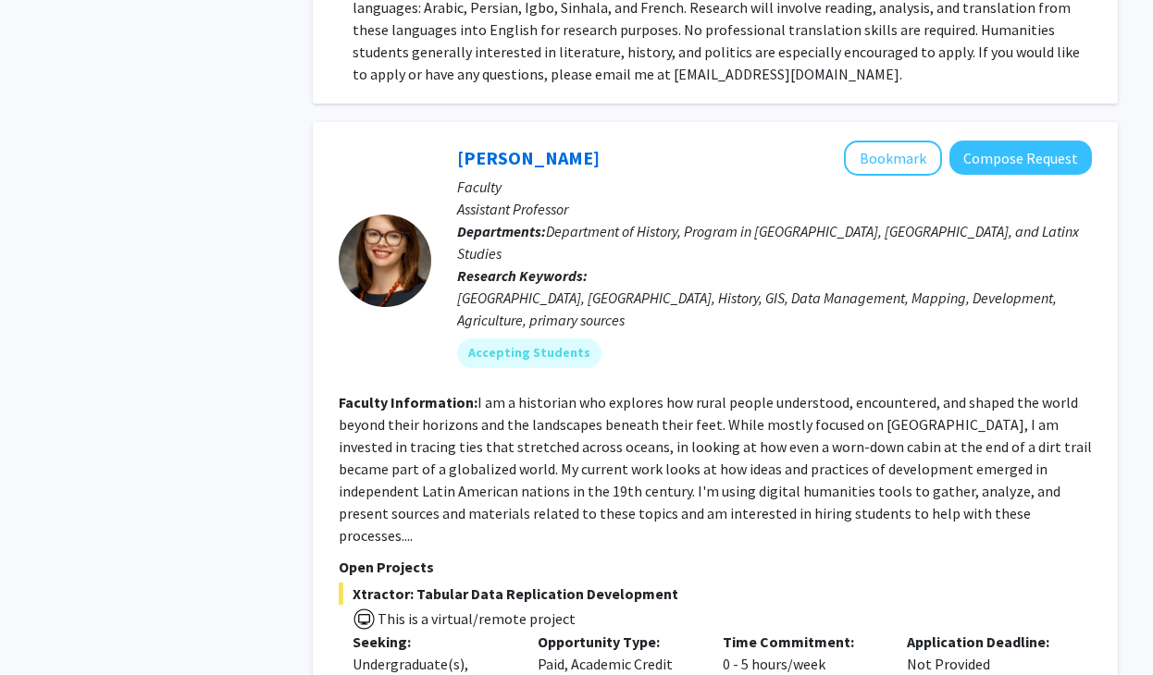
scroll to position [4632, 0]
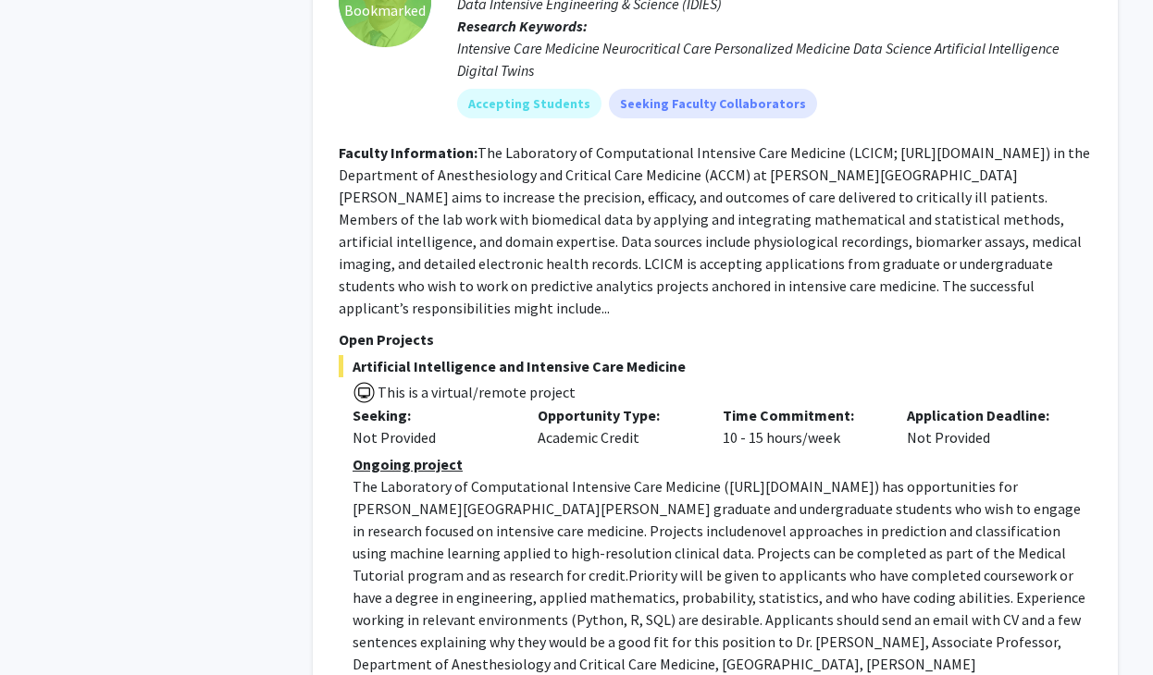
scroll to position [5704, 0]
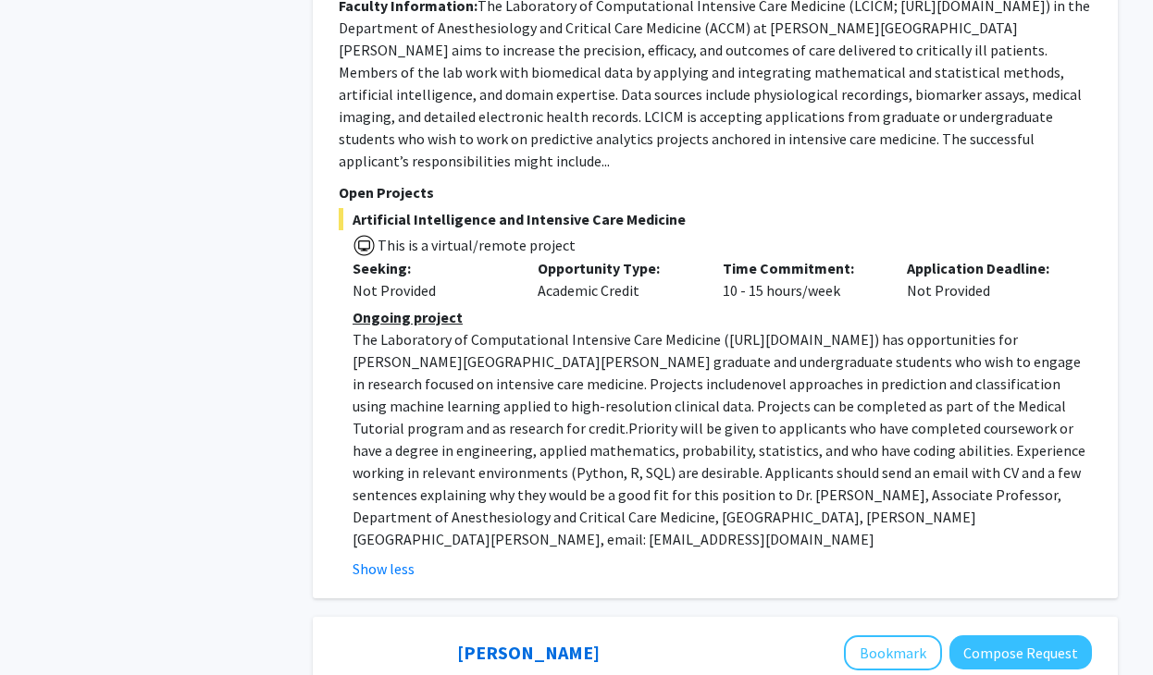
scroll to position [5850, 0]
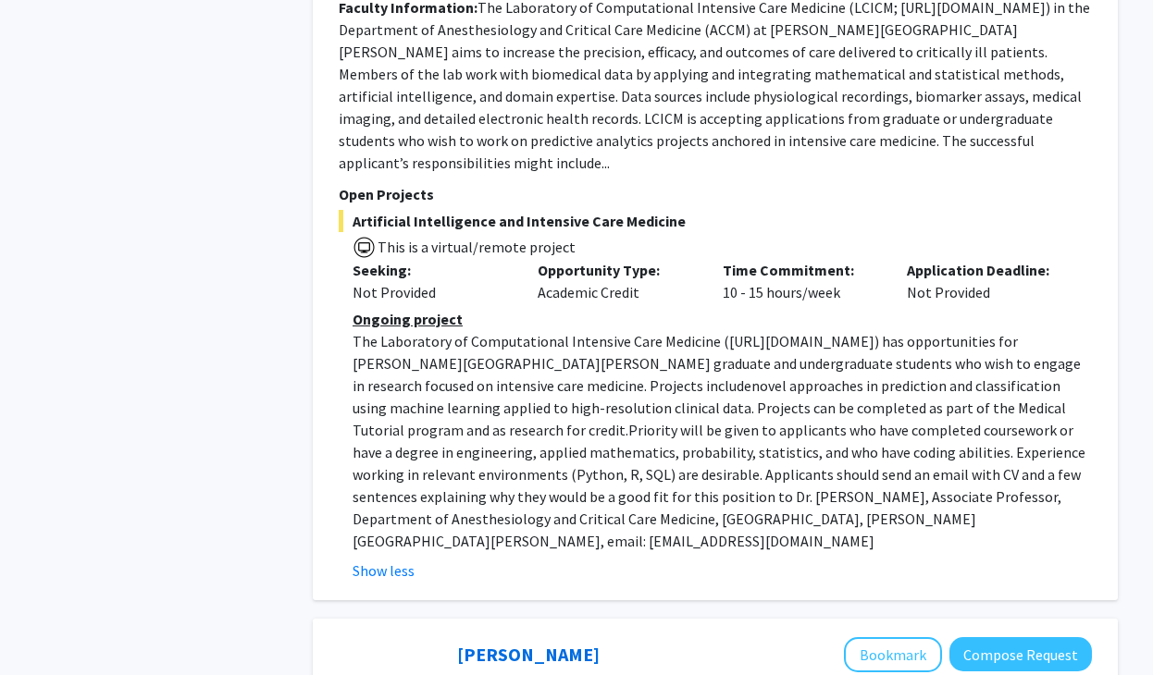
drag, startPoint x: 509, startPoint y: 635, endPoint x: 332, endPoint y: 403, distance: 291.8
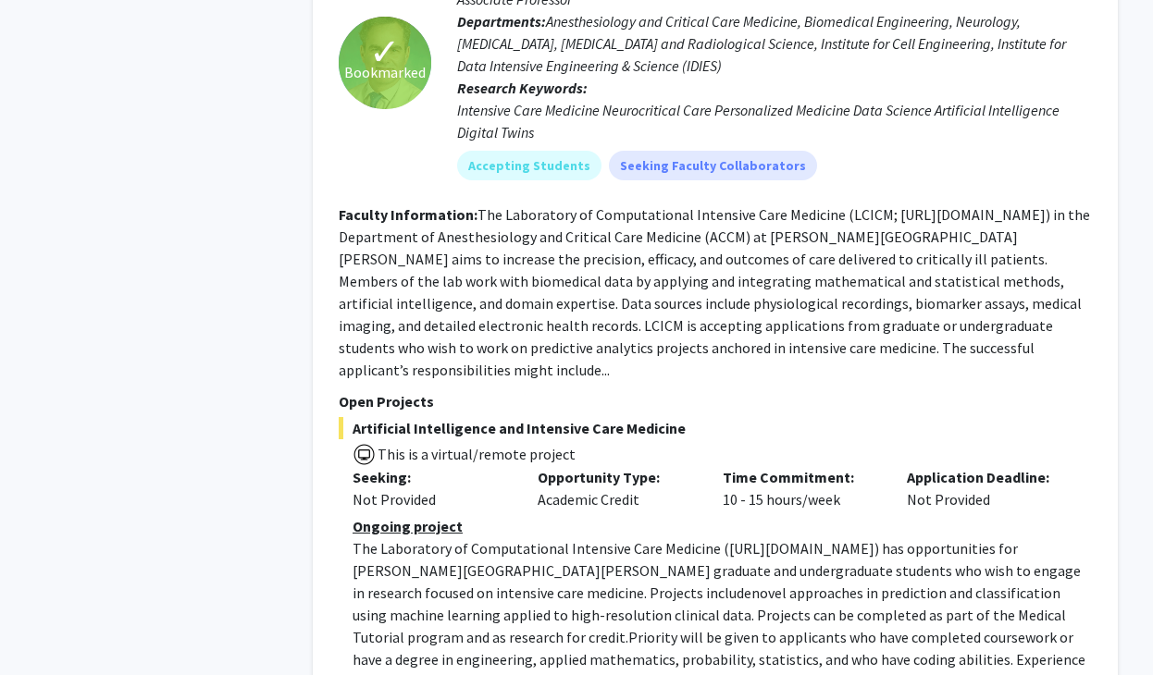
drag, startPoint x: 448, startPoint y: 104, endPoint x: 593, endPoint y: 316, distance: 257.6
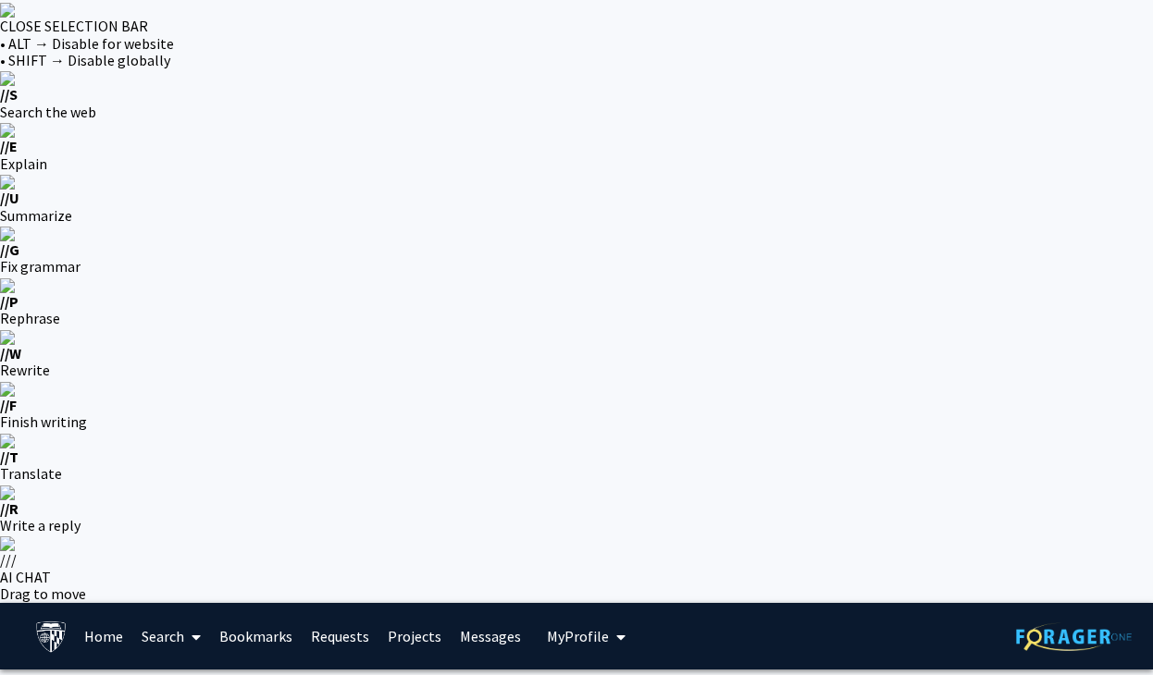
drag, startPoint x: 709, startPoint y: 525, endPoint x: 457, endPoint y: 503, distance: 252.6
drag, startPoint x: 682, startPoint y: 535, endPoint x: 92, endPoint y: 379, distance: 610.3
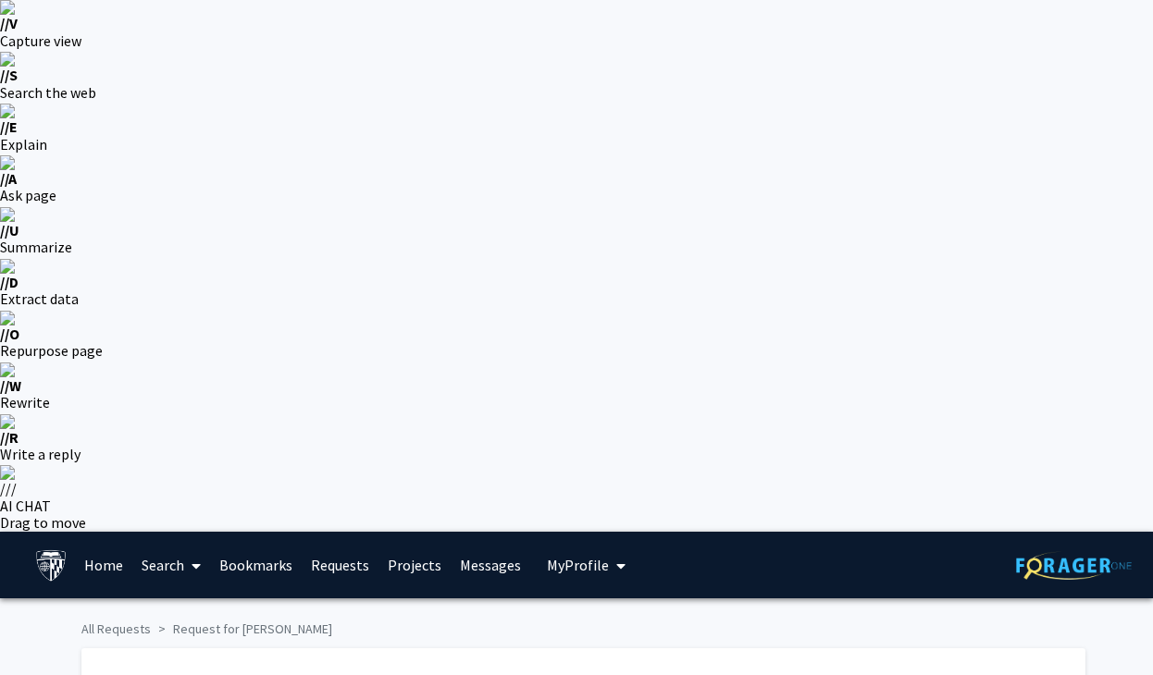
scroll to position [5, 0]
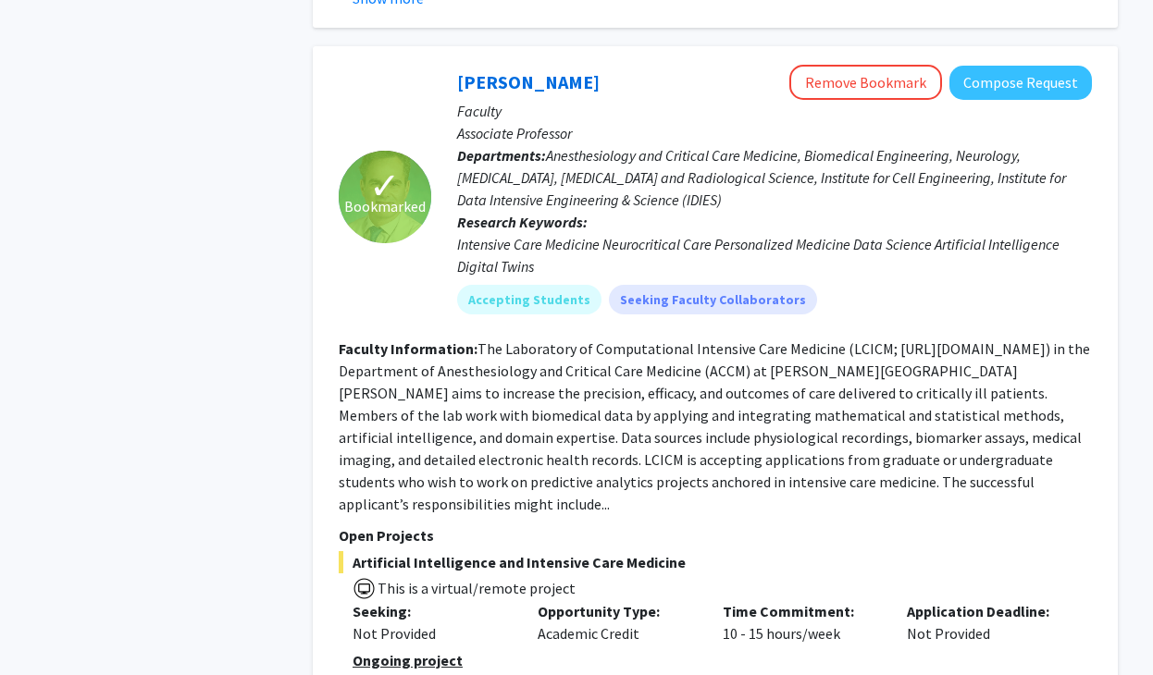
scroll to position [5449, 0]
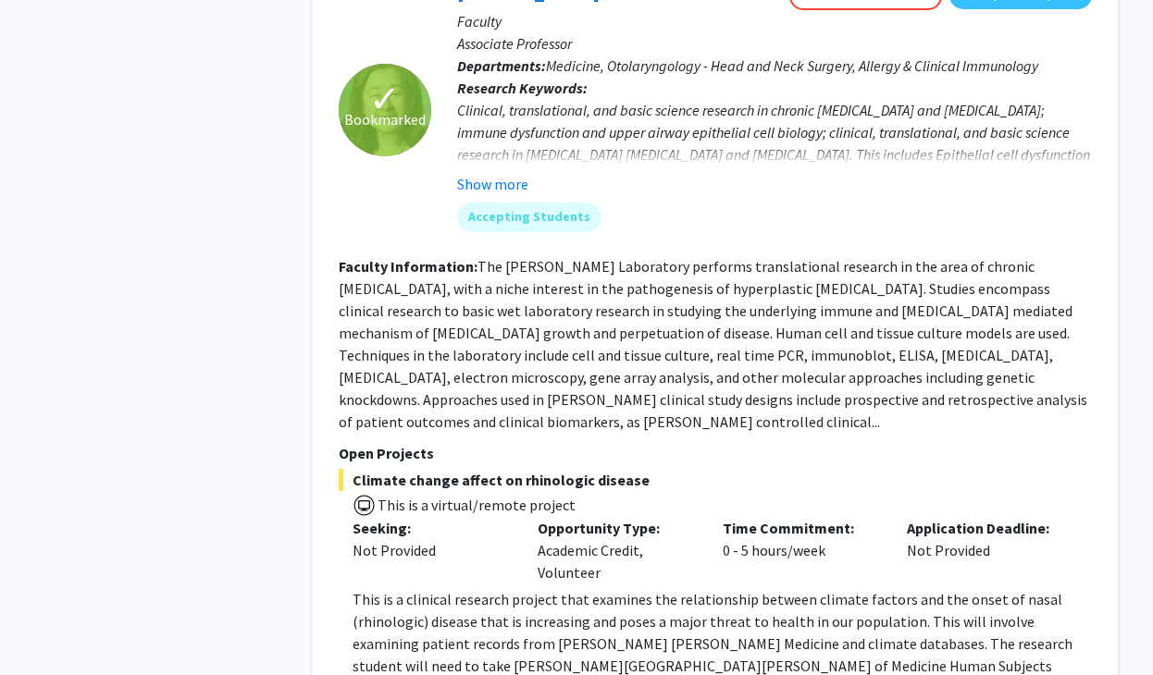
scroll to position [6344, 0]
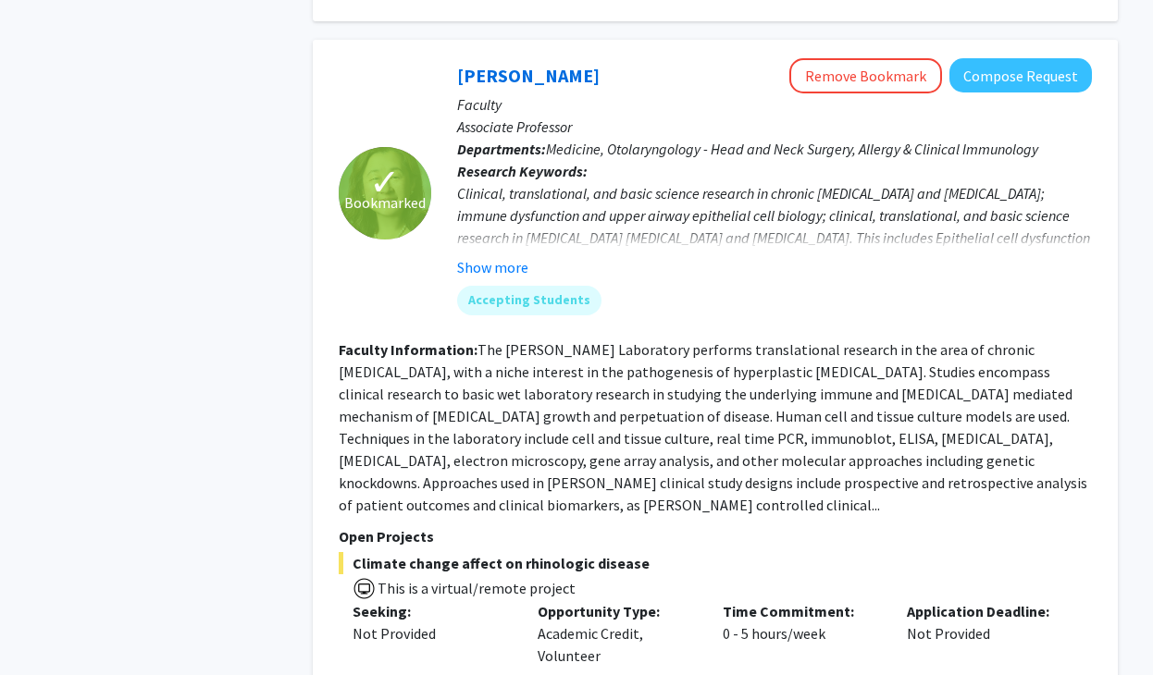
scroll to position [6235, 0]
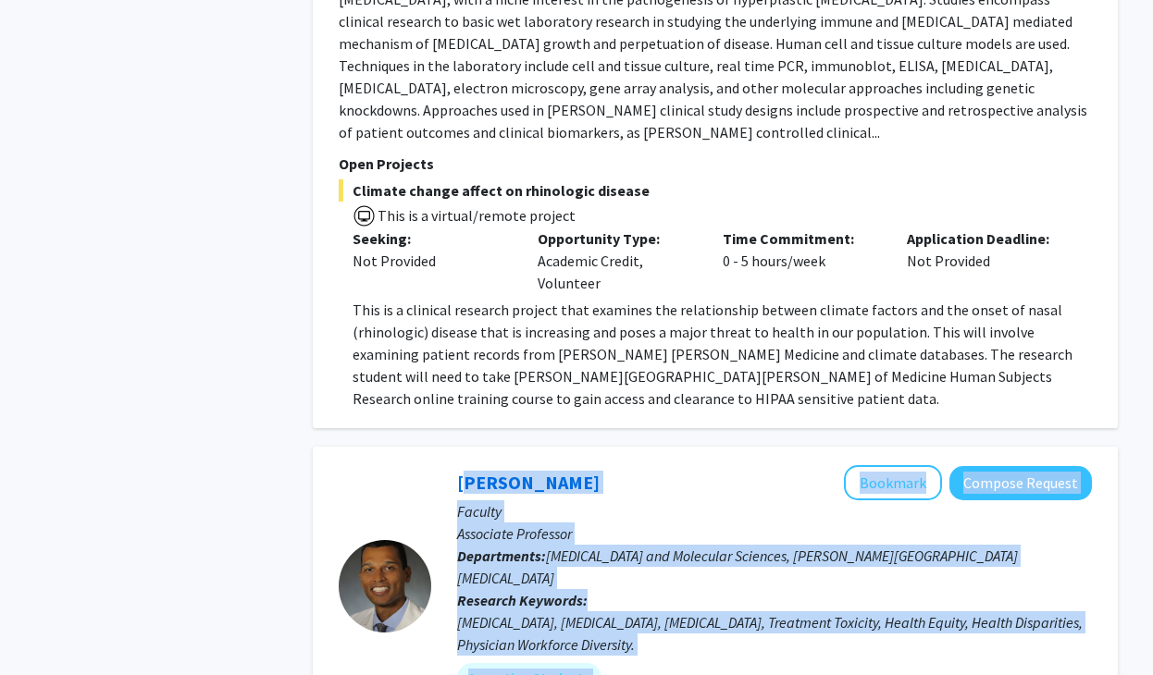
drag, startPoint x: 434, startPoint y: 139, endPoint x: 991, endPoint y: 487, distance: 656.6
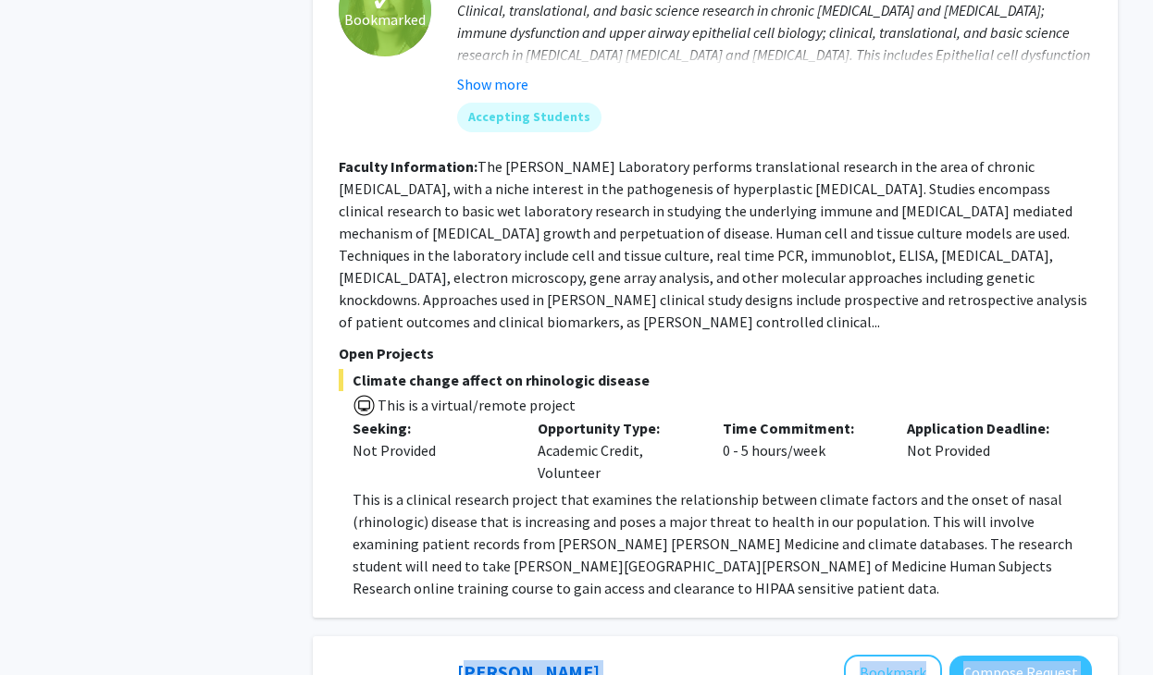
scroll to position [6436, 0]
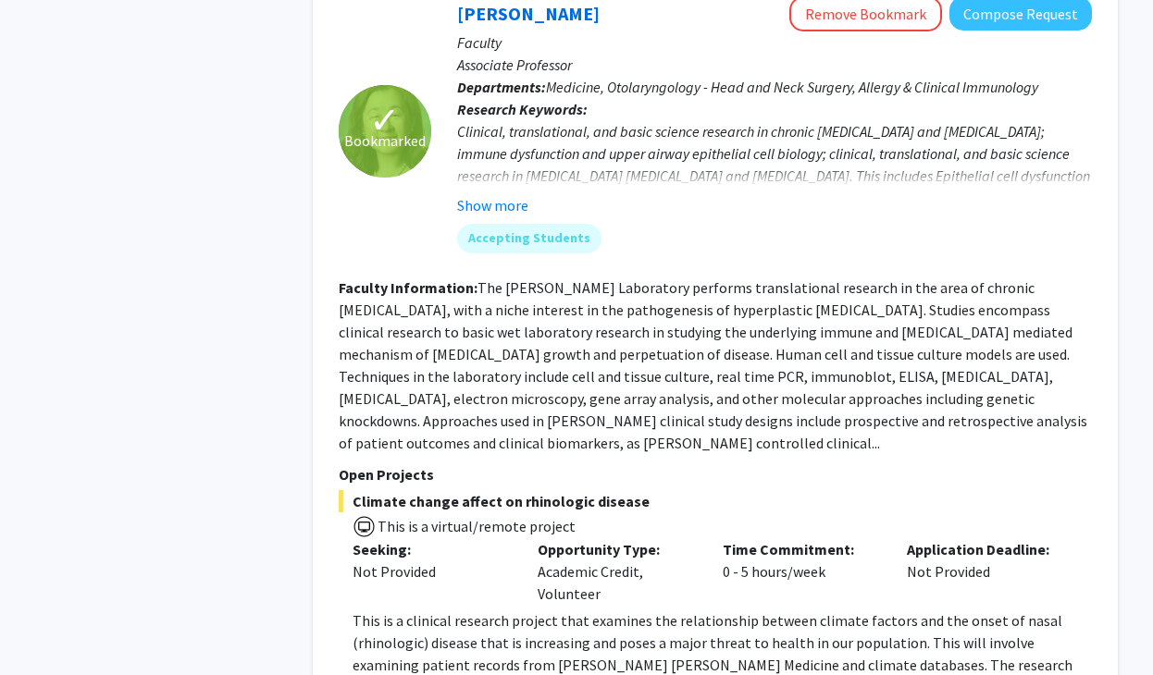
scroll to position [6246, 0]
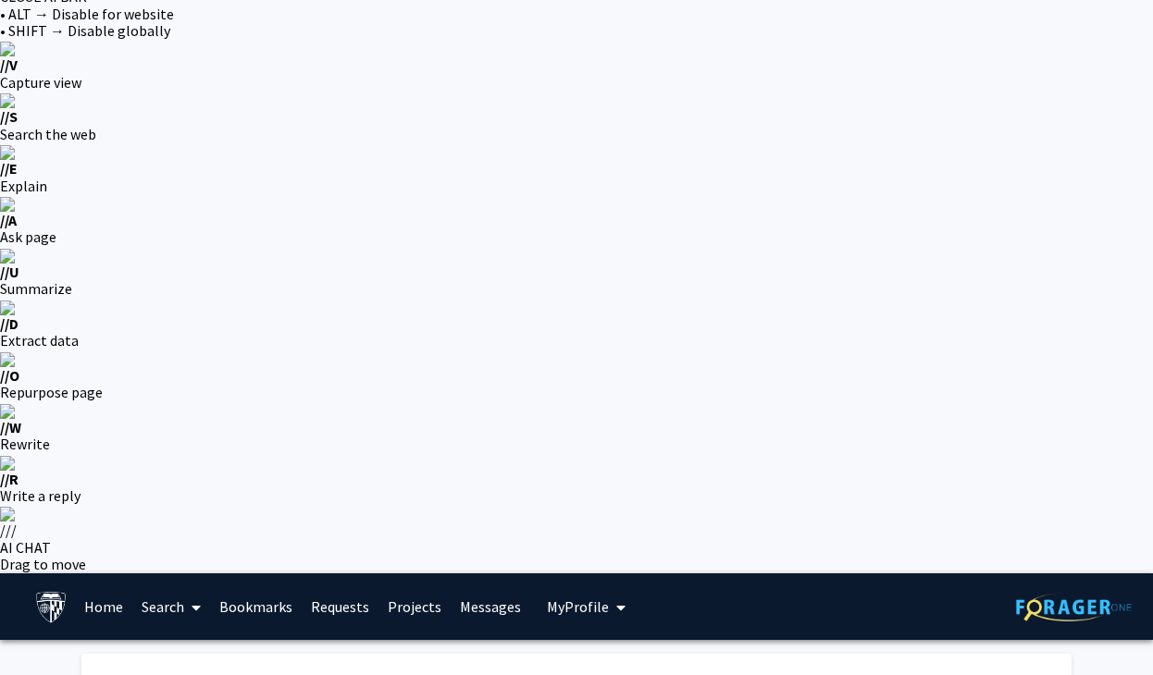
scroll to position [40, 0]
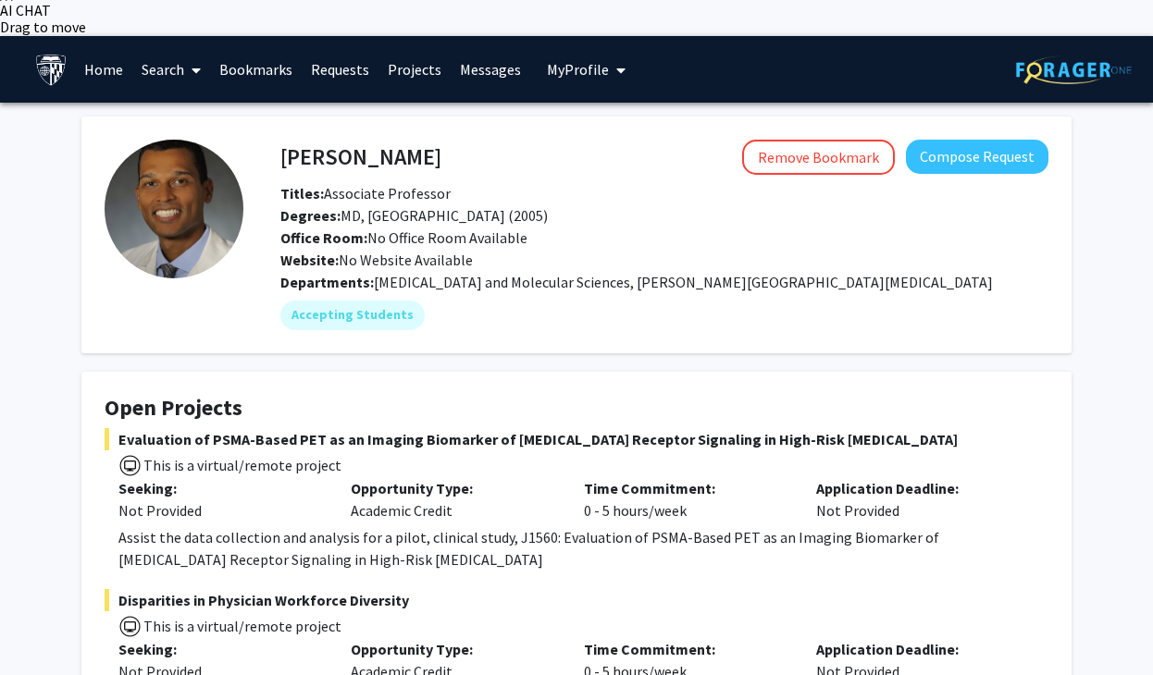
scroll to position [572, 0]
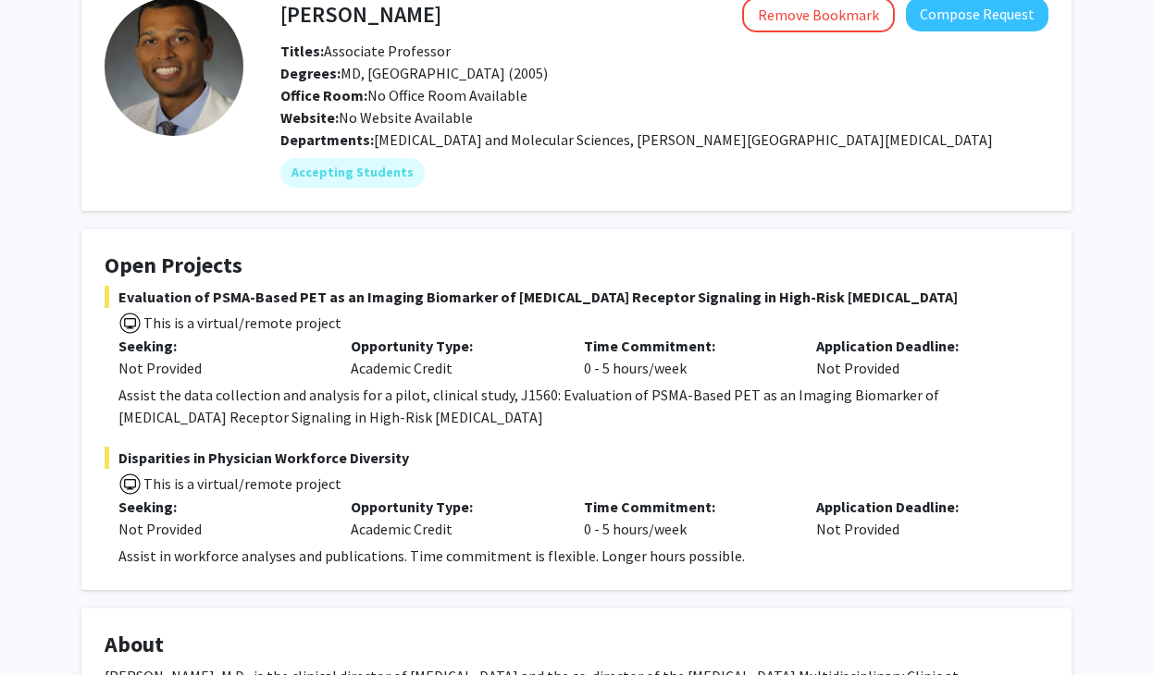
scroll to position [704, 0]
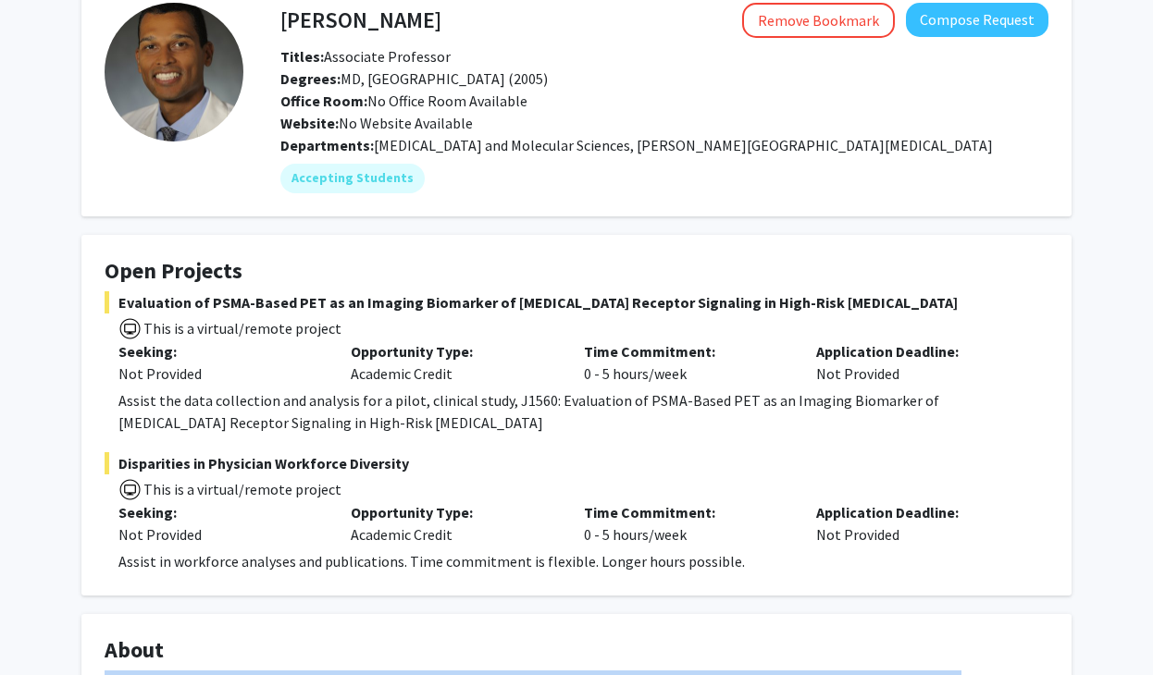
drag, startPoint x: 89, startPoint y: 79, endPoint x: 834, endPoint y: 506, distance: 859.4
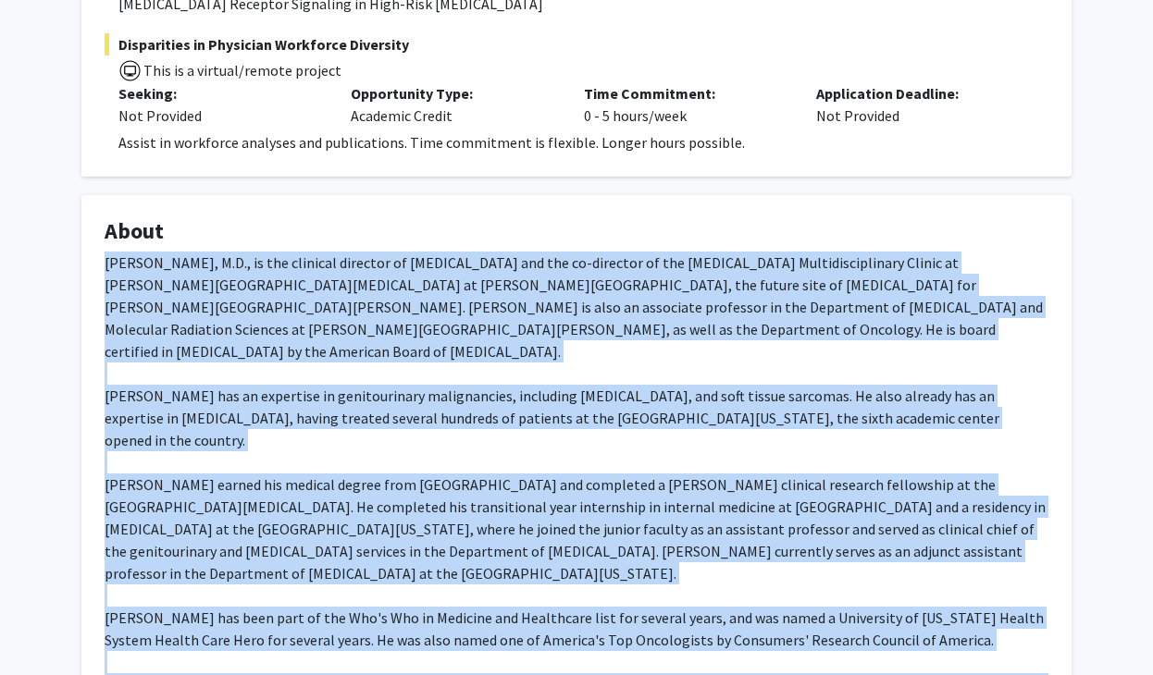
scroll to position [1151, 0]
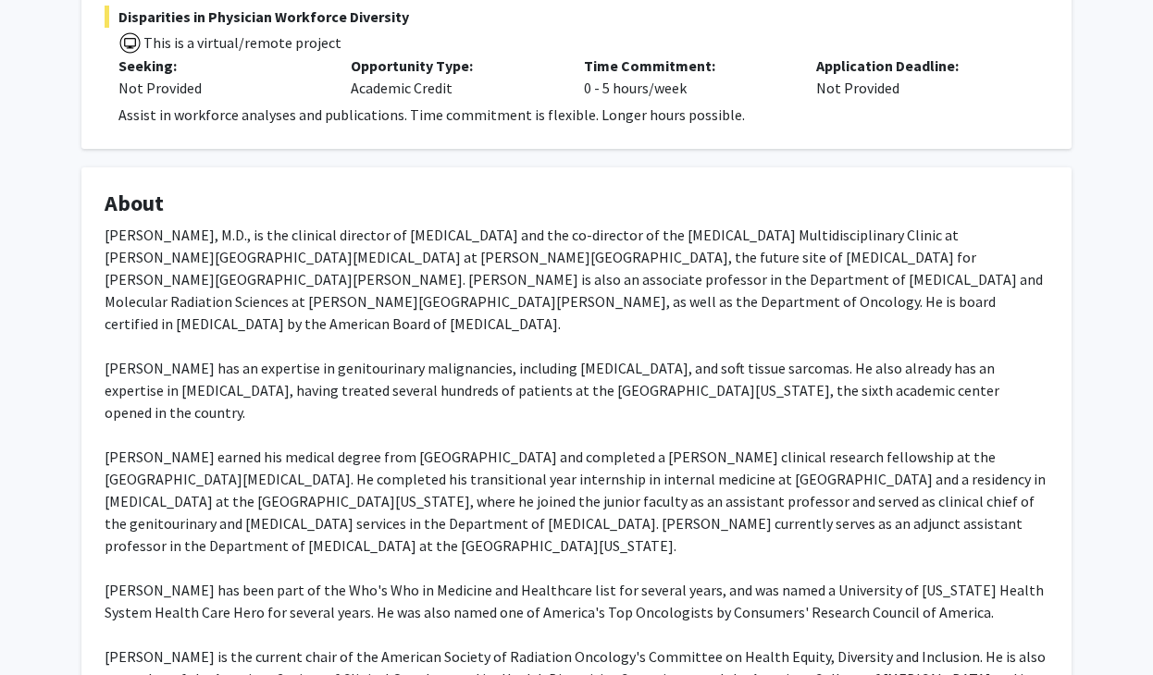
drag, startPoint x: 723, startPoint y: 536, endPoint x: 95, endPoint y: 321, distance: 663.7
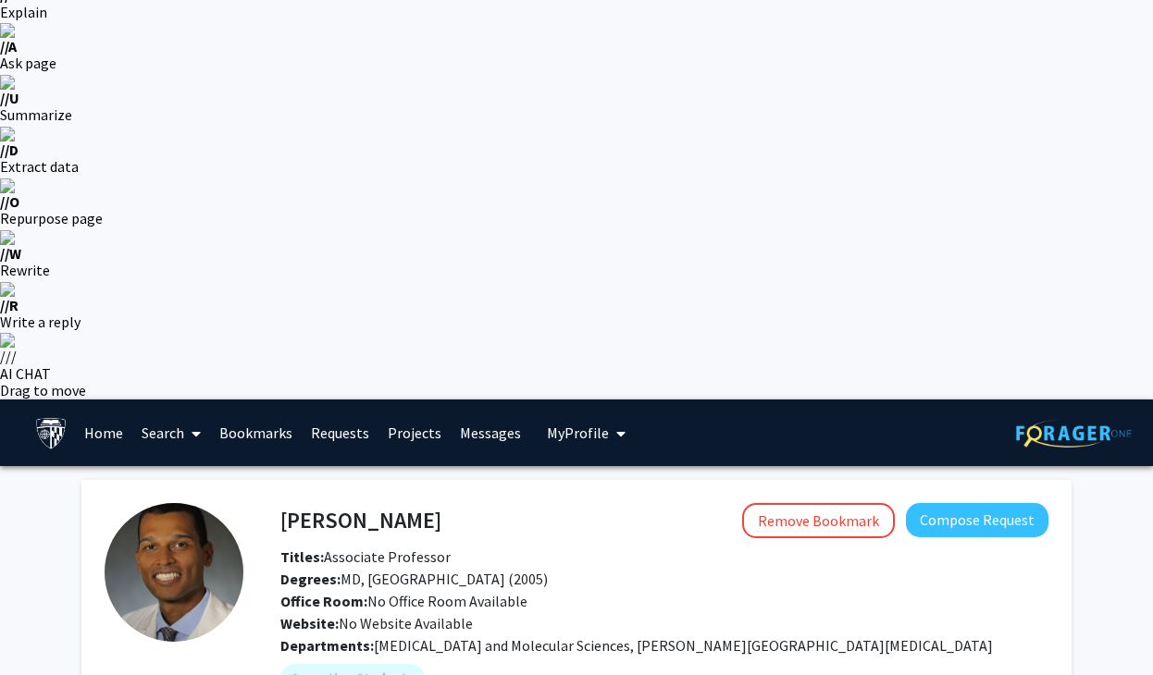
scroll to position [211, 0]
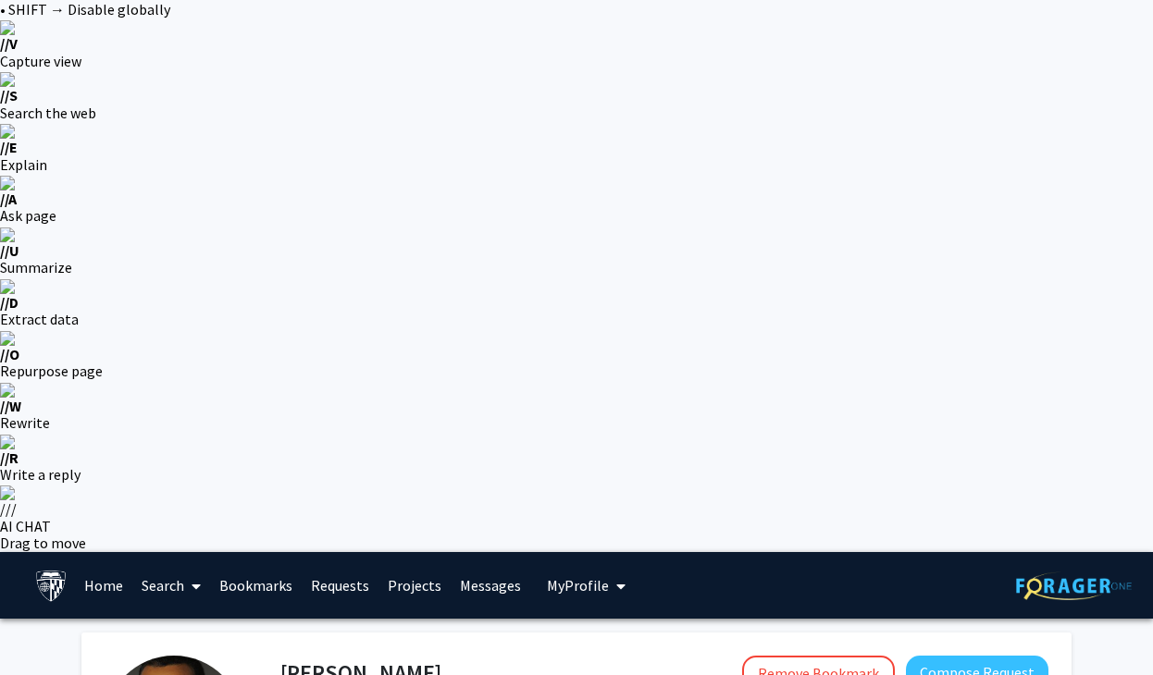
scroll to position [0, 0]
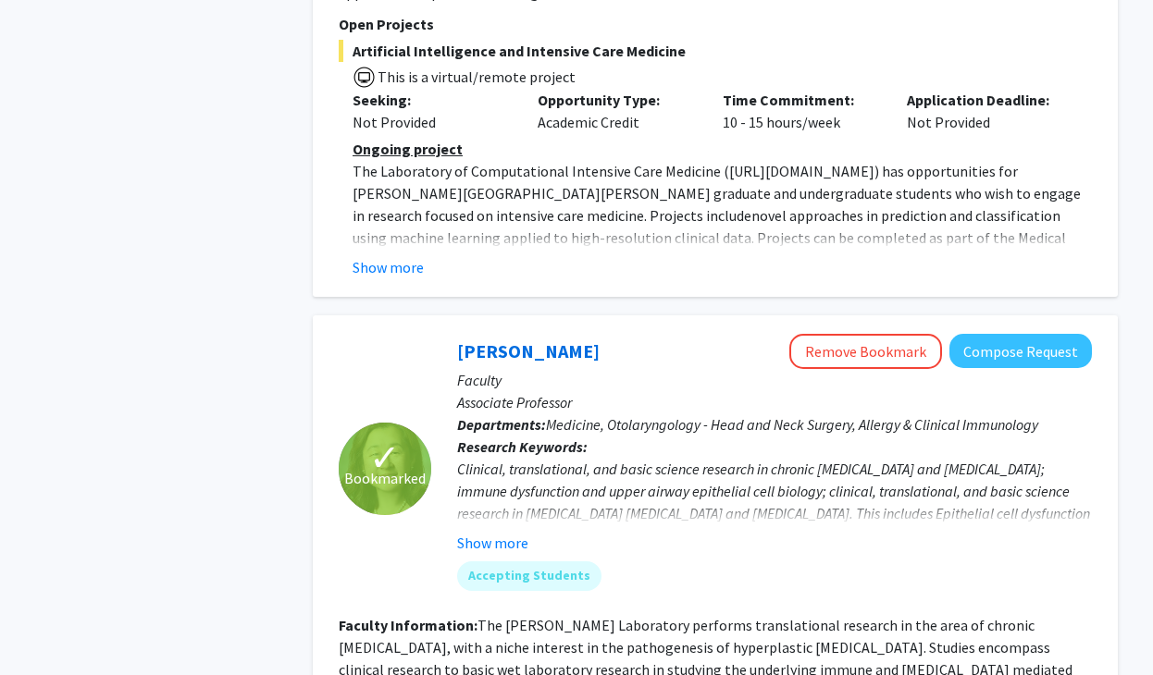
scroll to position [6624, 0]
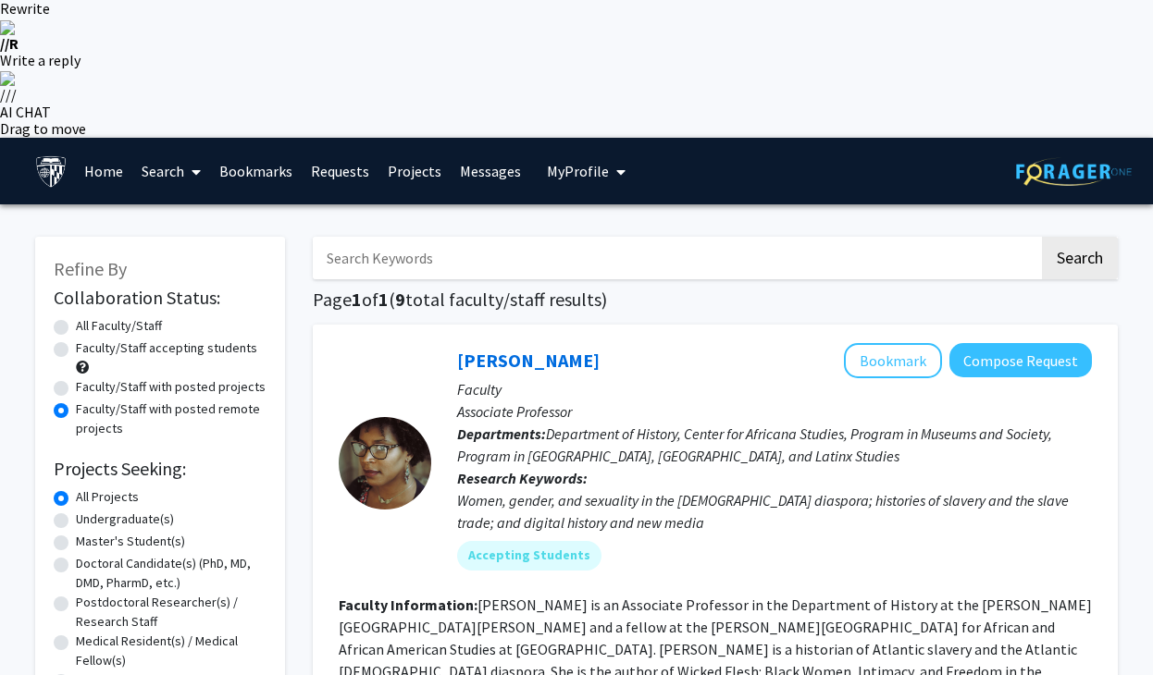
scroll to position [0, 0]
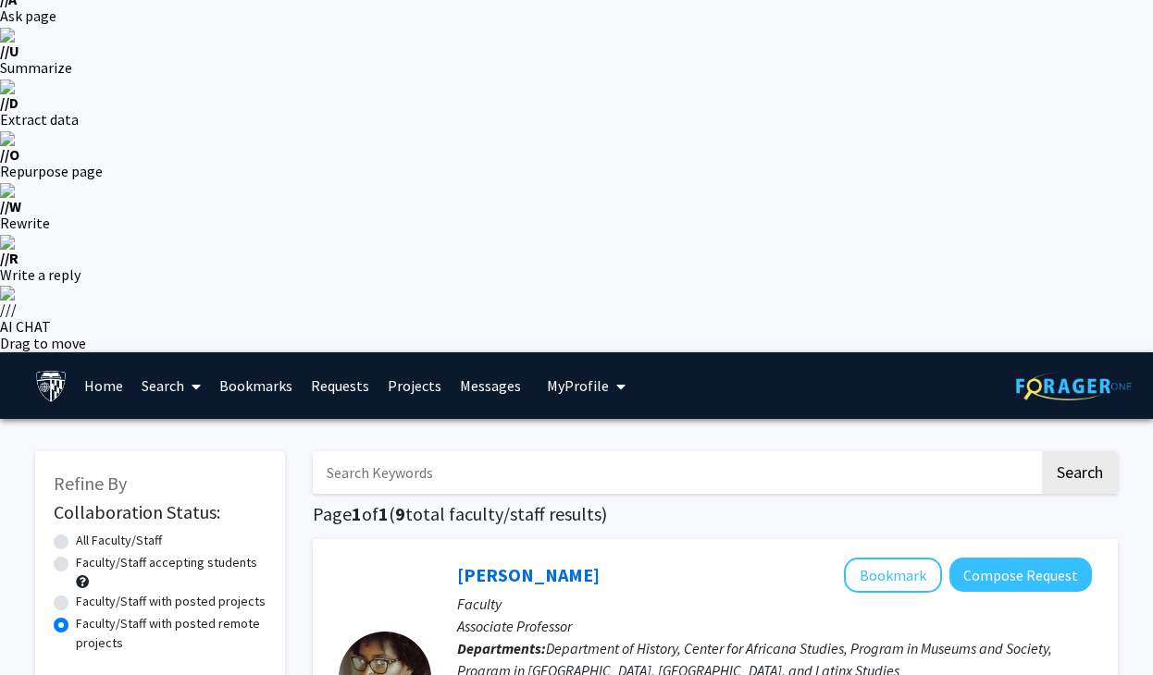
scroll to position [179, 0]
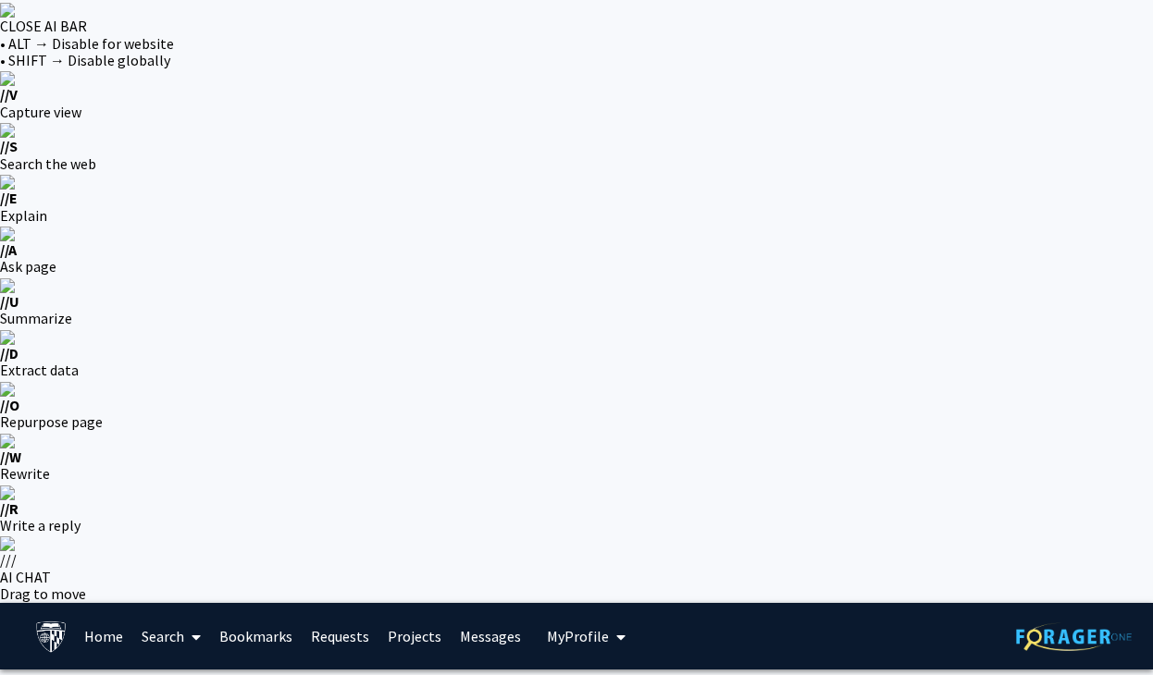
click at [547, 627] on span "My Profile" at bounding box center [578, 636] width 62 height 19
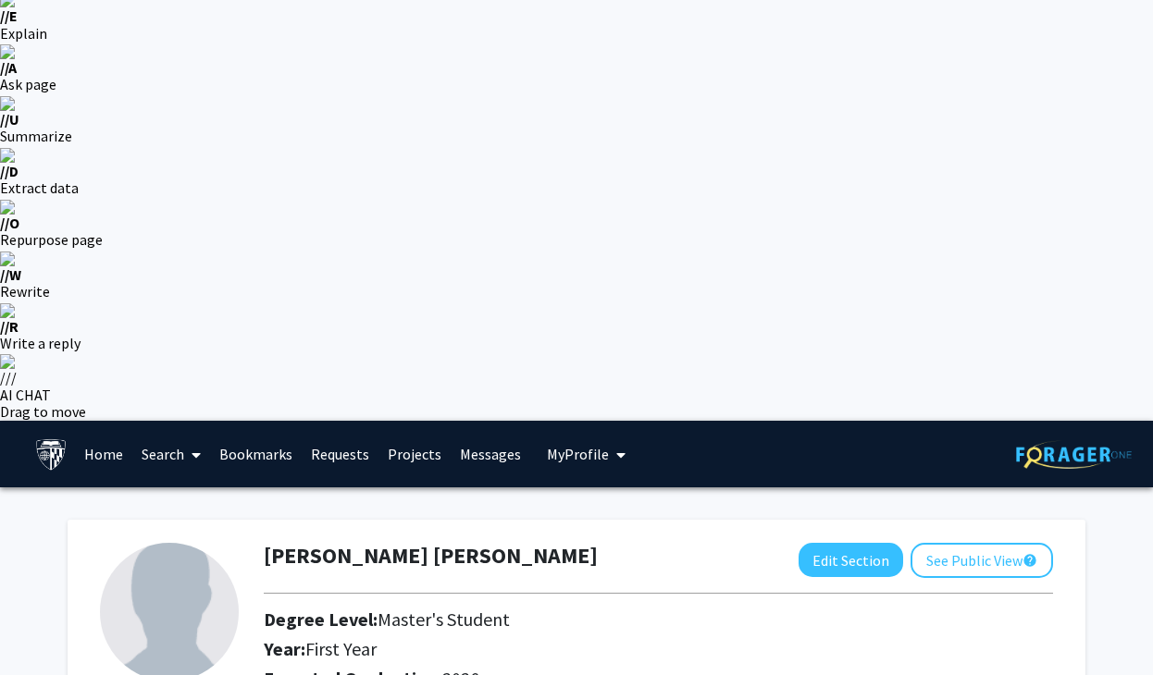
scroll to position [267, 0]
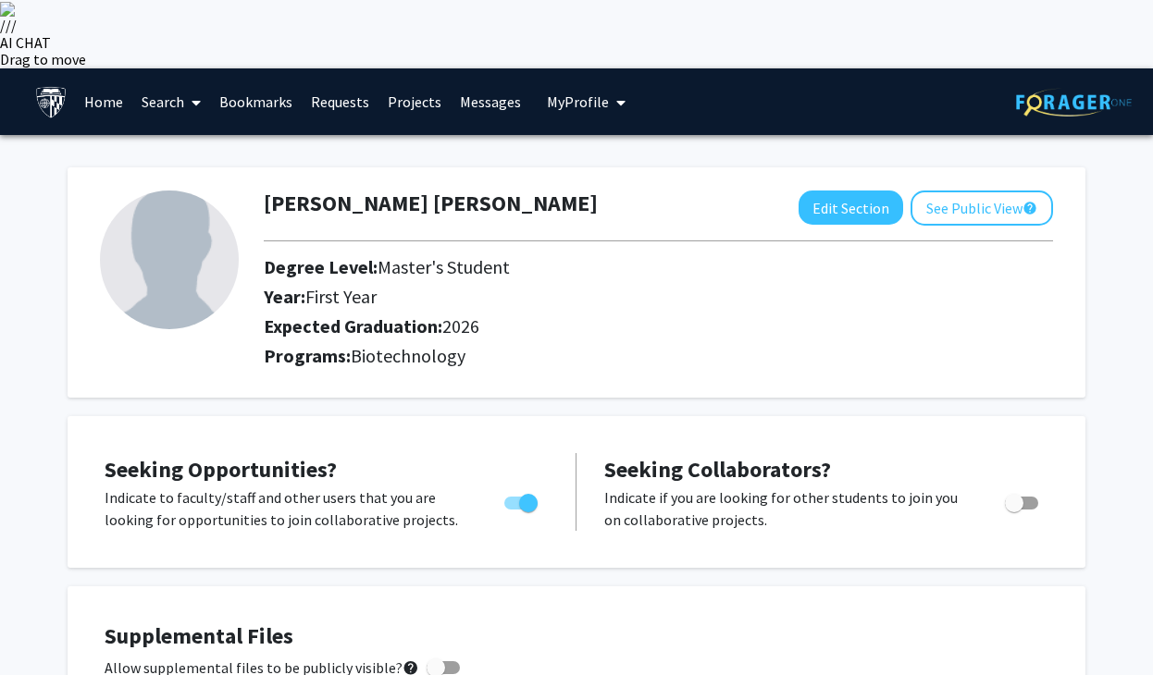
scroll to position [0, 0]
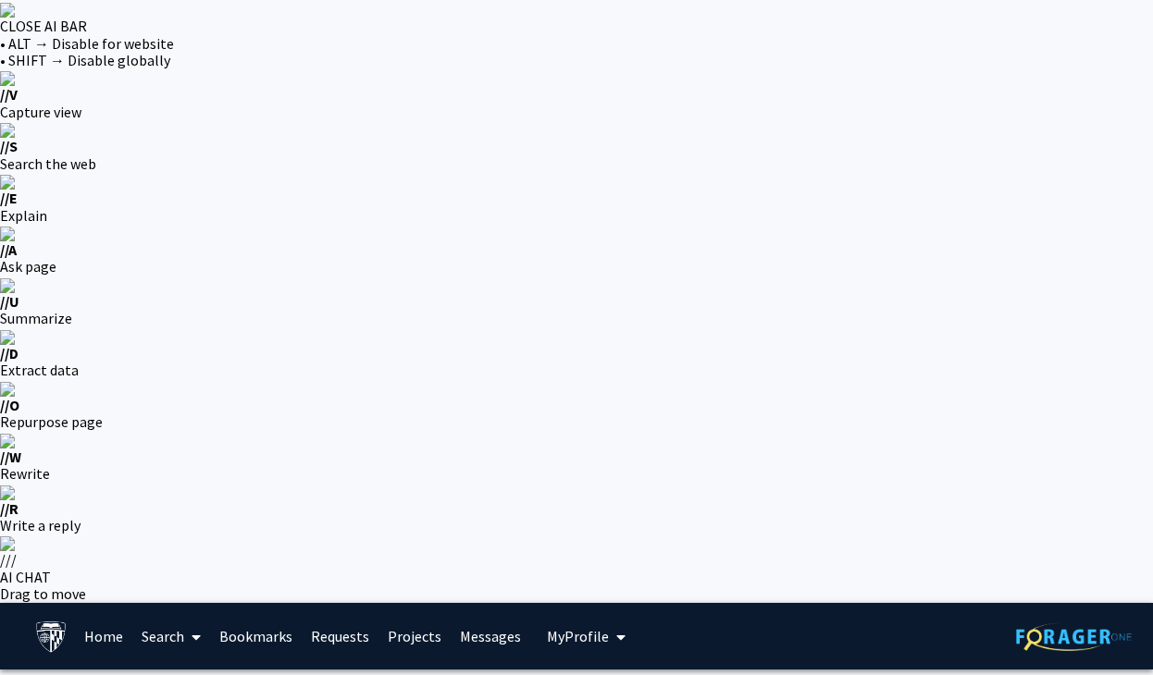
click at [275, 604] on link "Bookmarks" at bounding box center [256, 636] width 92 height 65
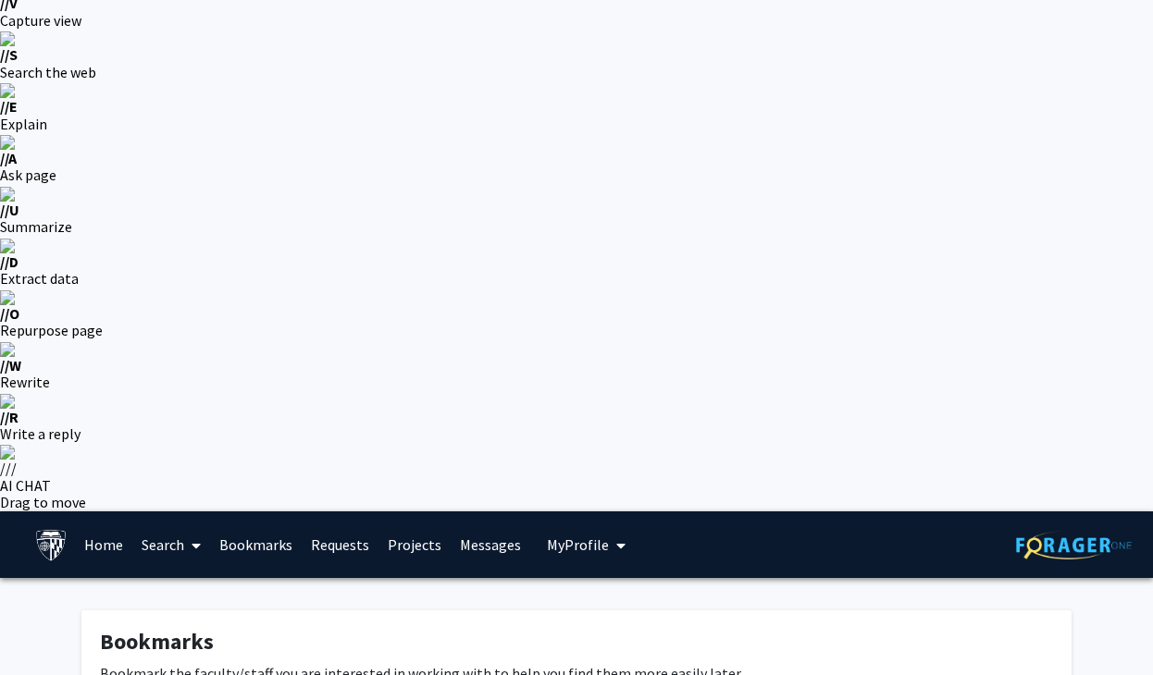
scroll to position [143, 0]
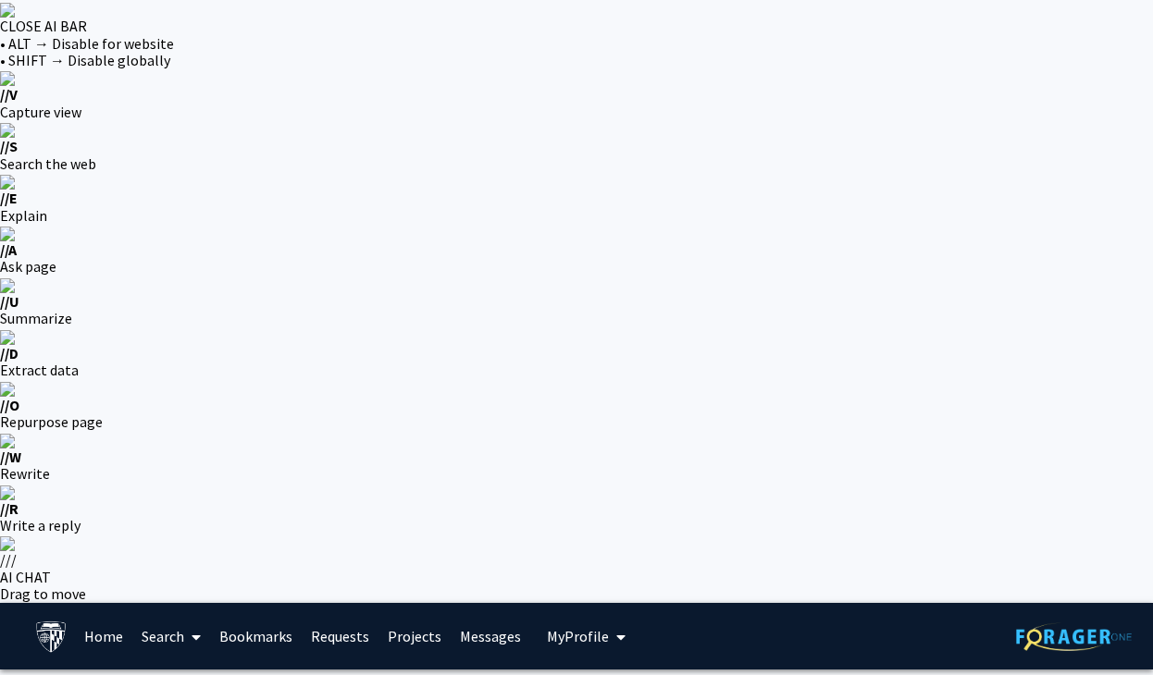
click at [501, 604] on link "Messages" at bounding box center [490, 636] width 80 height 65
click at [104, 604] on link "Home" at bounding box center [103, 636] width 57 height 65
